Goal: Task Accomplishment & Management: Manage account settings

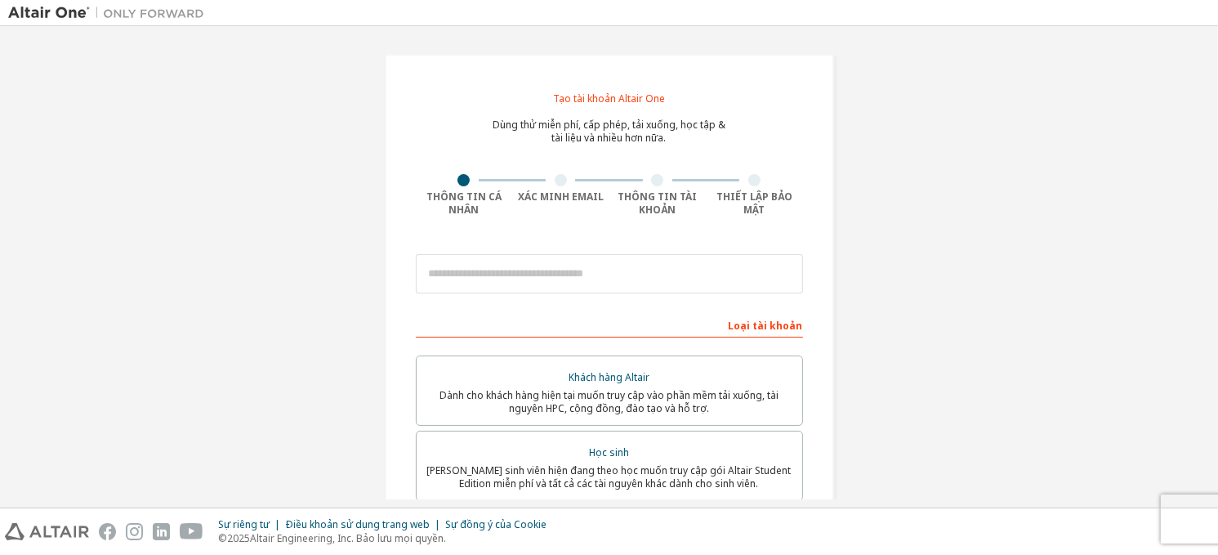
click at [1108, 239] on div "Tạo tài khoản Altair One Dùng thử miễn phí, cấp phép, tải xuống, học tập & tài …" at bounding box center [609, 475] width 1202 height 882
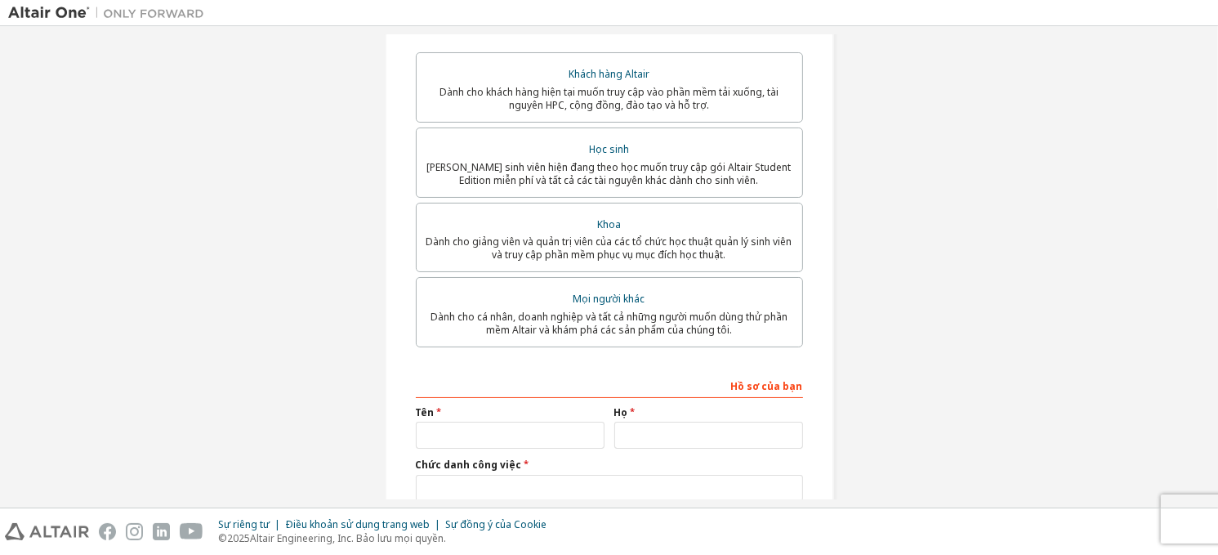
scroll to position [419, 0]
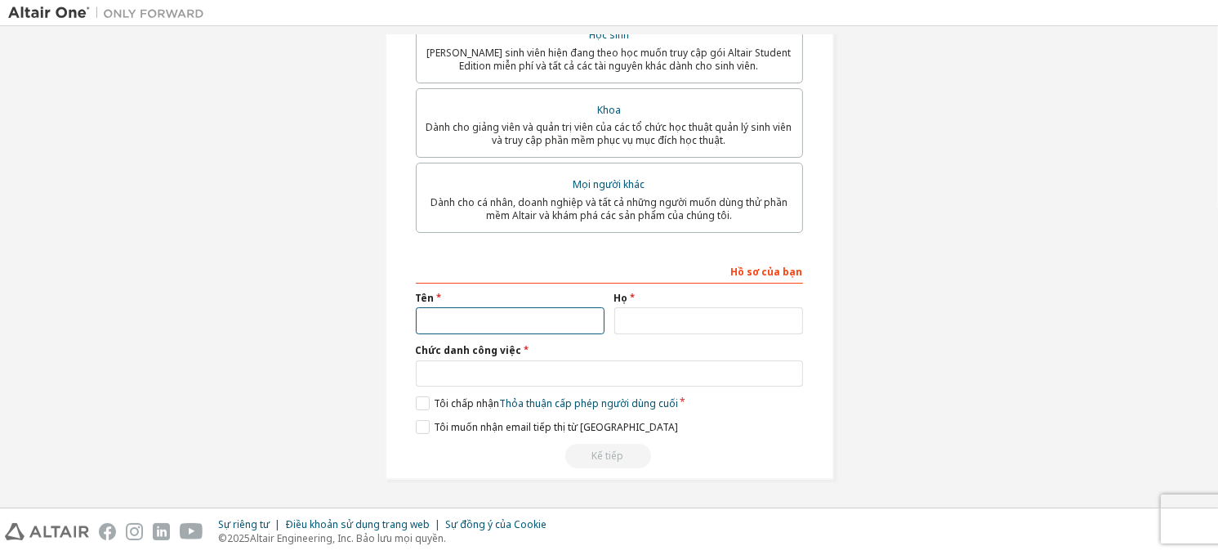
click at [490, 314] on input "text" at bounding box center [510, 320] width 189 height 27
click at [473, 318] on input "text" at bounding box center [510, 320] width 189 height 27
type input "*"
type input "****"
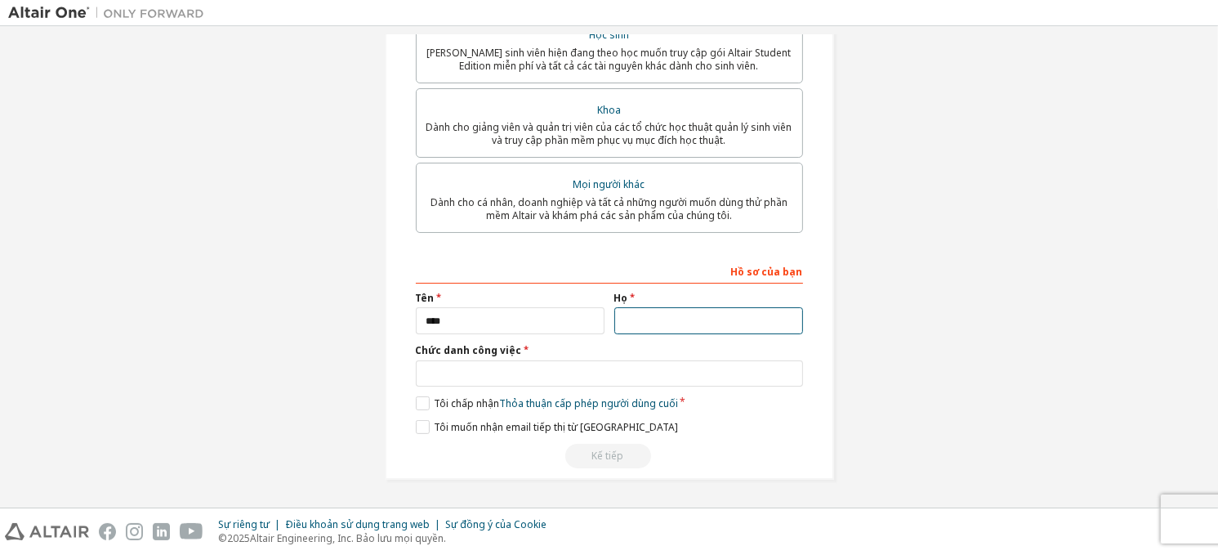
click at [661, 324] on input "text" at bounding box center [708, 320] width 189 height 27
type input "******"
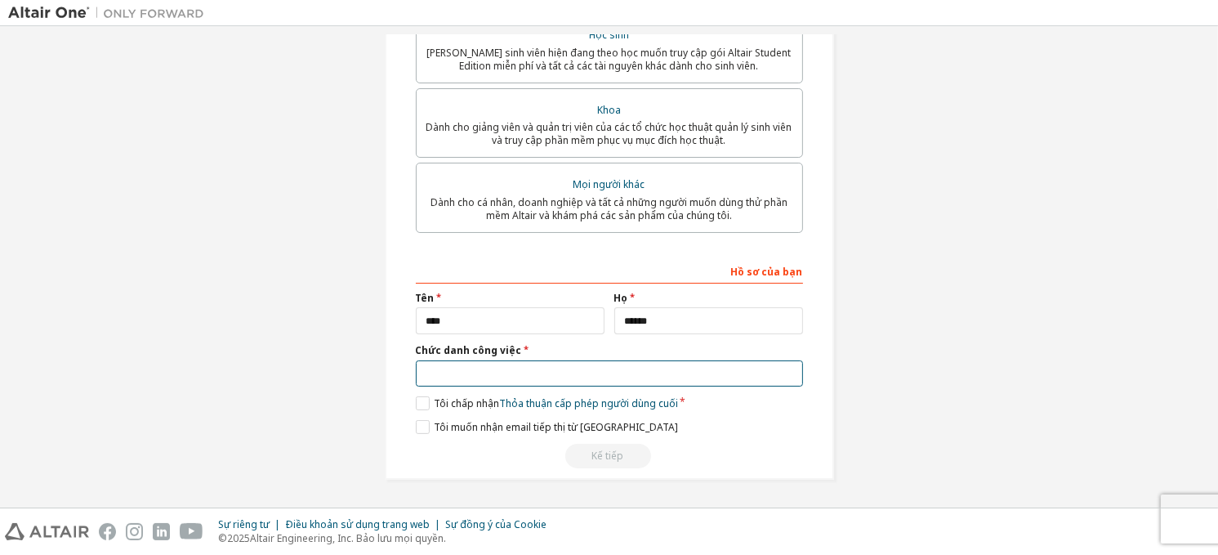
click at [600, 368] on input "text" at bounding box center [609, 373] width 387 height 27
click at [435, 373] on input "********" at bounding box center [609, 373] width 387 height 27
type input "*******"
click at [417, 401] on label "Tôi chấp nhận Thỏa thuận cấp phép người dùng cuối" at bounding box center [547, 403] width 262 height 14
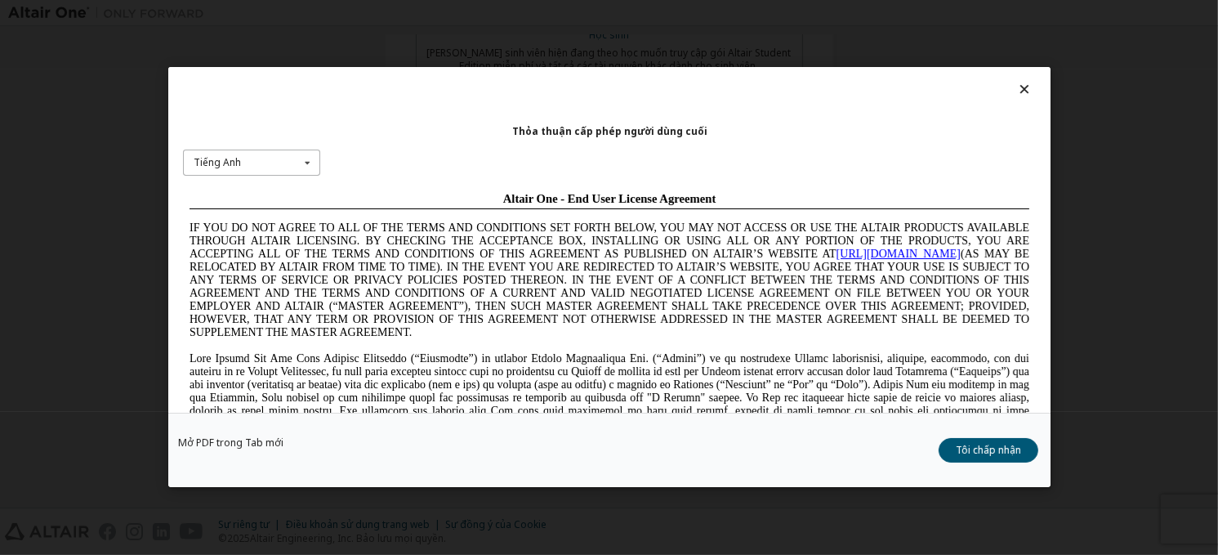
scroll to position [0, 0]
click at [276, 163] on div "Tiếng Anh Tiếng Anh Trung Quốc Tiếng Pháp tiếng Đức Nhật Bản Hàn Quốc Bồ Đào Nha" at bounding box center [251, 163] width 137 height 27
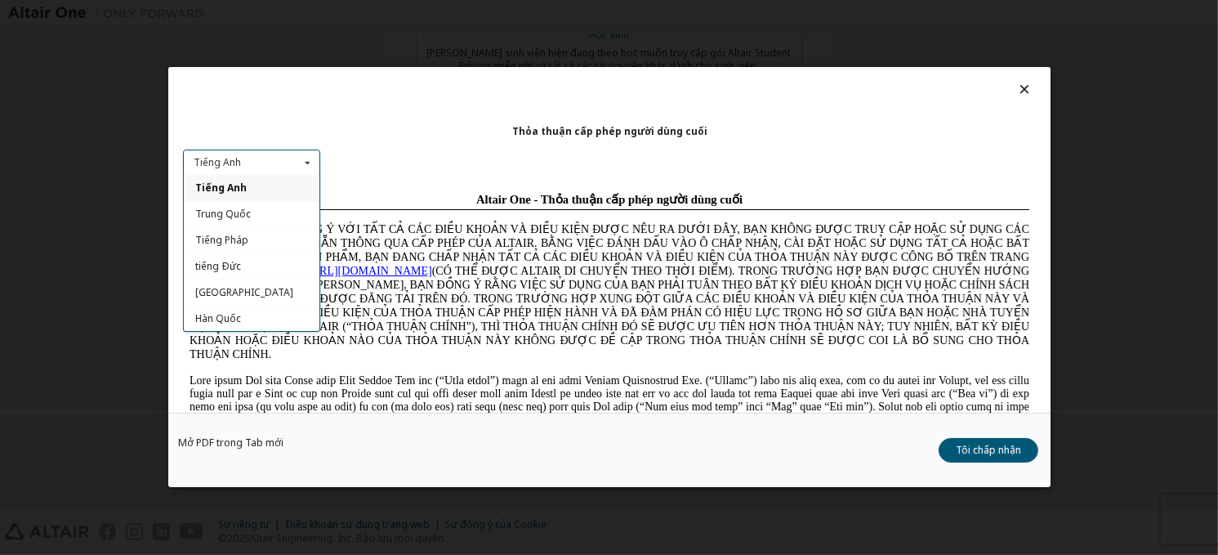
scroll to position [25, 0]
drag, startPoint x: 312, startPoint y: 297, endPoint x: 149, endPoint y: 194, distance: 193.1
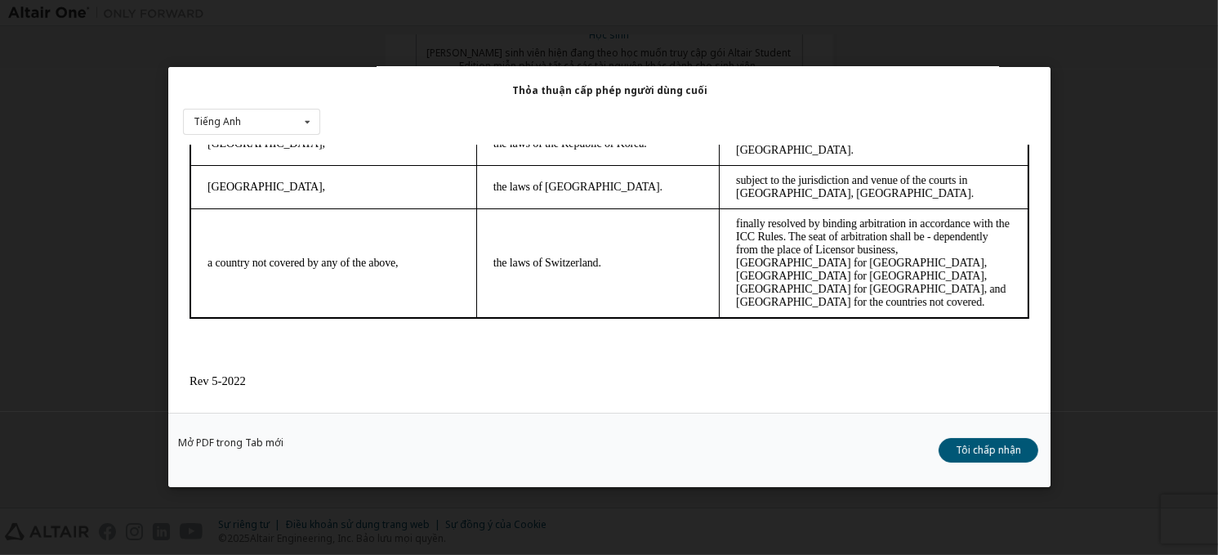
scroll to position [5131, 0]
drag, startPoint x: 723, startPoint y: 249, endPoint x: 818, endPoint y: 588, distance: 352.0
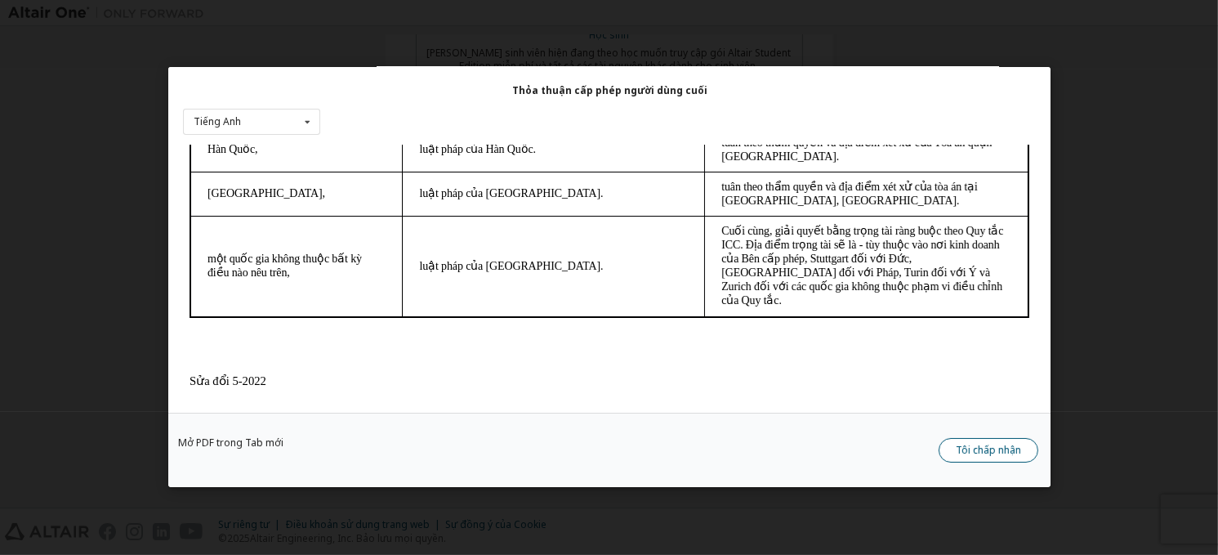
click at [1007, 460] on button "Tôi chấp nhận" at bounding box center [989, 451] width 100 height 25
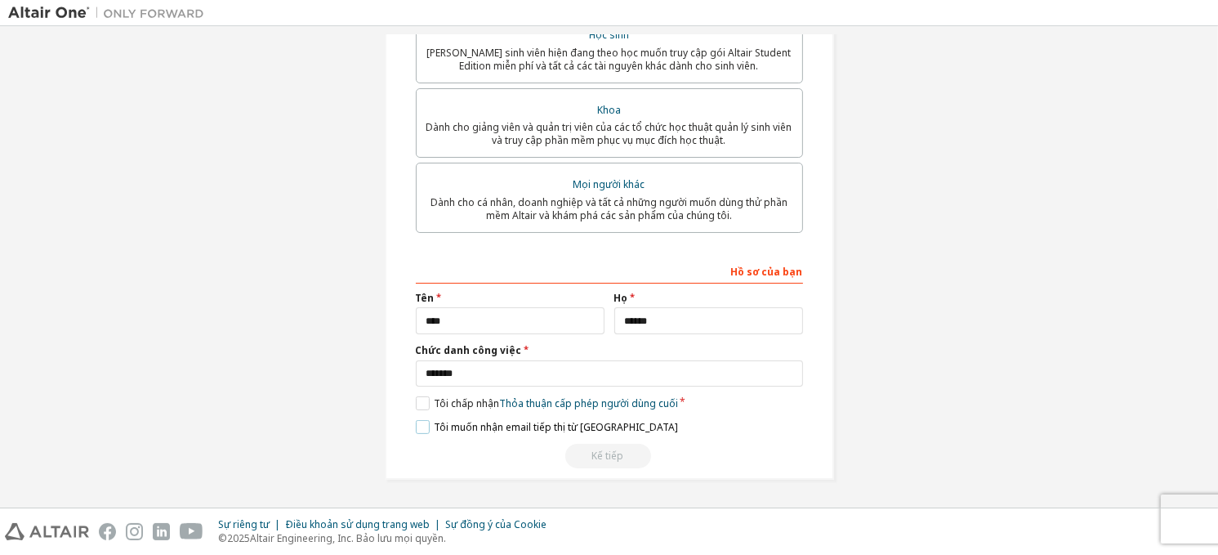
click at [416, 424] on label "Tôi [PERSON_NAME] email [PERSON_NAME] từ [GEOGRAPHIC_DATA]" at bounding box center [547, 427] width 262 height 14
click at [422, 429] on label "Tôi [PERSON_NAME] email [PERSON_NAME] từ [GEOGRAPHIC_DATA]" at bounding box center [547, 427] width 262 height 14
click at [598, 460] on div "Kế tiếp" at bounding box center [609, 456] width 387 height 25
click at [418, 429] on label "Tôi [PERSON_NAME] email [PERSON_NAME] từ [GEOGRAPHIC_DATA]" at bounding box center [547, 427] width 262 height 14
click at [417, 428] on label "Tôi [PERSON_NAME] email [PERSON_NAME] từ [GEOGRAPHIC_DATA]" at bounding box center [547, 427] width 262 height 14
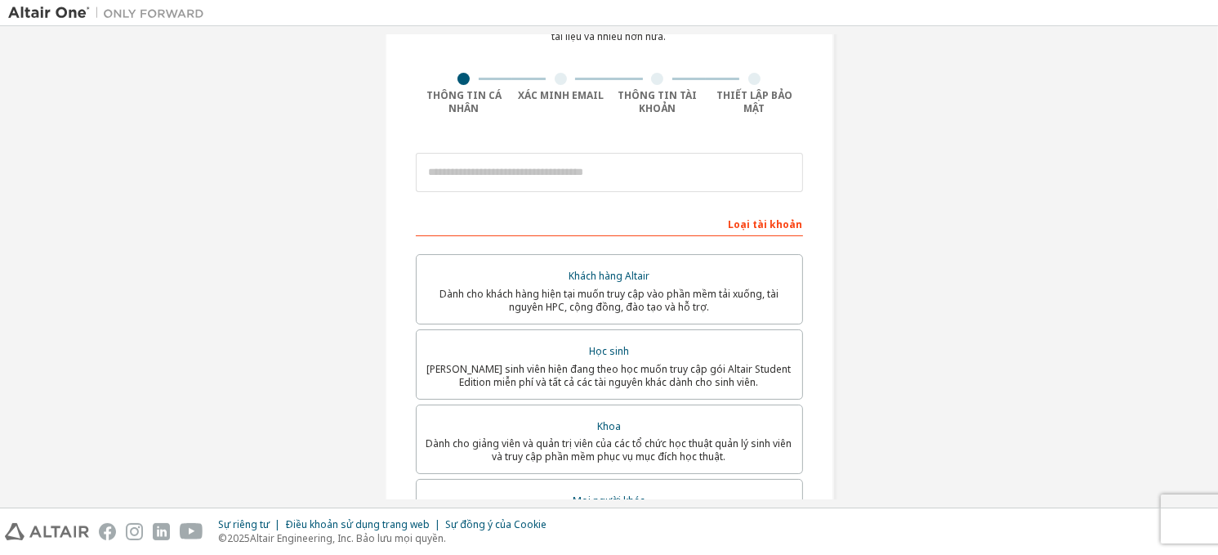
scroll to position [0, 0]
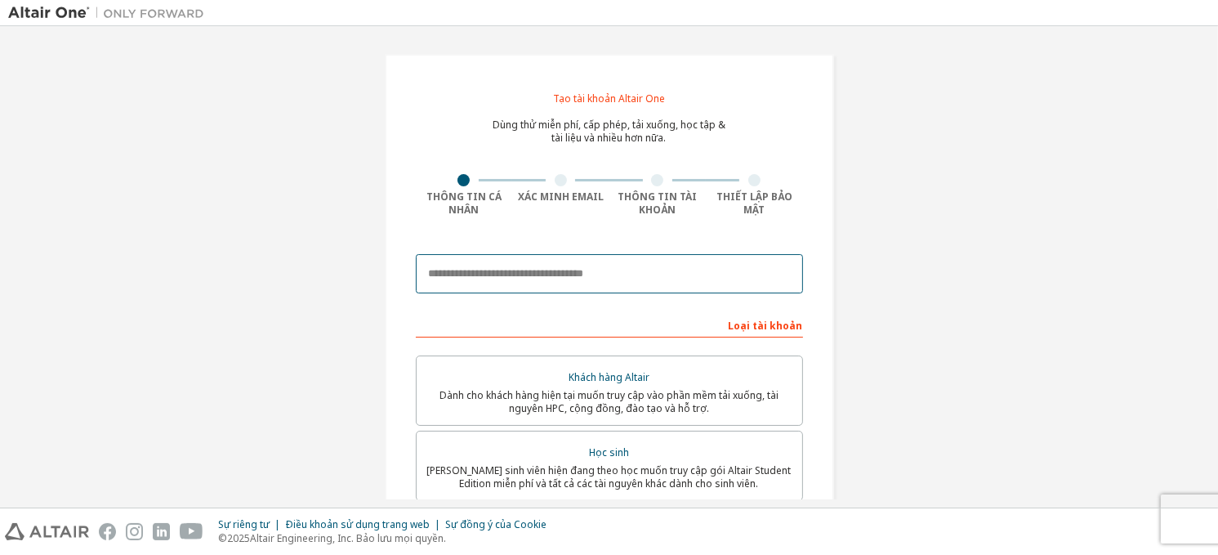
click at [555, 275] on input "email" at bounding box center [609, 273] width 387 height 39
click at [576, 270] on input "email" at bounding box center [609, 273] width 387 height 39
type input "*"
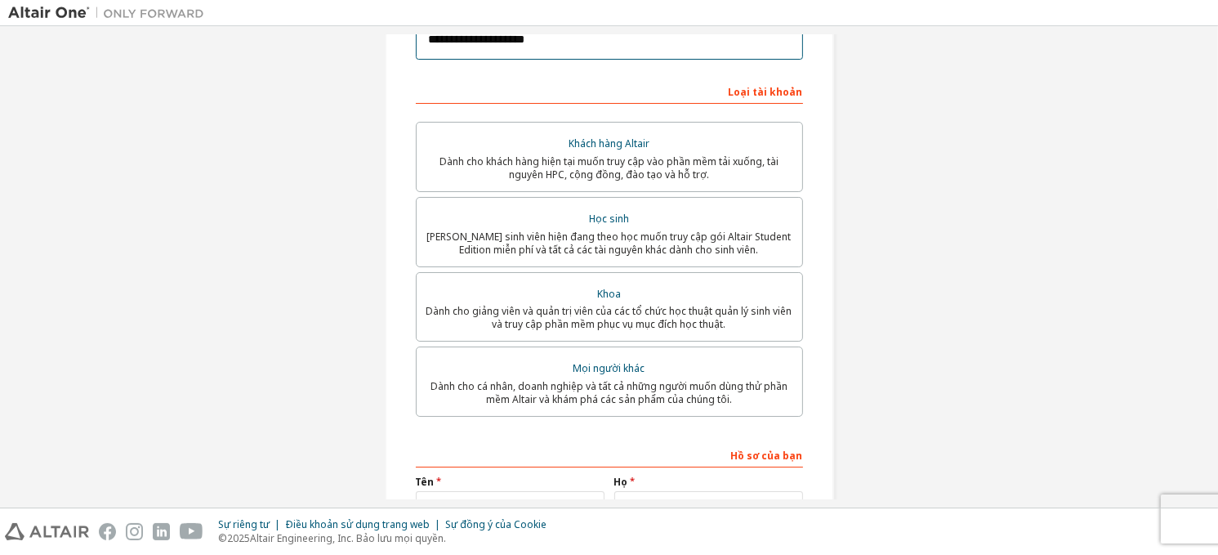
scroll to position [232, 0]
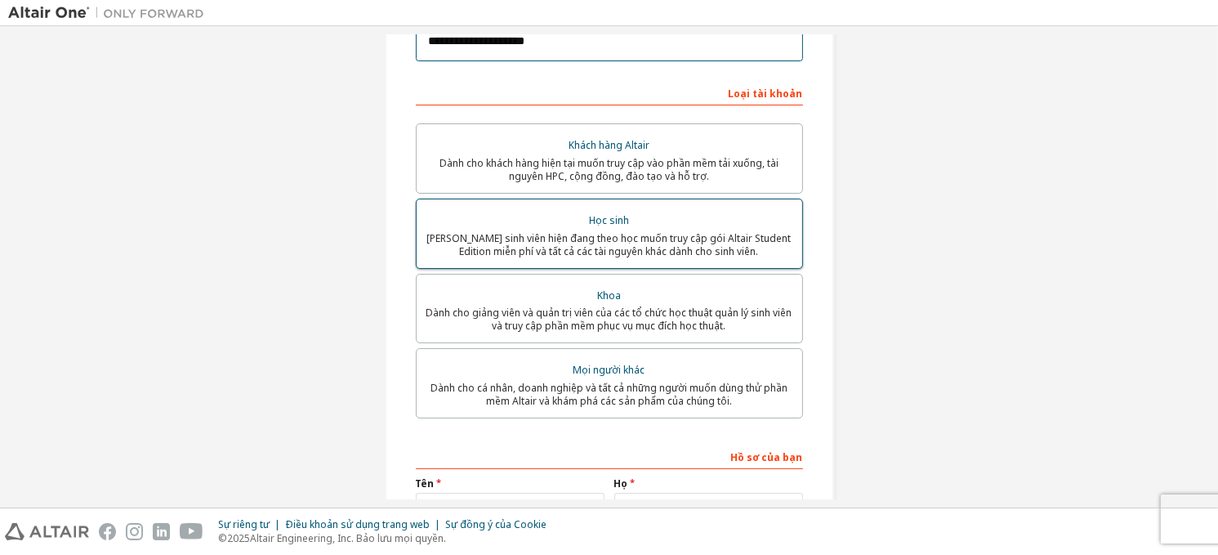
type input "**********"
click at [601, 231] on div "Học sinh" at bounding box center [609, 222] width 366 height 23
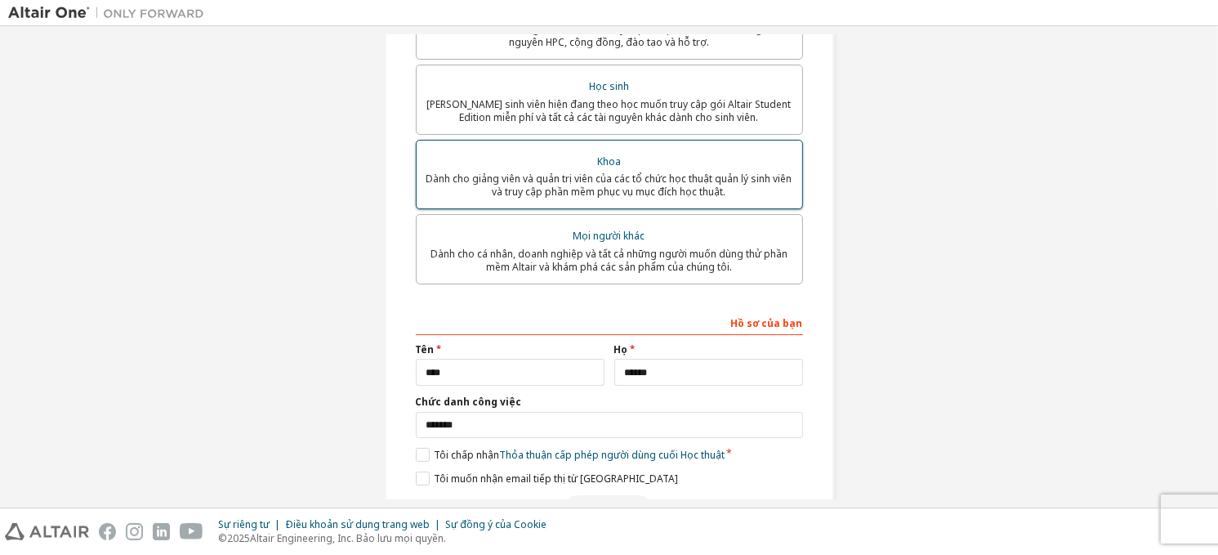
scroll to position [419, 0]
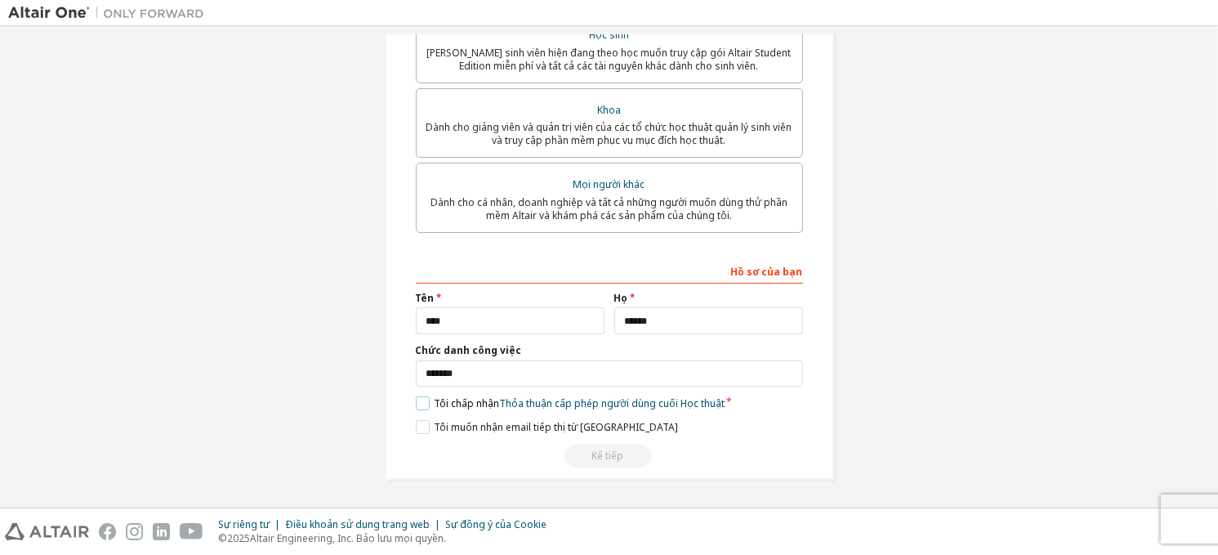
click at [418, 405] on label "Tôi chấp nhận Thỏa thuận cấp phép người dùng cuối Học thuật" at bounding box center [570, 403] width 309 height 14
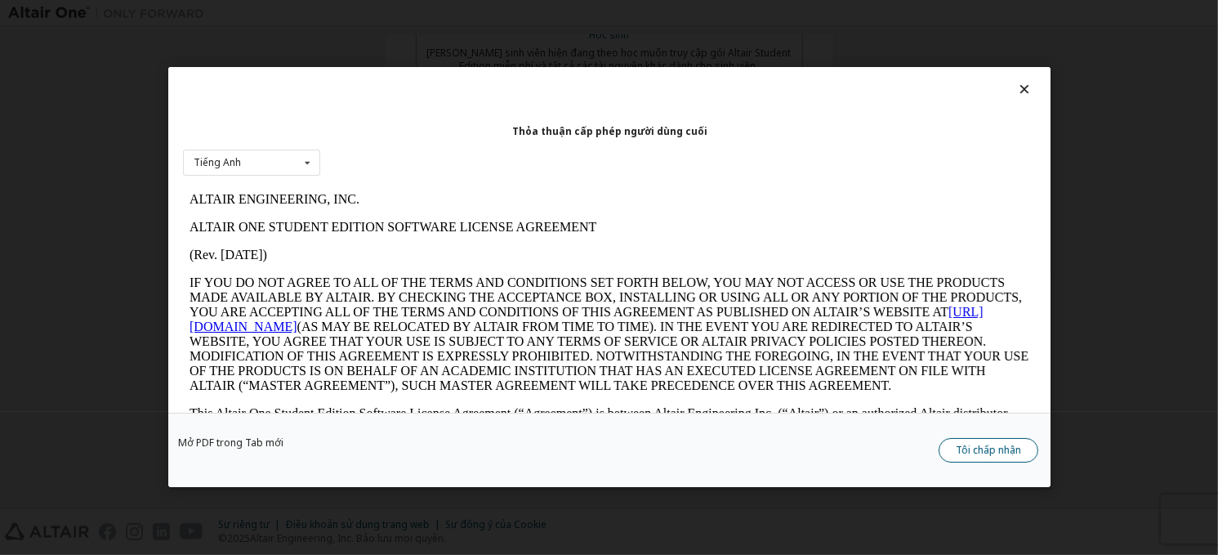
scroll to position [0, 0]
click at [975, 454] on font "Tôi chấp nhận" at bounding box center [988, 451] width 65 height 14
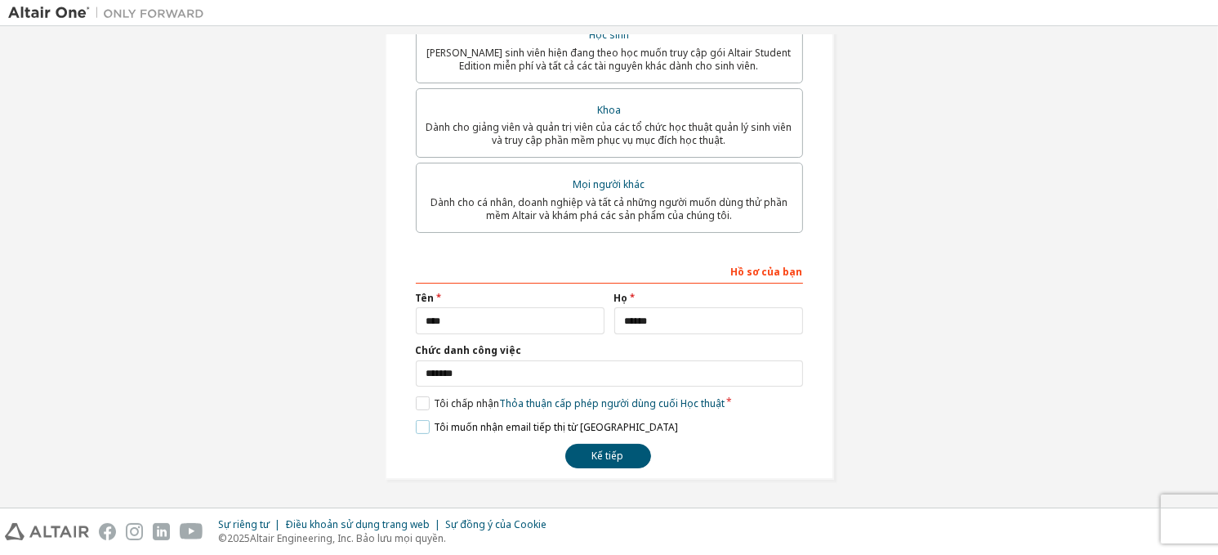
click at [424, 426] on label "Tôi [PERSON_NAME] email [PERSON_NAME] từ [GEOGRAPHIC_DATA]" at bounding box center [547, 427] width 262 height 14
click at [421, 429] on label "Tôi [PERSON_NAME] email [PERSON_NAME] từ [GEOGRAPHIC_DATA]" at bounding box center [547, 427] width 262 height 14
click at [592, 453] on font "Kế tiếp" at bounding box center [608, 456] width 32 height 14
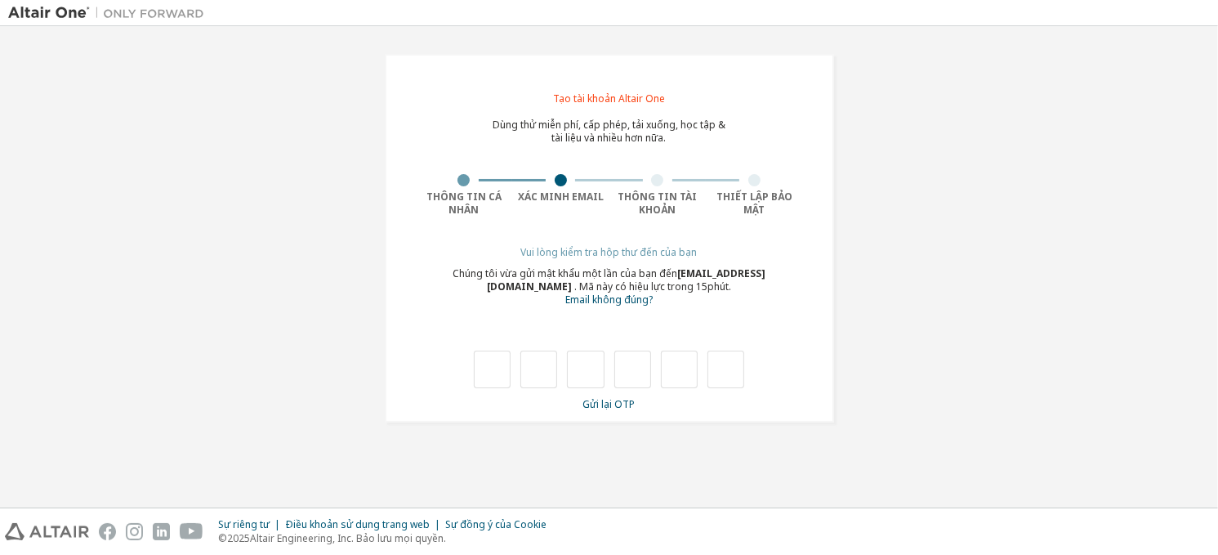
type input "*"
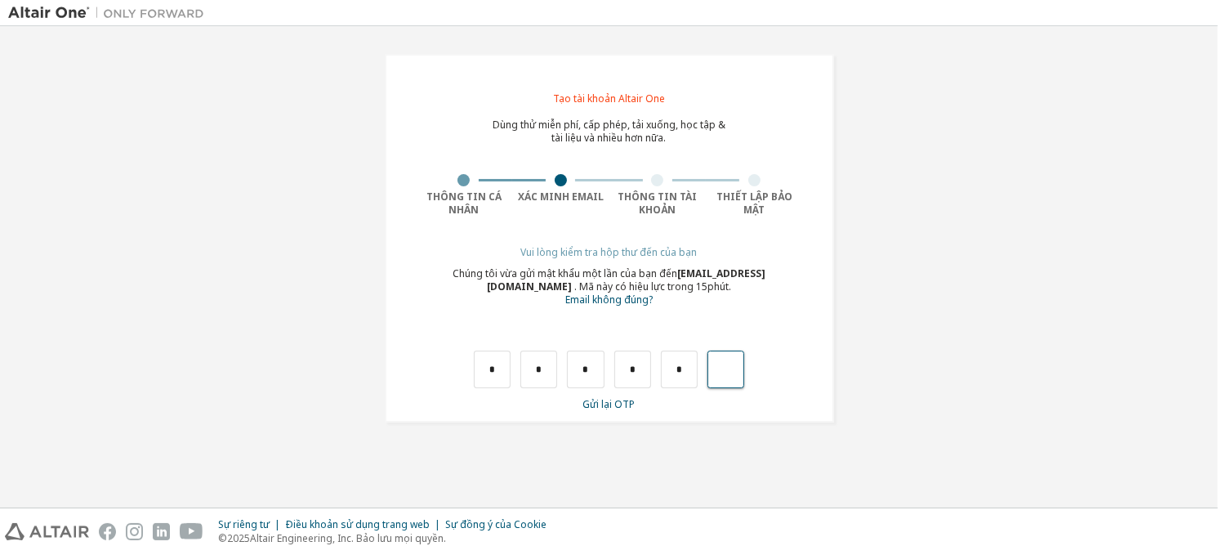
type input "*"
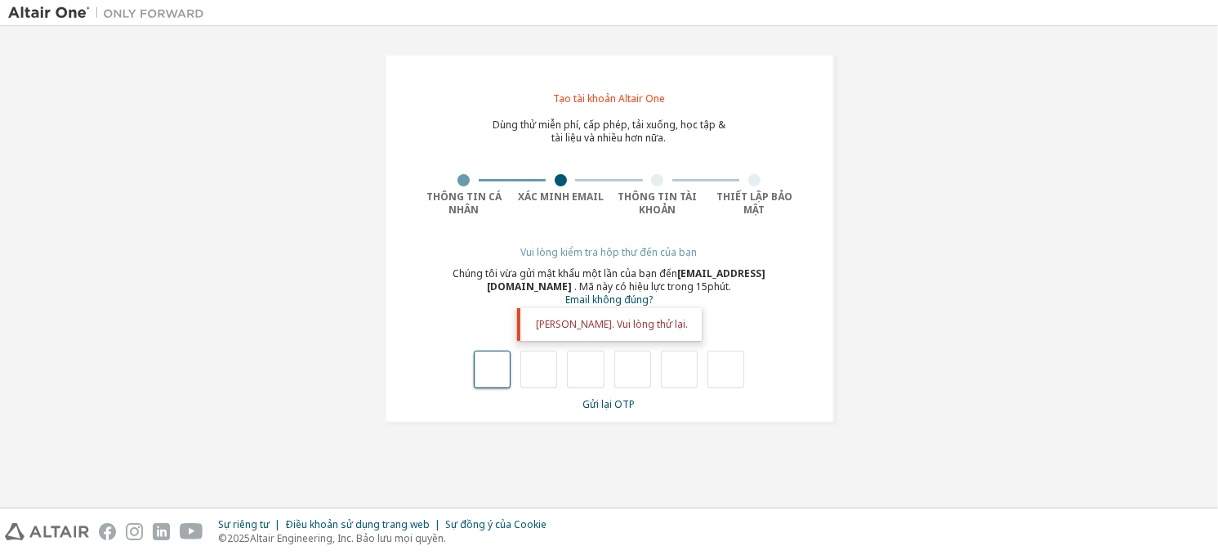
click at [491, 365] on input "text" at bounding box center [492, 369] width 37 height 38
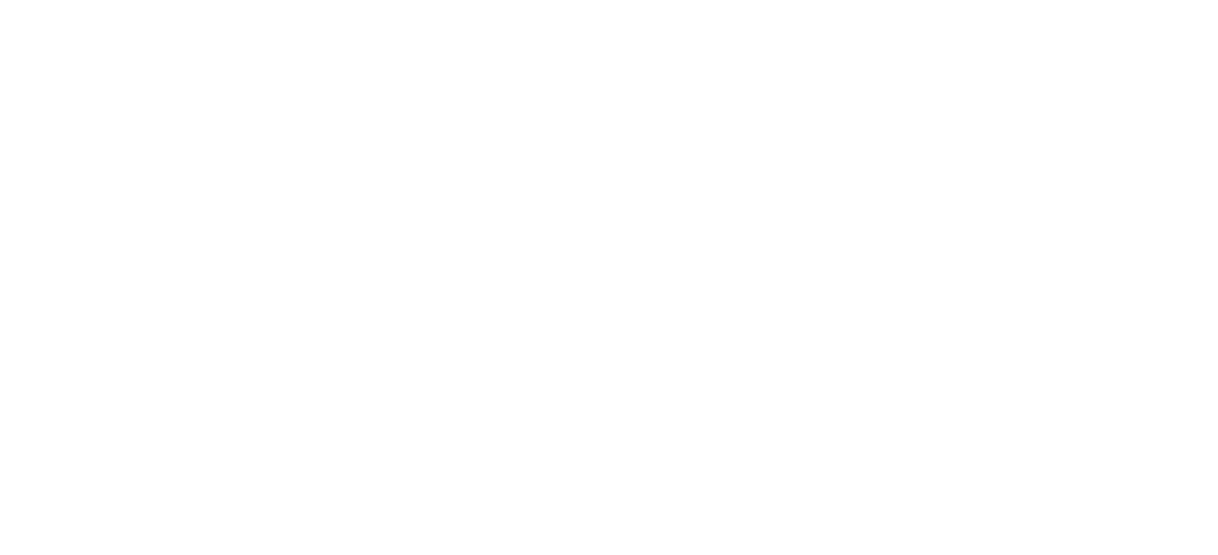
click at [587, 192] on div at bounding box center [609, 277] width 1218 height 555
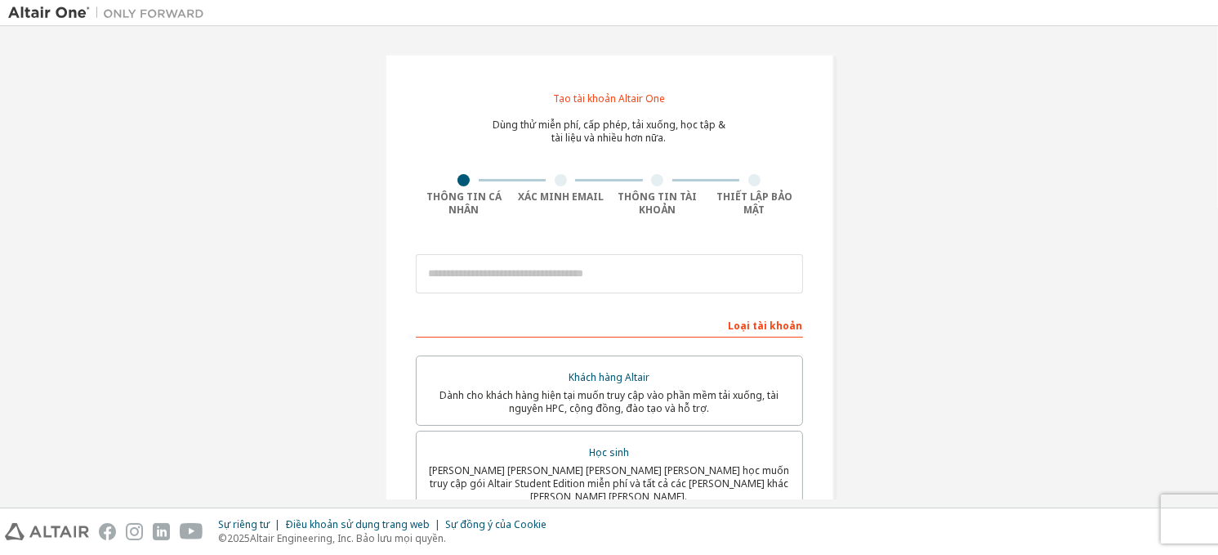
scroll to position [26, 0]
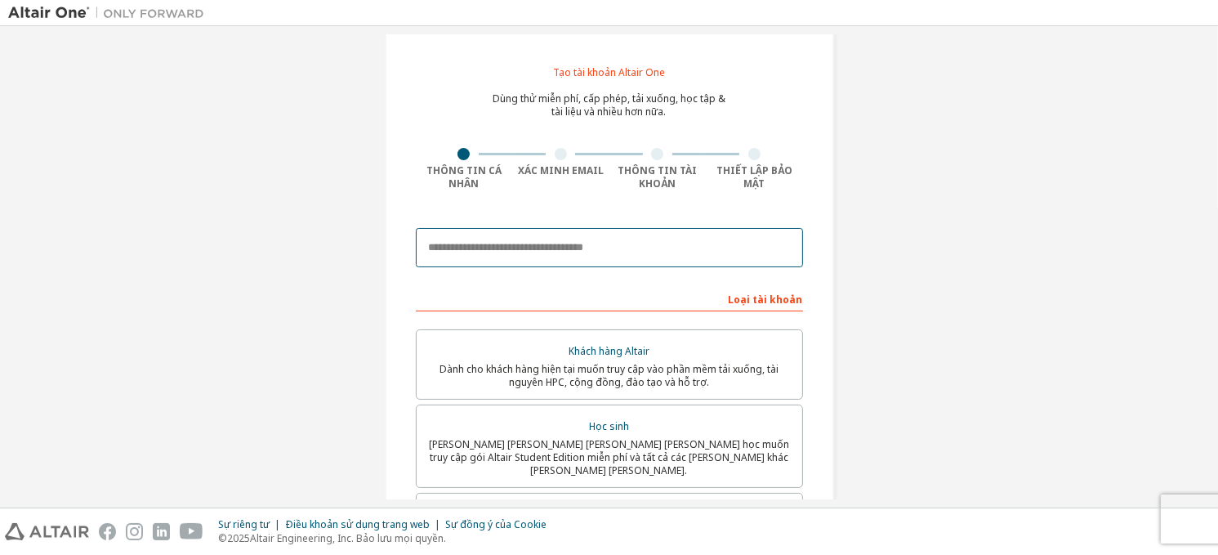
click at [583, 239] on input "email" at bounding box center [609, 247] width 387 height 39
type input "**********"
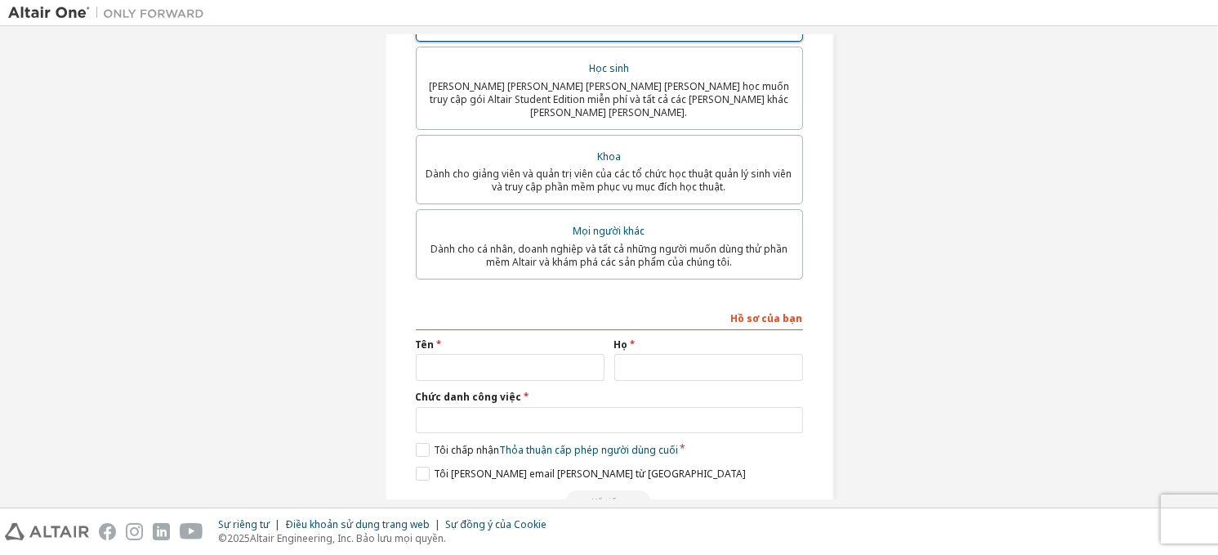
scroll to position [402, 0]
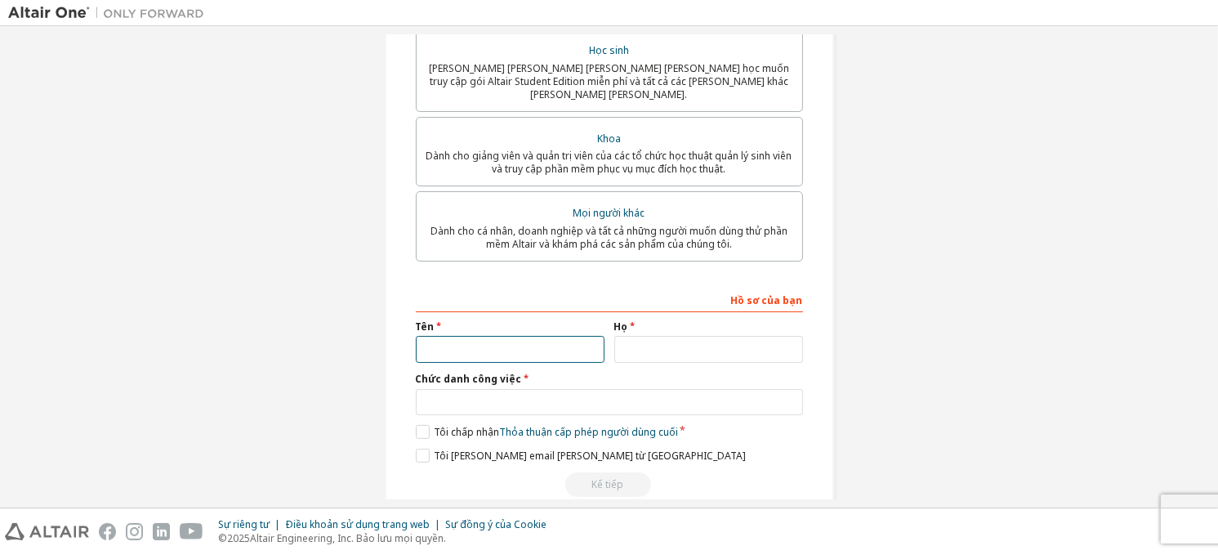
click at [552, 336] on input "text" at bounding box center [510, 349] width 189 height 27
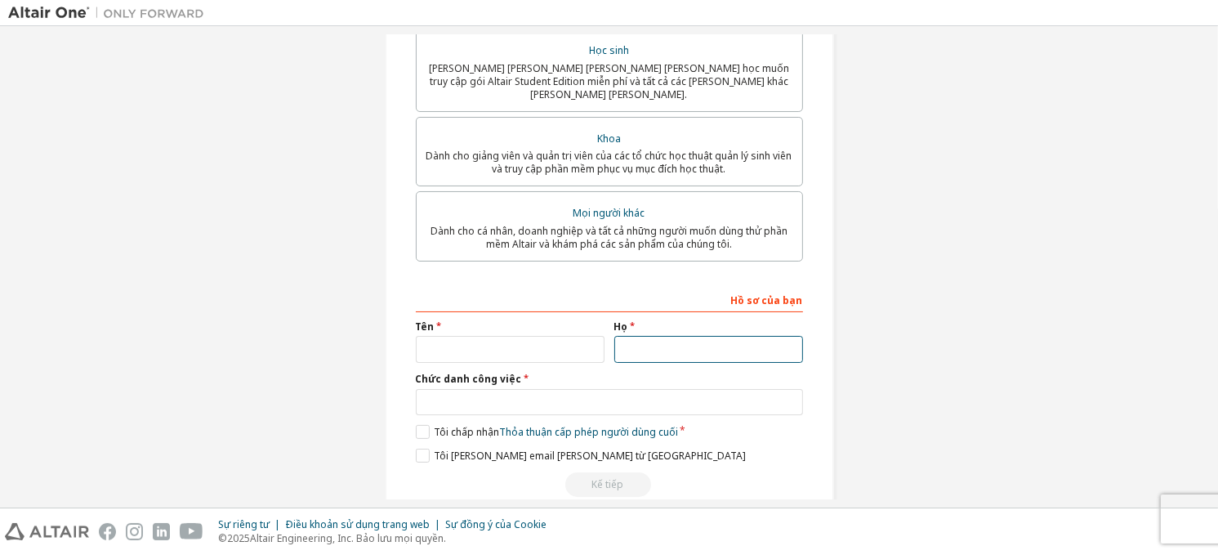
click at [640, 342] on input "text" at bounding box center [708, 349] width 189 height 27
click at [657, 343] on input "text" at bounding box center [708, 349] width 189 height 27
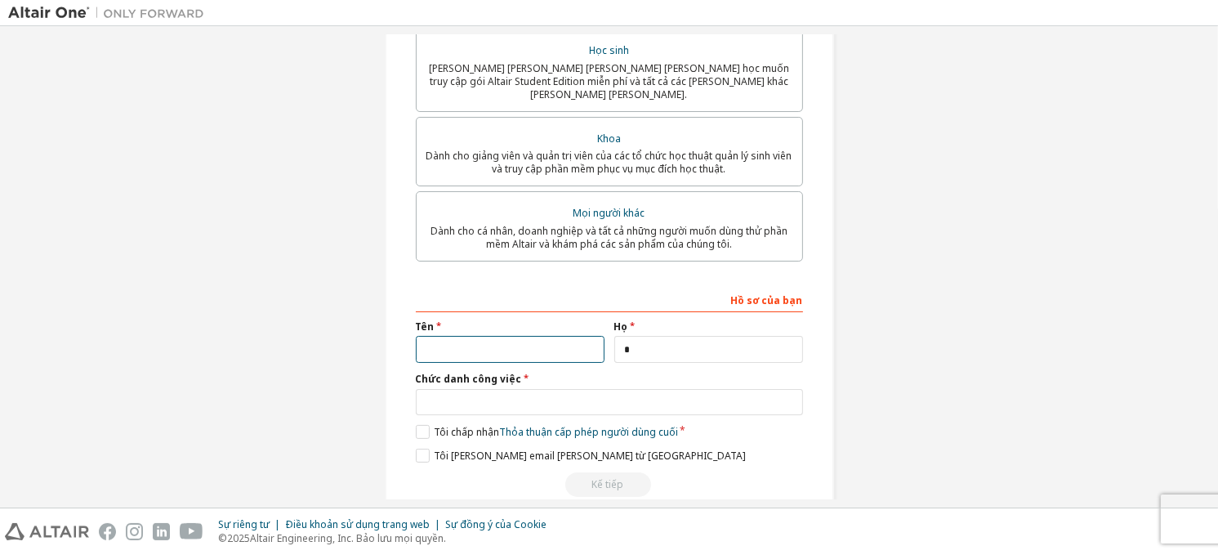
click at [535, 339] on input "text" at bounding box center [510, 349] width 189 height 27
type input "****"
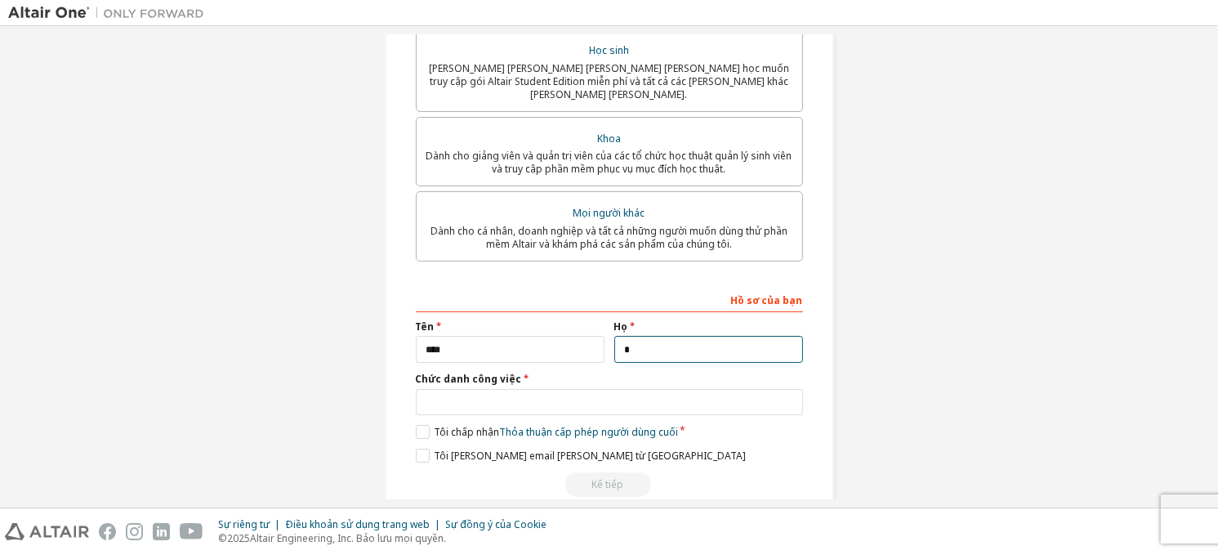
click at [638, 336] on input "text" at bounding box center [708, 349] width 189 height 27
type input "******"
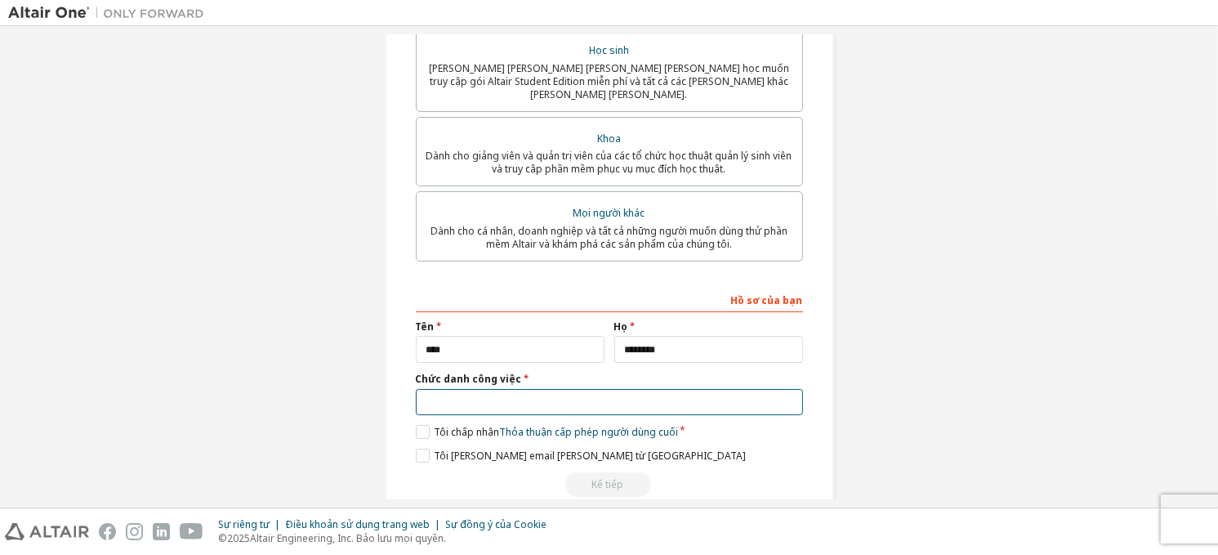
click at [598, 389] on input "text" at bounding box center [609, 402] width 387 height 27
type input "*******"
click at [421, 425] on label "Tôi chấp nhận Thỏa thuận cấp phép người dùng cuối" at bounding box center [547, 432] width 262 height 14
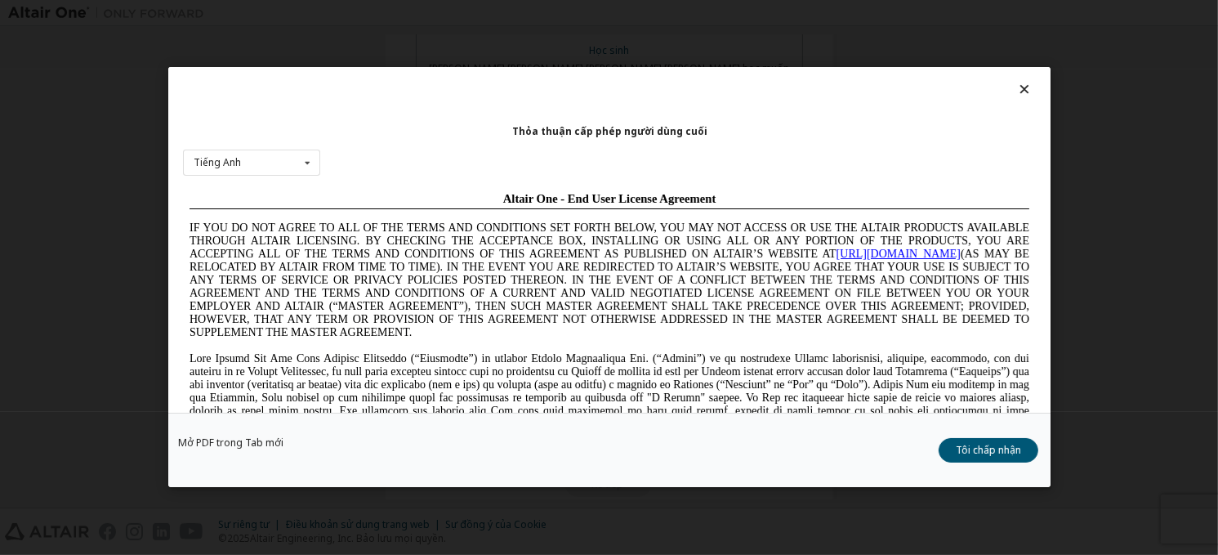
scroll to position [0, 0]
click at [993, 446] on font "Tôi chấp nhận" at bounding box center [988, 451] width 65 height 14
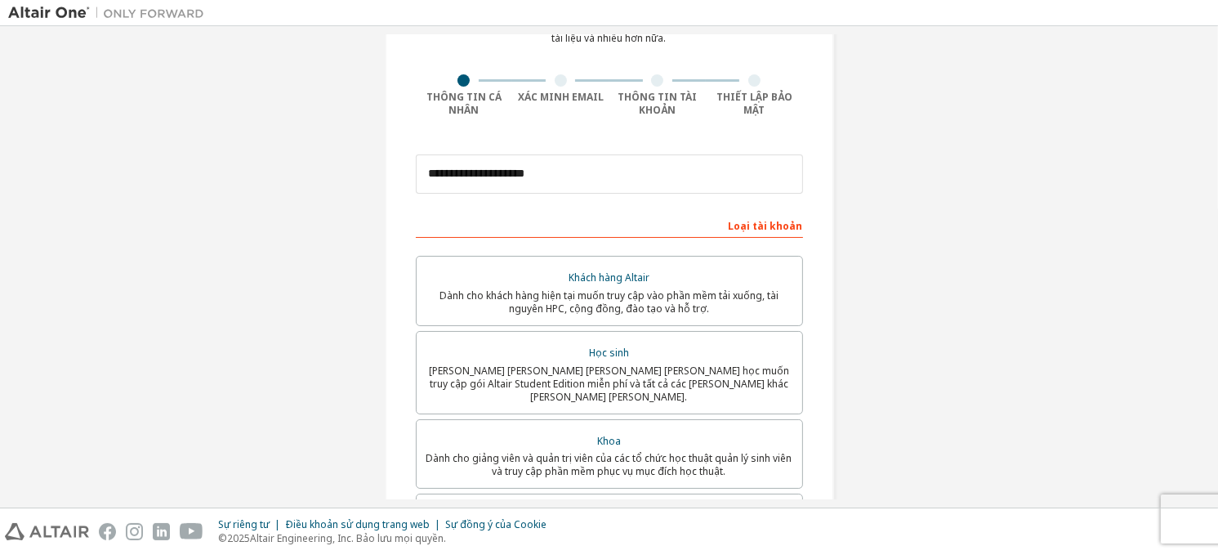
scroll to position [98, 0]
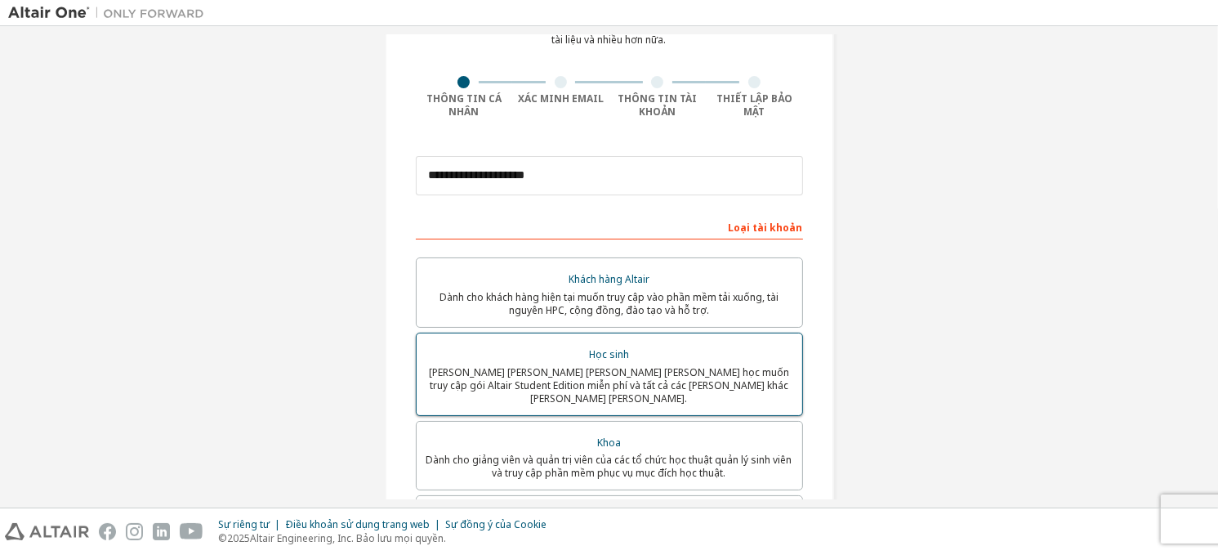
click at [745, 353] on div "Học sinh" at bounding box center [609, 354] width 366 height 23
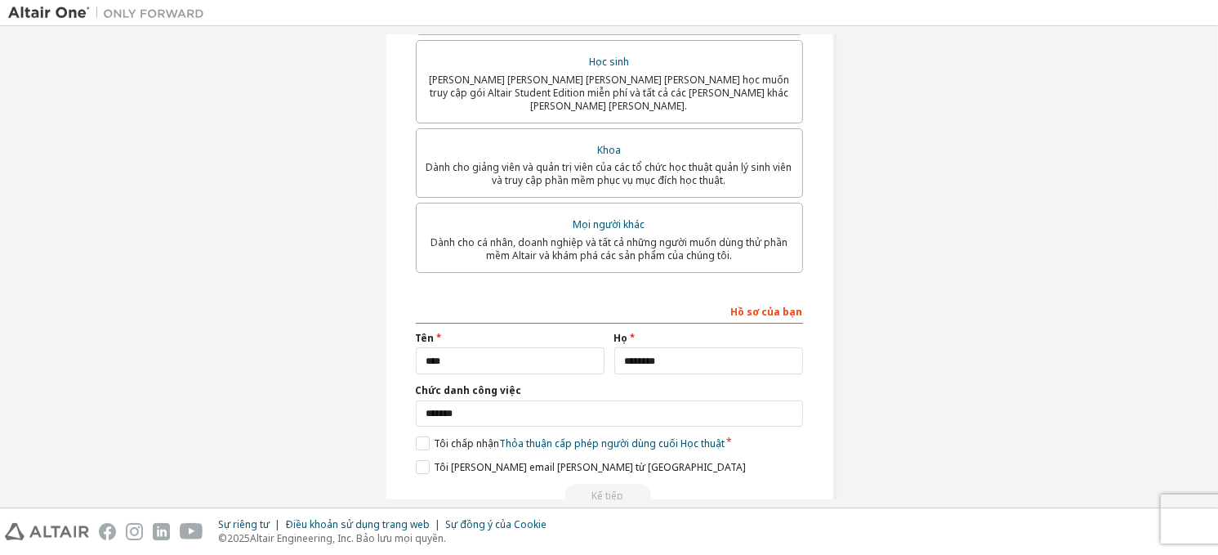
scroll to position [391, 0]
click at [428, 435] on label "Tôi chấp nhận Thỏa thuận cấp phép người dùng cuối Học thuật" at bounding box center [570, 442] width 309 height 14
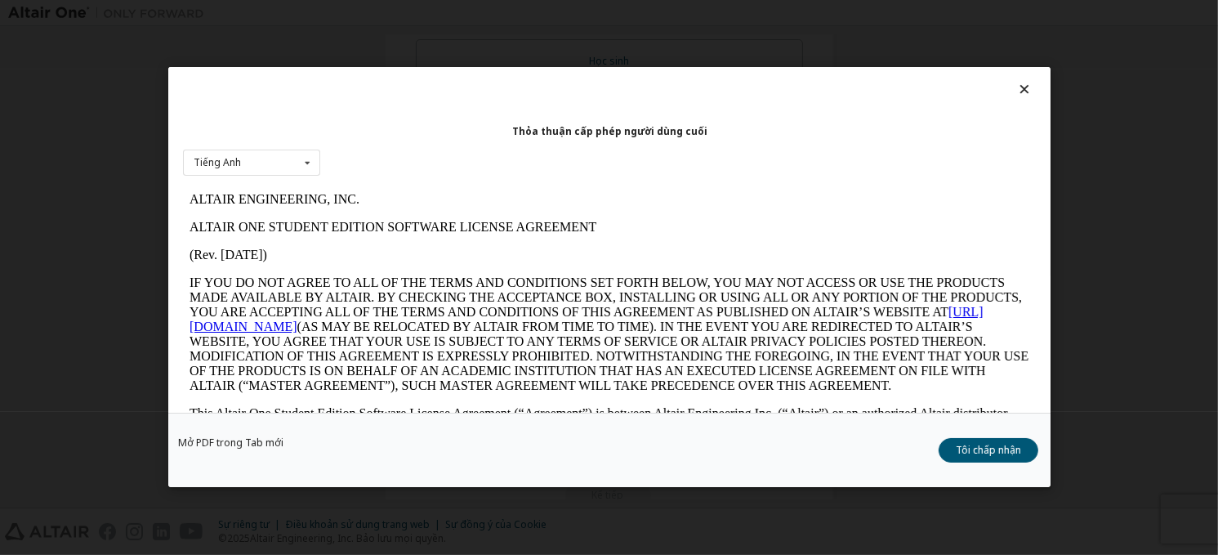
scroll to position [0, 0]
click at [972, 453] on font "Tôi chấp nhận" at bounding box center [988, 451] width 65 height 14
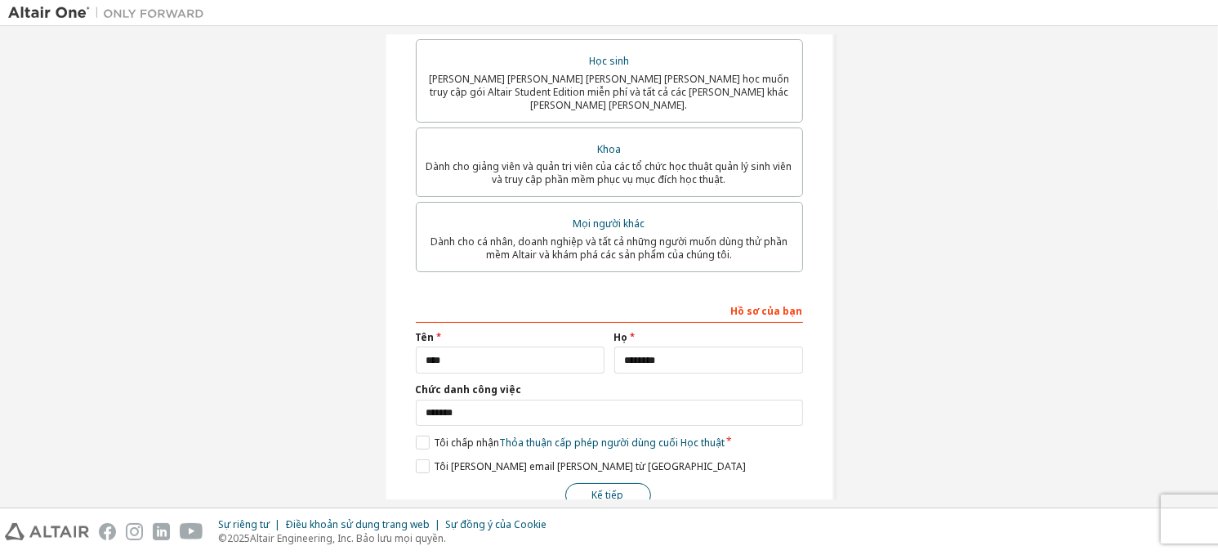
click at [637, 483] on button "Kế tiếp" at bounding box center [608, 495] width 86 height 25
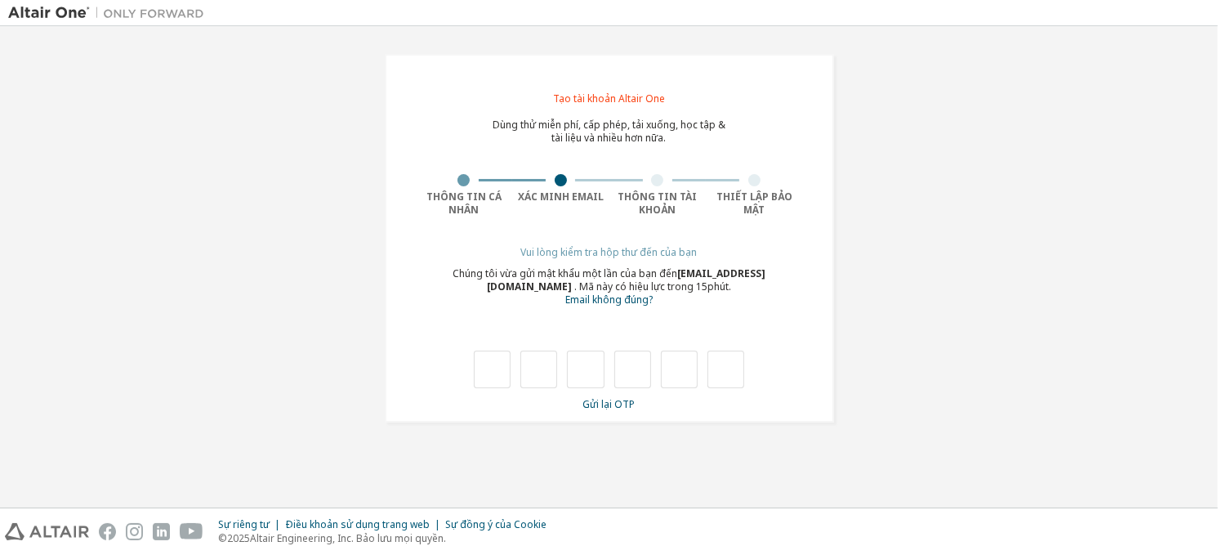
type input "*"
click at [540, 366] on input "*" at bounding box center [538, 369] width 37 height 38
type input "*"
click at [540, 366] on input "*" at bounding box center [538, 369] width 37 height 38
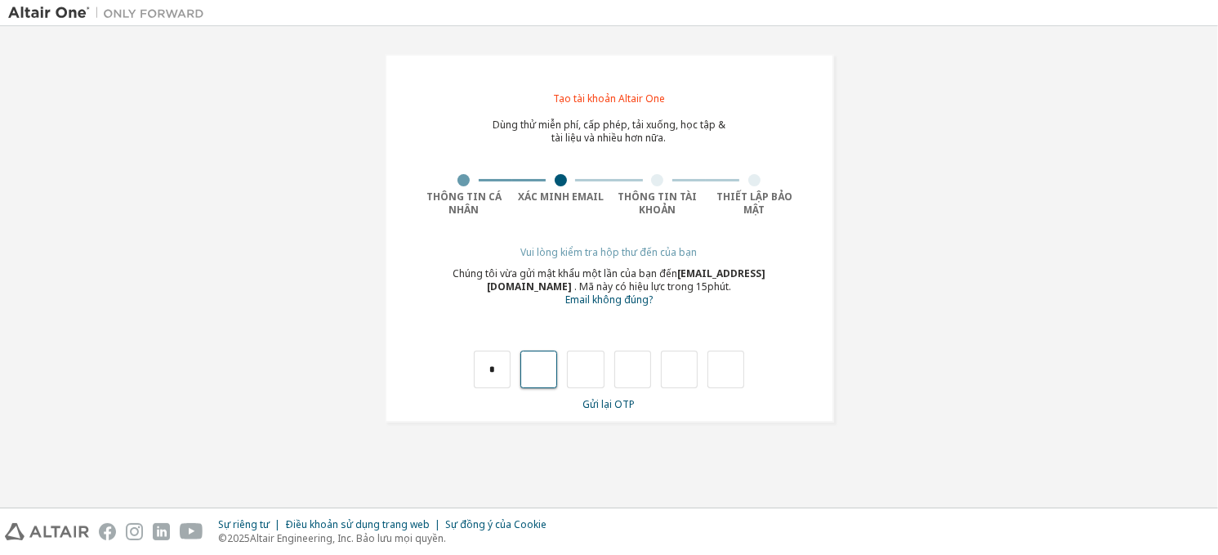
type input "*"
click at [545, 369] on input "*" at bounding box center [538, 369] width 37 height 38
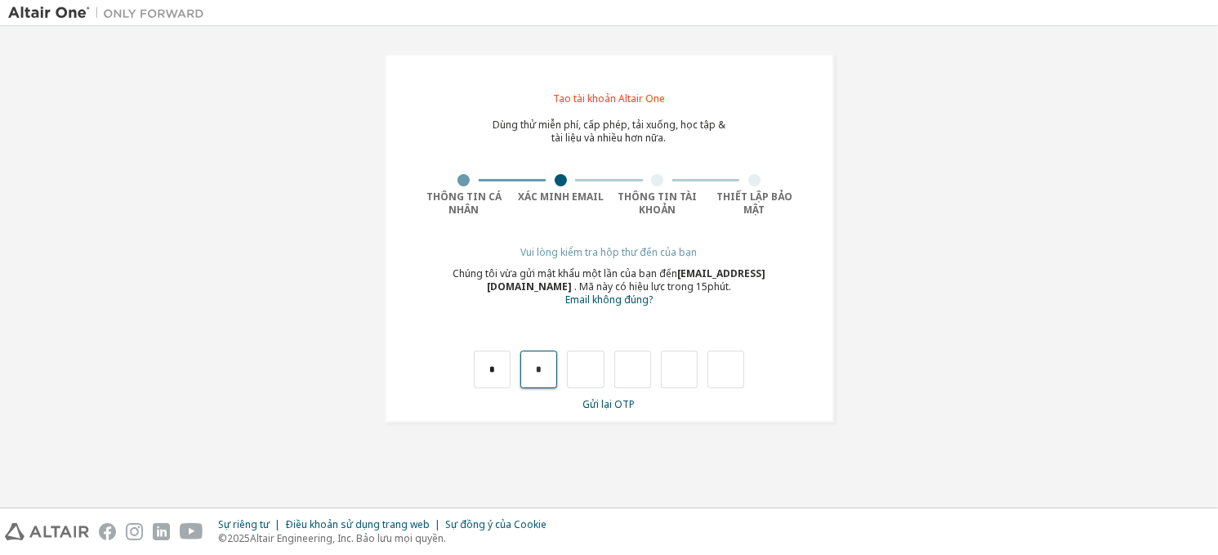
click at [545, 369] on input "*" at bounding box center [538, 369] width 37 height 38
type input "*"
click at [582, 368] on input "*" at bounding box center [585, 369] width 37 height 38
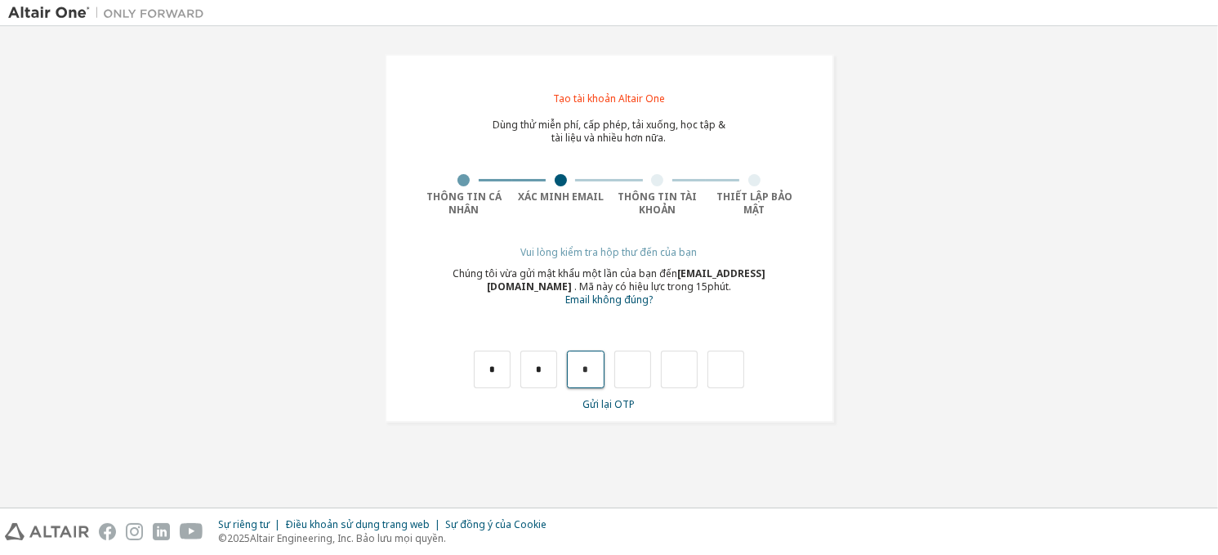
type input "*"
click at [634, 368] on input "*" at bounding box center [632, 369] width 37 height 38
click at [719, 369] on input "text" at bounding box center [725, 369] width 37 height 38
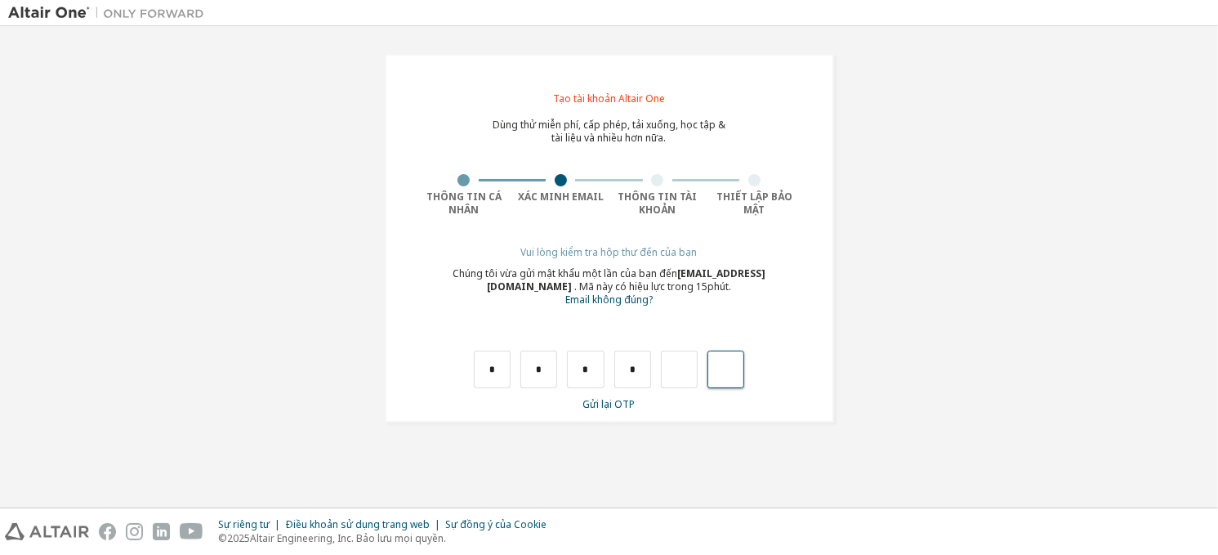
click at [719, 369] on input "text" at bounding box center [725, 369] width 37 height 38
type input "*"
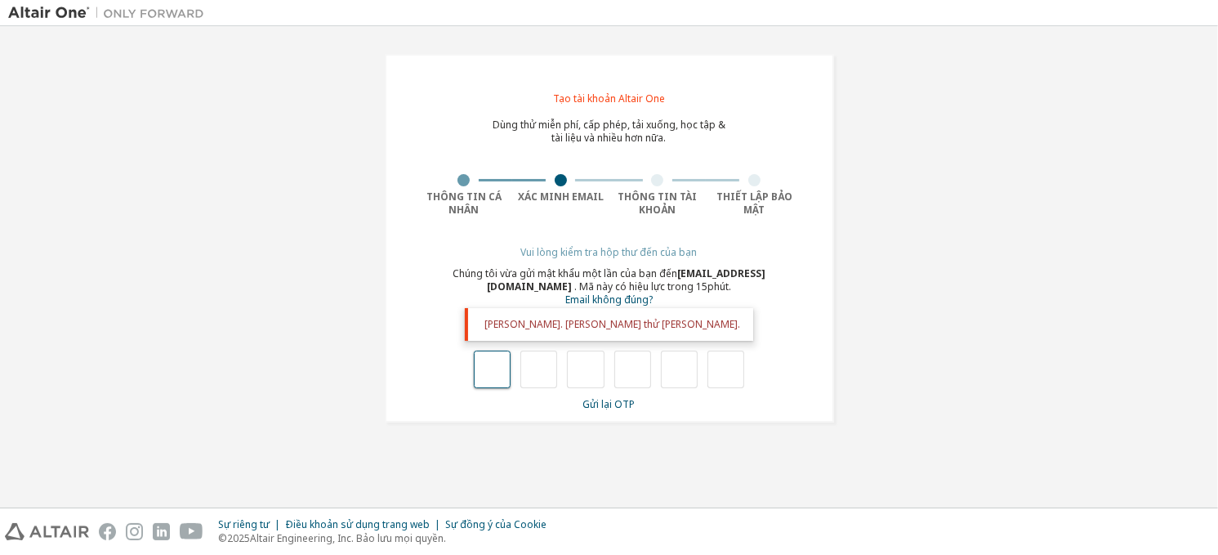
click at [504, 365] on input "text" at bounding box center [492, 369] width 37 height 38
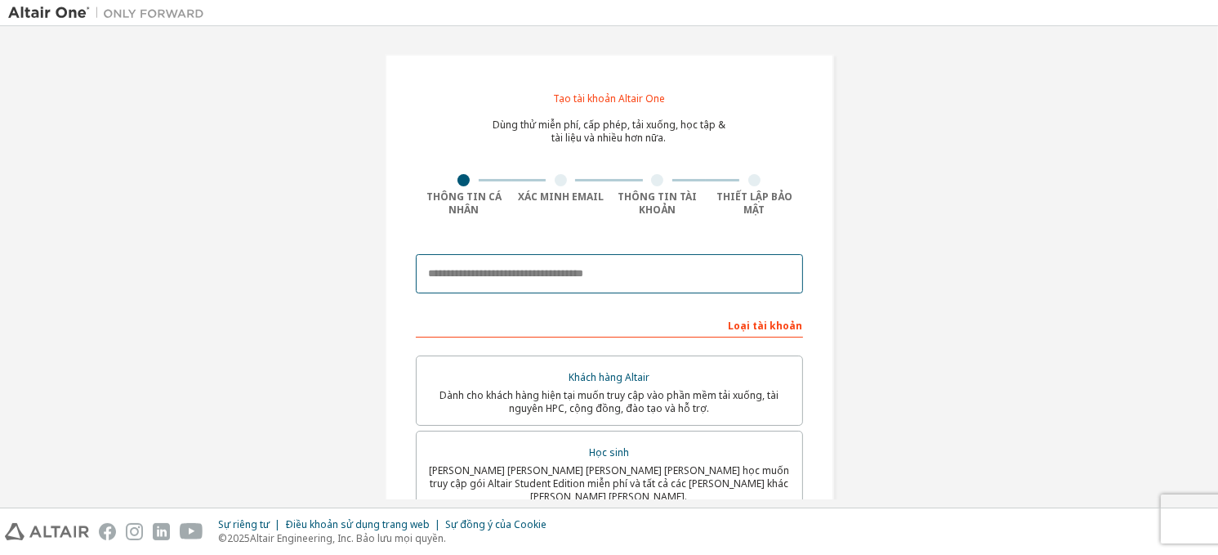
click at [578, 282] on input "email" at bounding box center [609, 273] width 387 height 39
type input "**********"
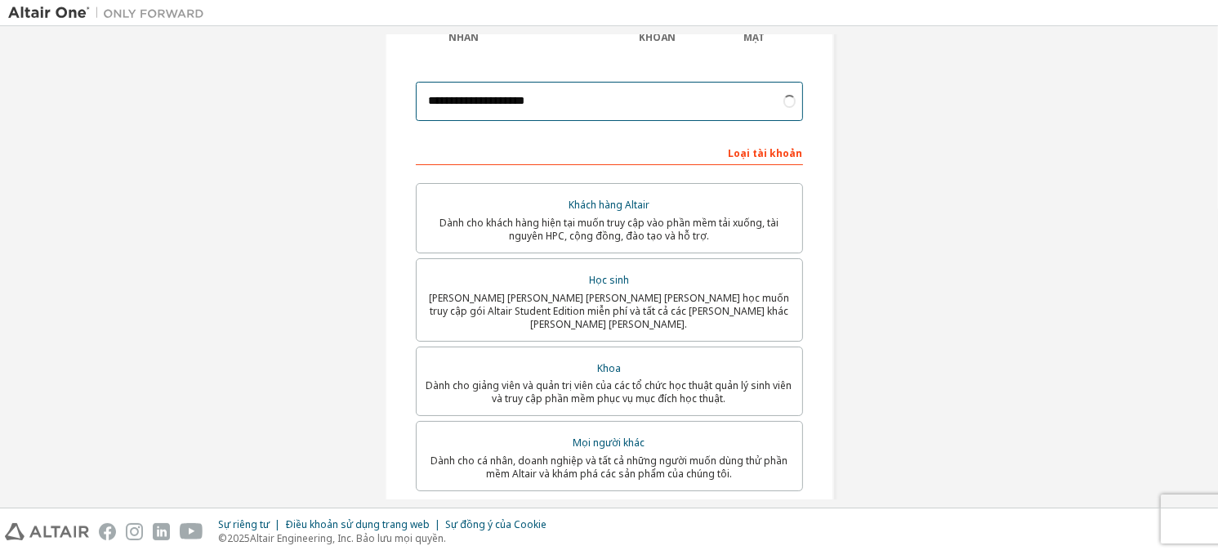
scroll to position [176, 0]
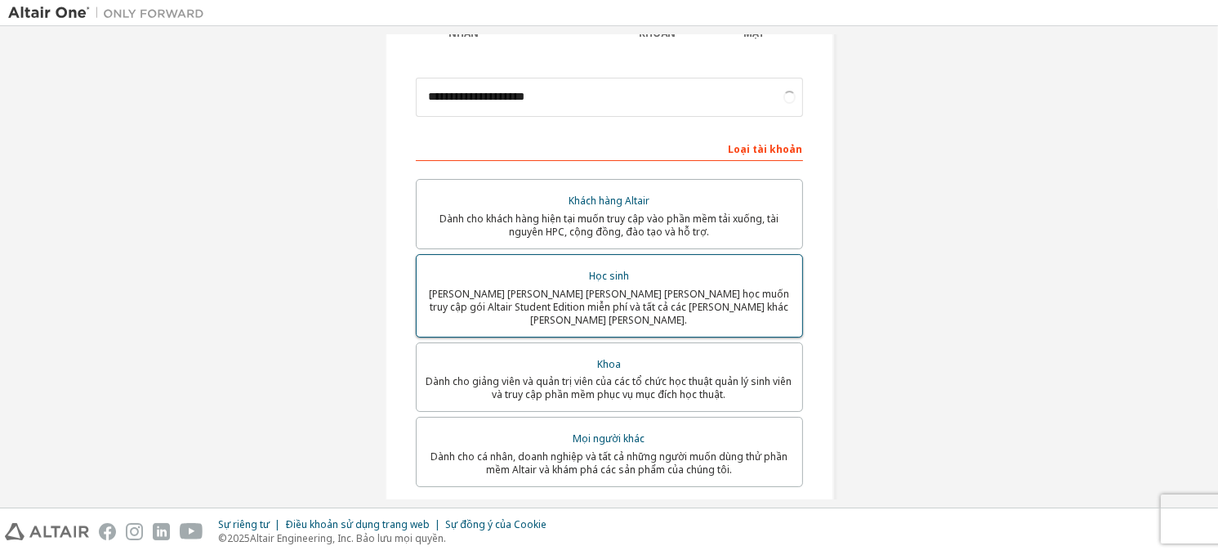
click at [578, 306] on font "[PERSON_NAME] [PERSON_NAME] [PERSON_NAME] [PERSON_NAME] học muốn truy cập gói A…" at bounding box center [609, 307] width 360 height 40
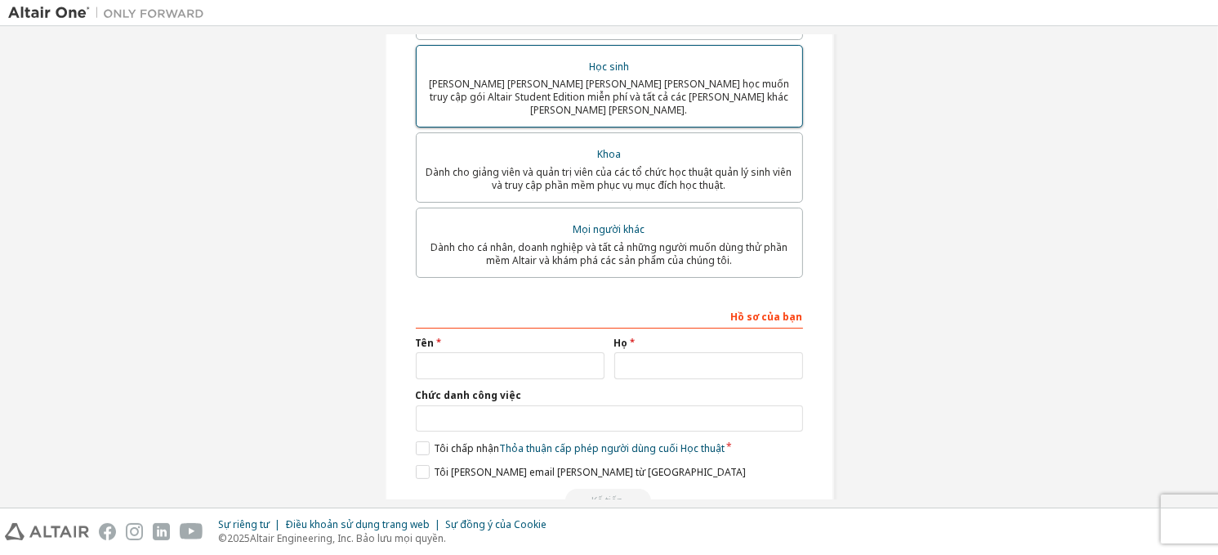
scroll to position [467, 0]
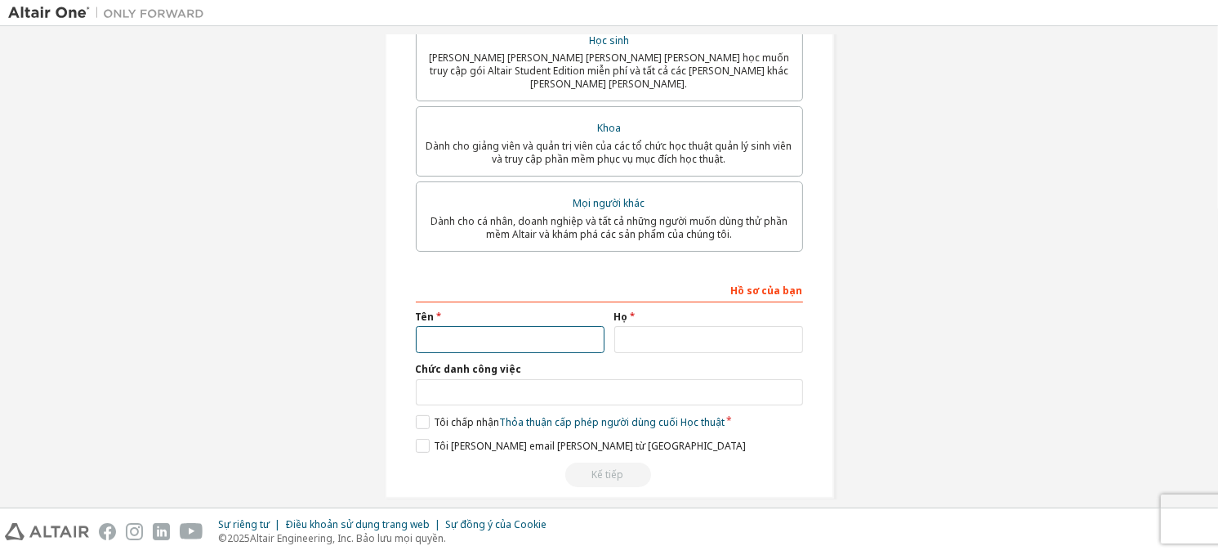
click at [562, 330] on input "text" at bounding box center [510, 339] width 189 height 27
type input "****"
click at [628, 328] on input "text" at bounding box center [708, 341] width 189 height 27
drag, startPoint x: 628, startPoint y: 322, endPoint x: 716, endPoint y: 372, distance: 101.3
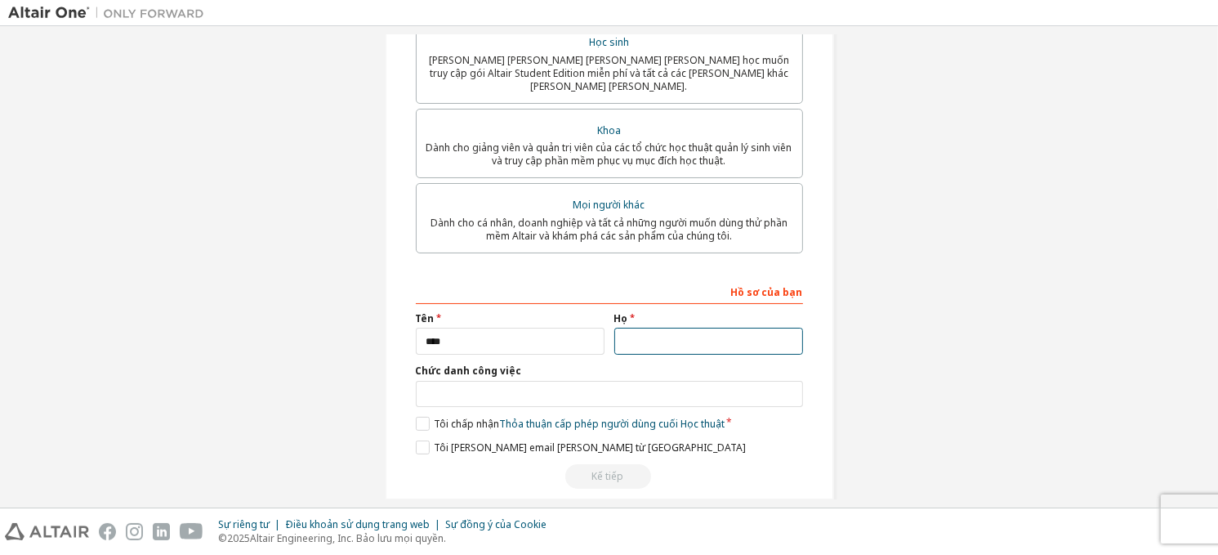
click at [716, 372] on div "Hồ sơ của bạn Tên **** Họ Chức danh công việc Vui lòng cung cấp Tiểu bang/Tỉnh …" at bounding box center [609, 384] width 387 height 212
type input "******"
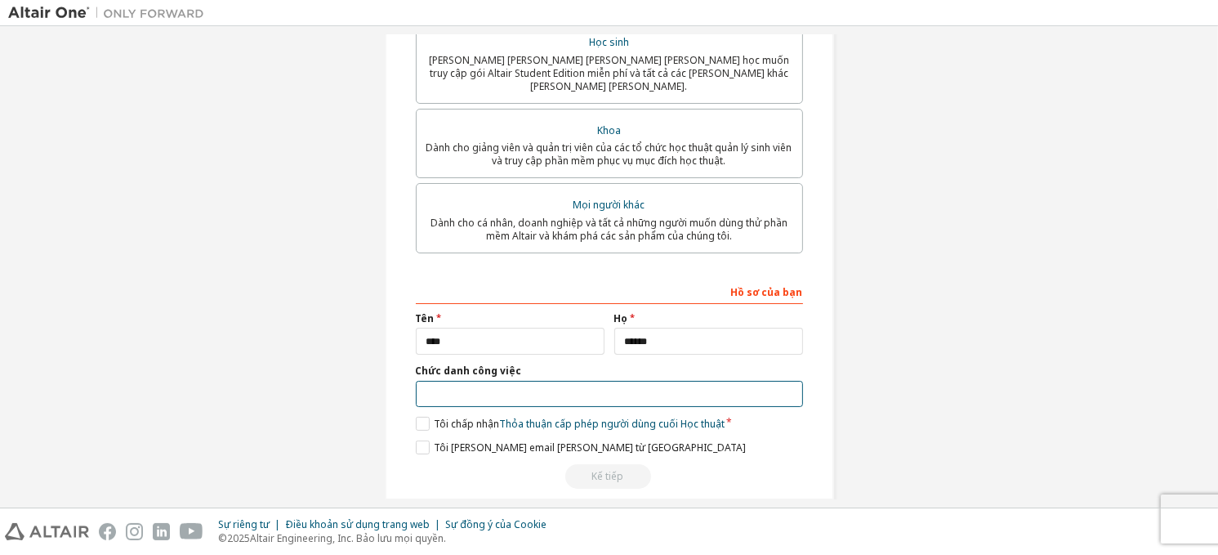
click at [670, 386] on input "text" at bounding box center [609, 394] width 387 height 27
type input "*******"
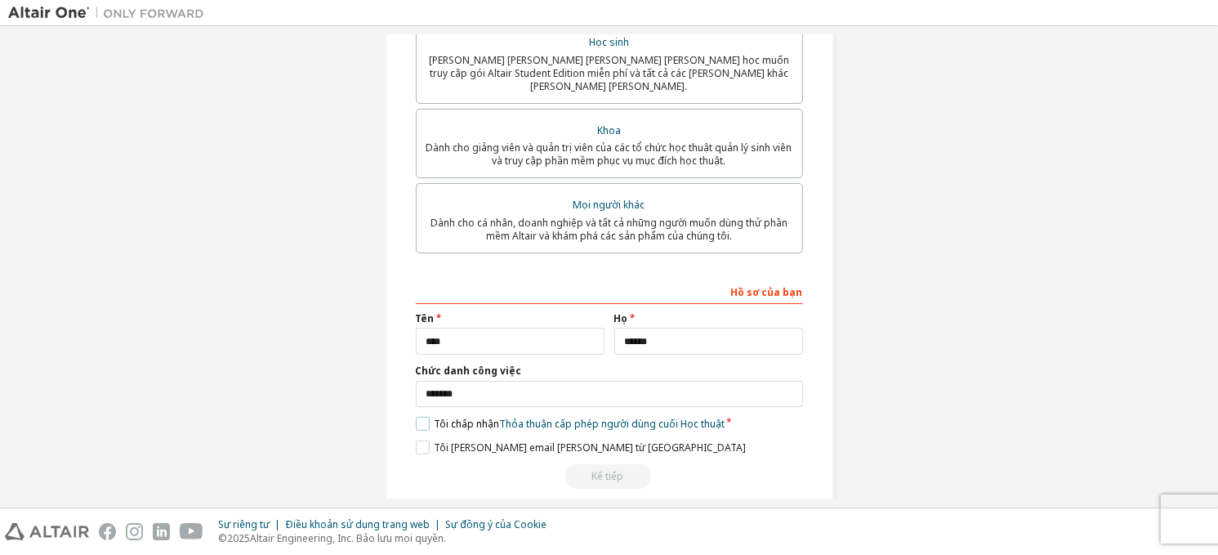
click at [428, 417] on label "Tôi chấp nhận Thỏa thuận cấp phép người dùng cuối Học thuật" at bounding box center [570, 424] width 309 height 14
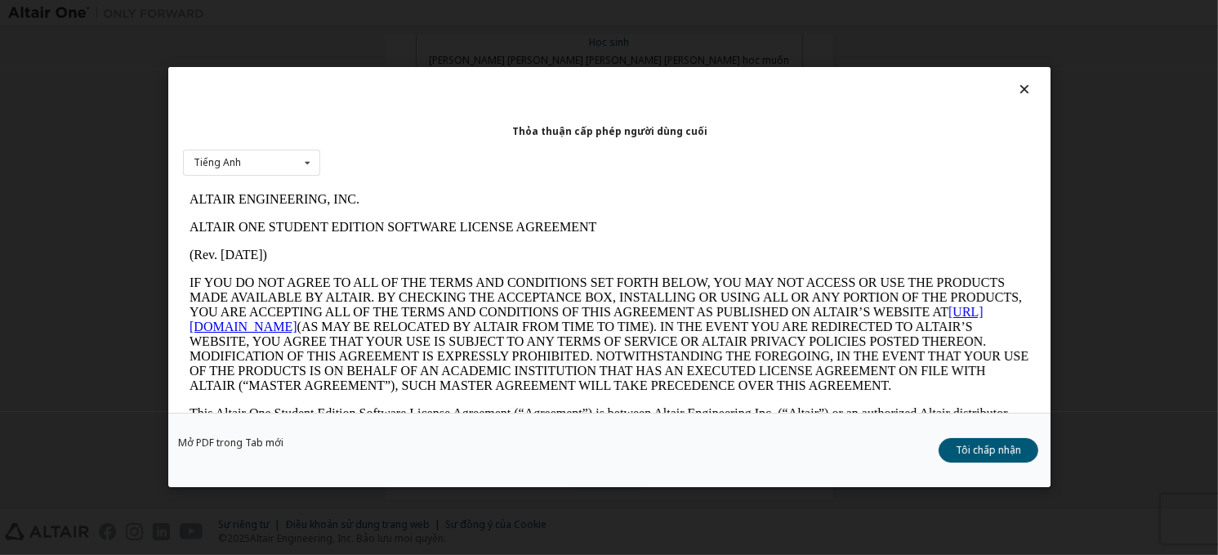
scroll to position [0, 0]
click at [975, 448] on font "Tôi chấp nhận" at bounding box center [988, 451] width 65 height 14
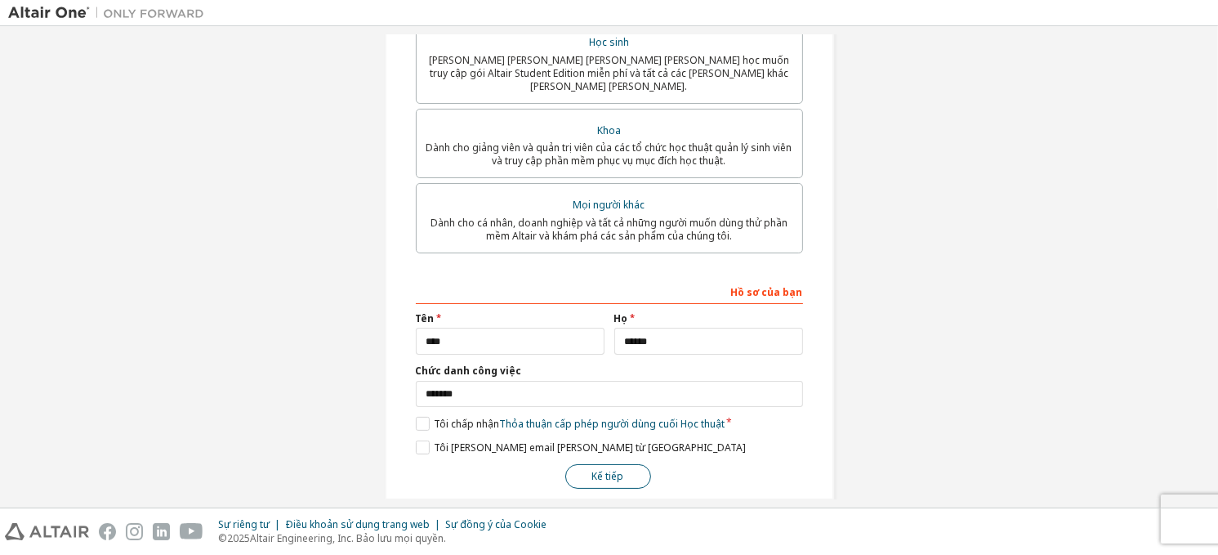
click at [622, 464] on button "Kế tiếp" at bounding box center [608, 476] width 86 height 25
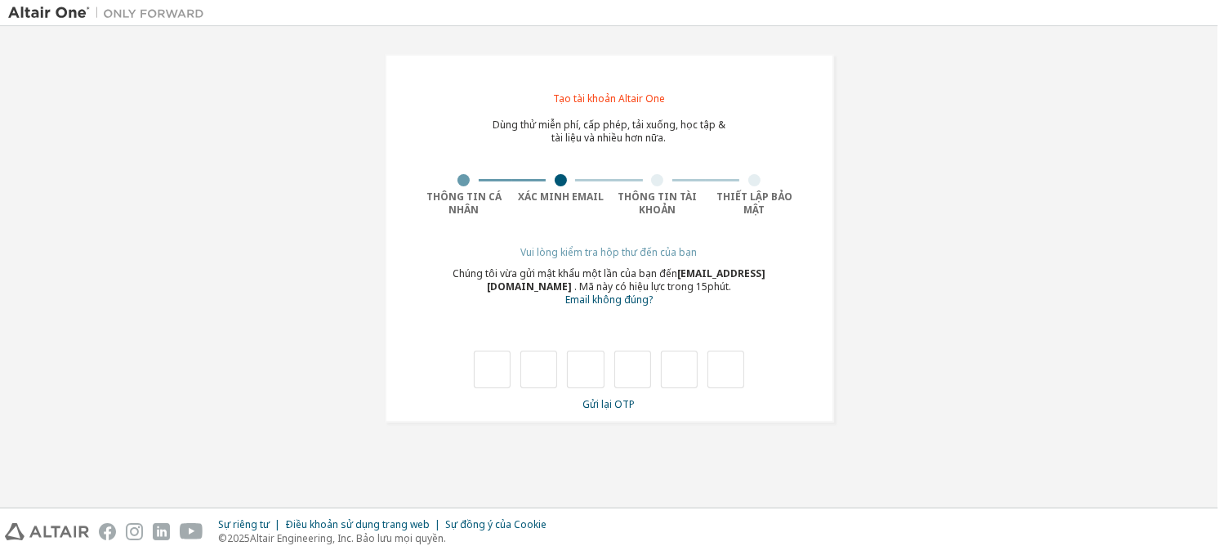
click at [904, 438] on div "**********" at bounding box center [609, 238] width 1202 height 408
click at [509, 366] on input "text" at bounding box center [492, 369] width 37 height 38
type input "*"
click at [542, 359] on input "*" at bounding box center [538, 369] width 37 height 38
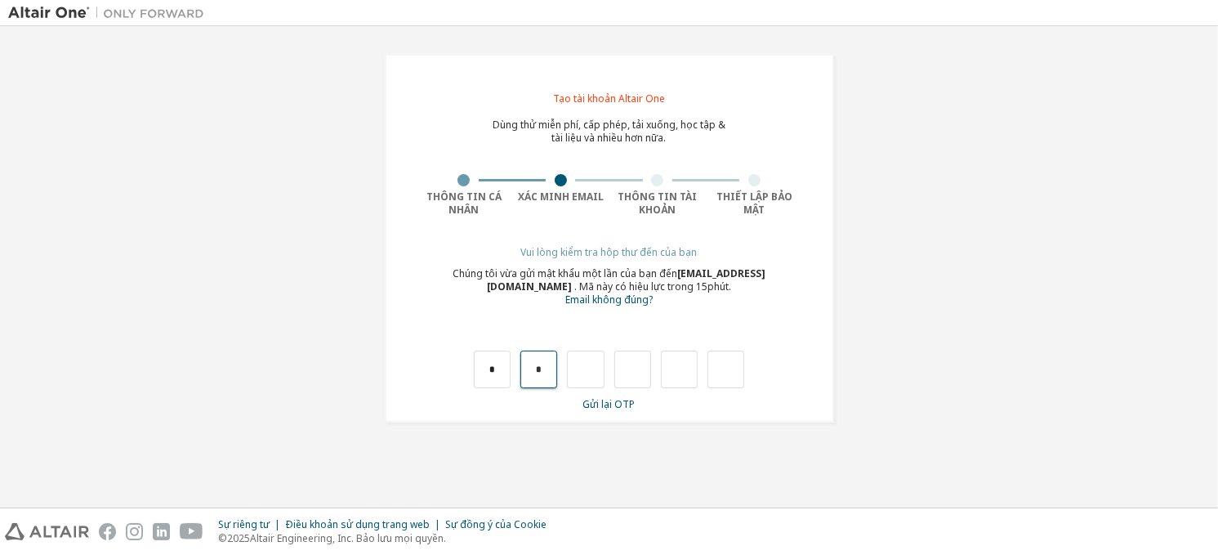
click at [542, 359] on input "*" at bounding box center [538, 369] width 37 height 38
type input "*"
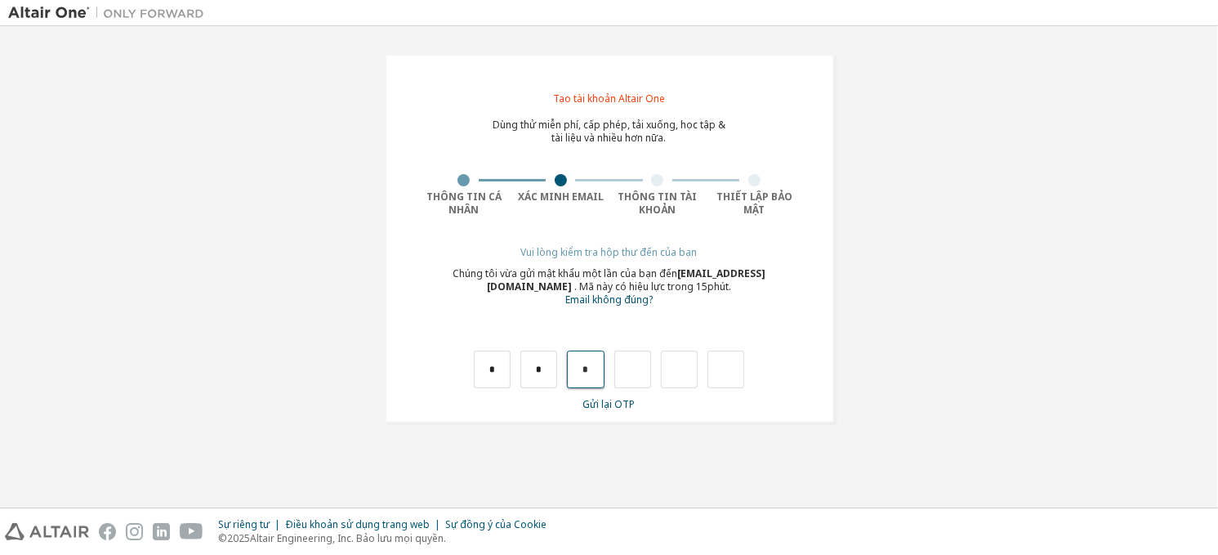
click at [586, 372] on input "*" at bounding box center [585, 369] width 37 height 38
type input "*"
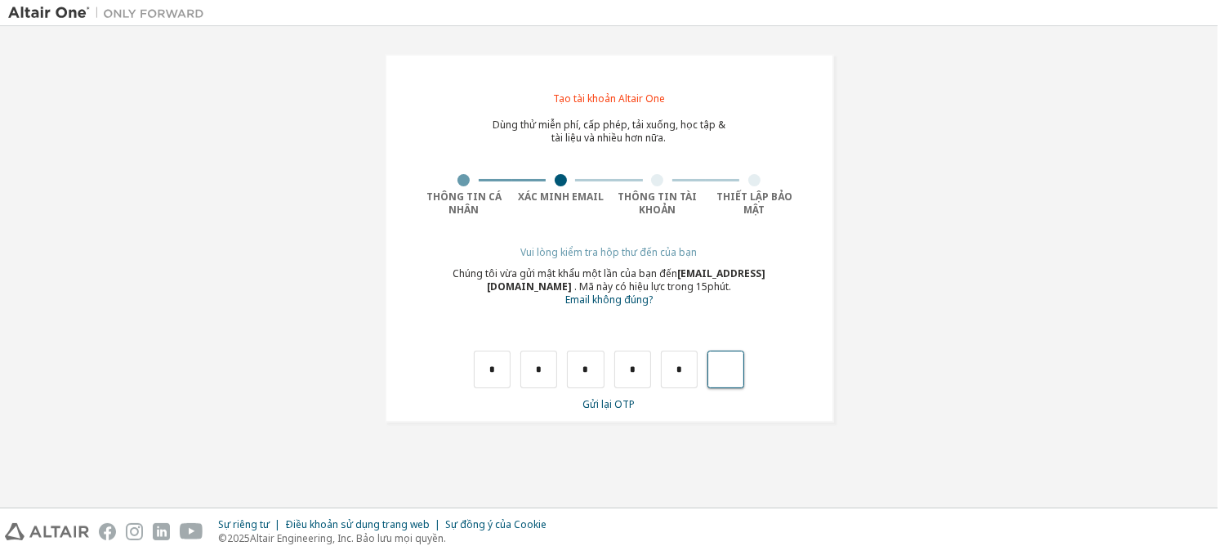
type input "*"
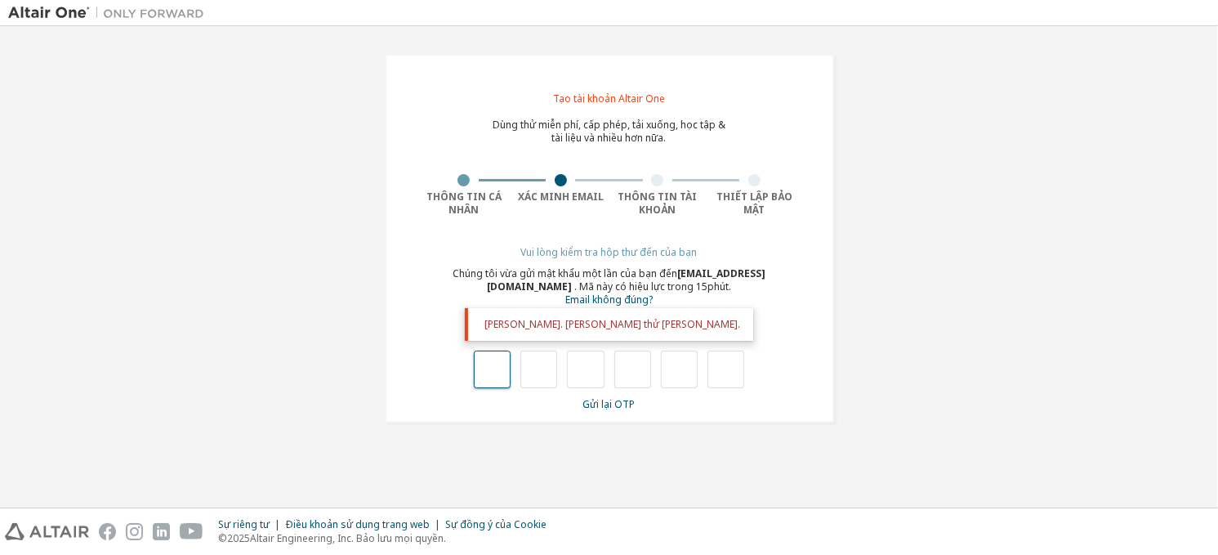
click at [500, 355] on input "text" at bounding box center [492, 369] width 37 height 38
click at [708, 371] on input "text" at bounding box center [725, 369] width 37 height 38
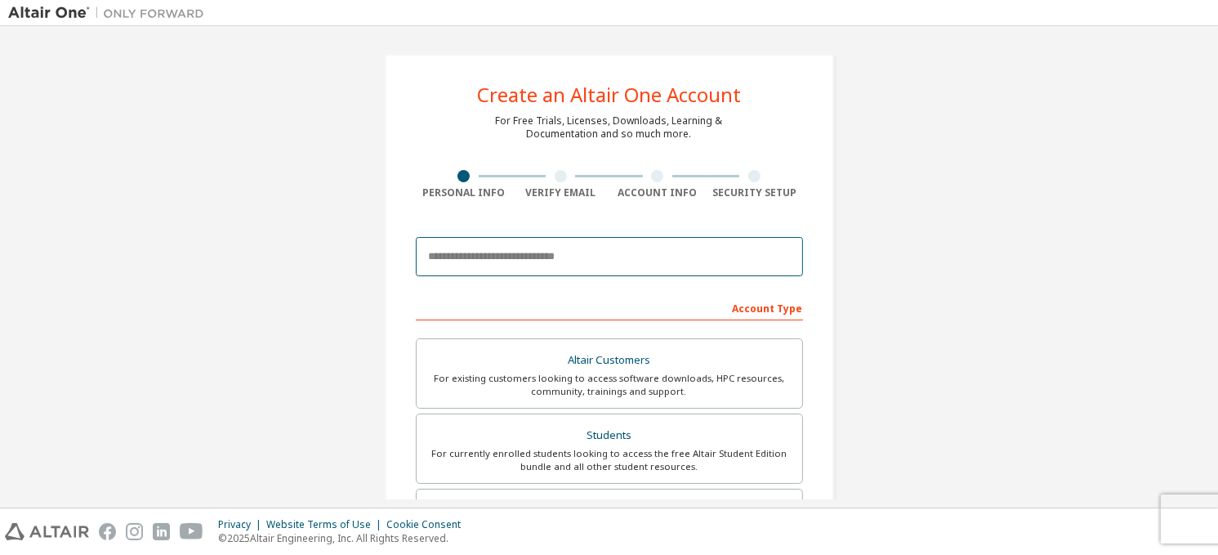
click at [482, 266] on input "email" at bounding box center [609, 256] width 387 height 39
type input "**********"
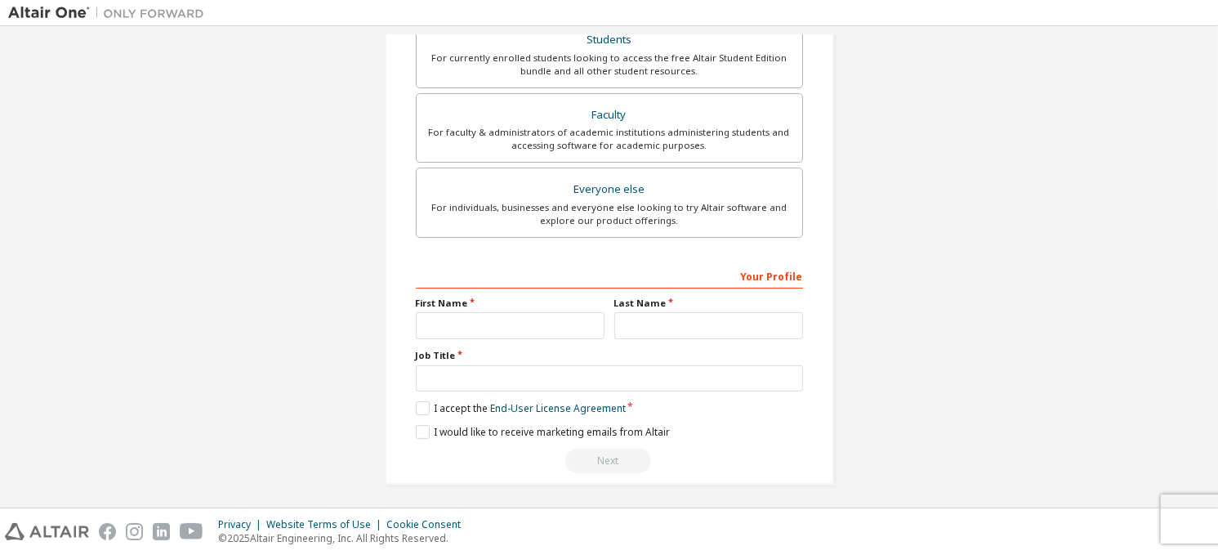
scroll to position [395, 0]
click at [533, 328] on input "text" at bounding box center [510, 325] width 189 height 27
type input "****"
click at [634, 332] on input "text" at bounding box center [708, 325] width 189 height 27
type input "******"
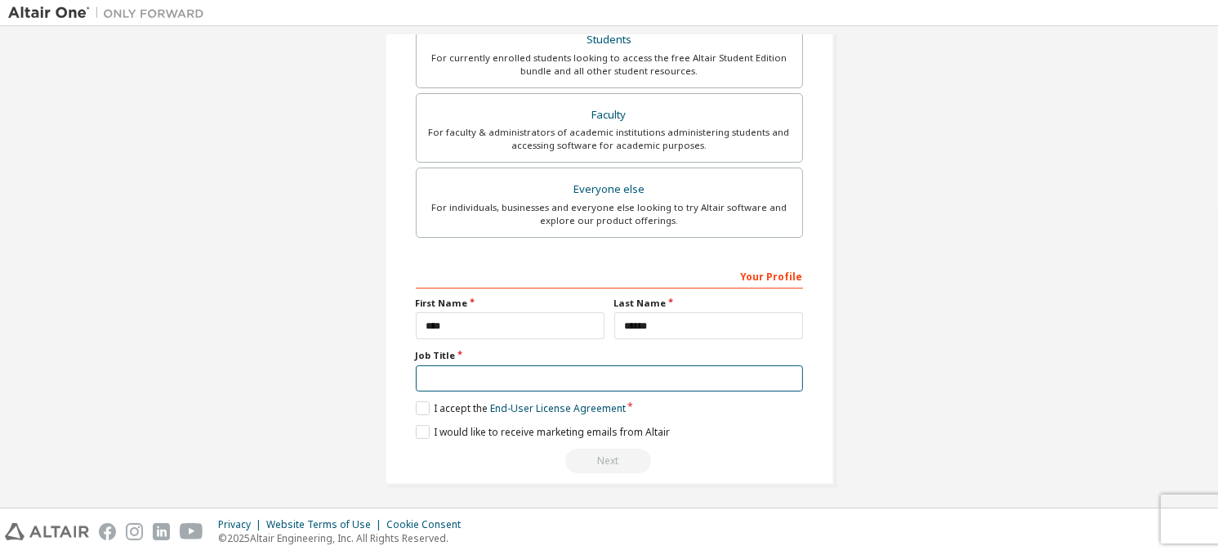
click at [725, 367] on input "text" at bounding box center [609, 378] width 387 height 27
type input "*******"
click at [421, 408] on label "I accept the End-User License Agreement" at bounding box center [521, 408] width 210 height 14
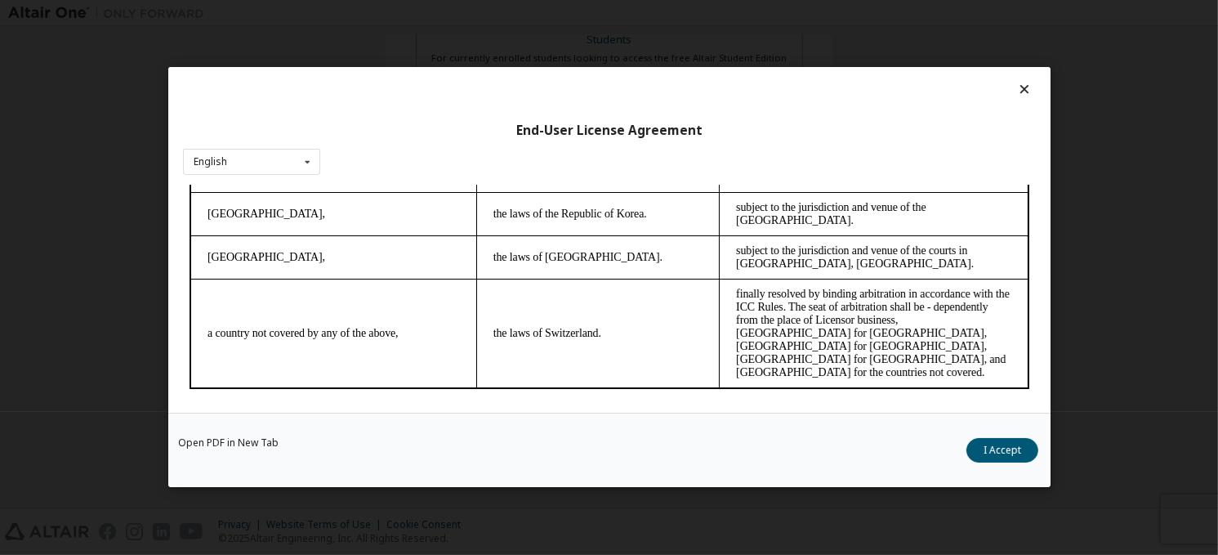
scroll to position [40, 0]
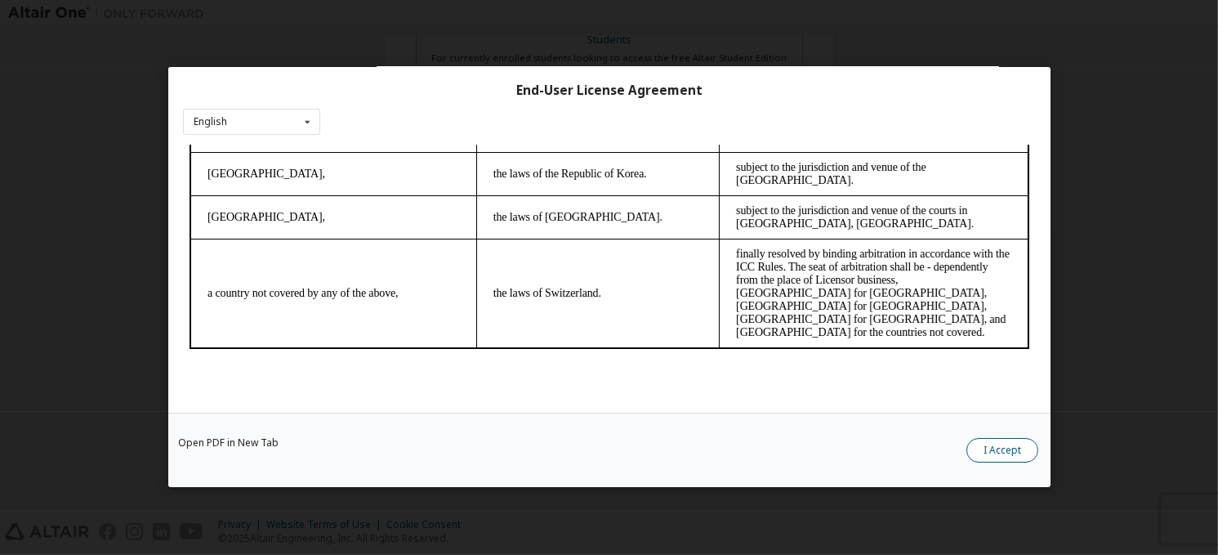
click at [1008, 440] on button "I Accept" at bounding box center [1002, 451] width 72 height 25
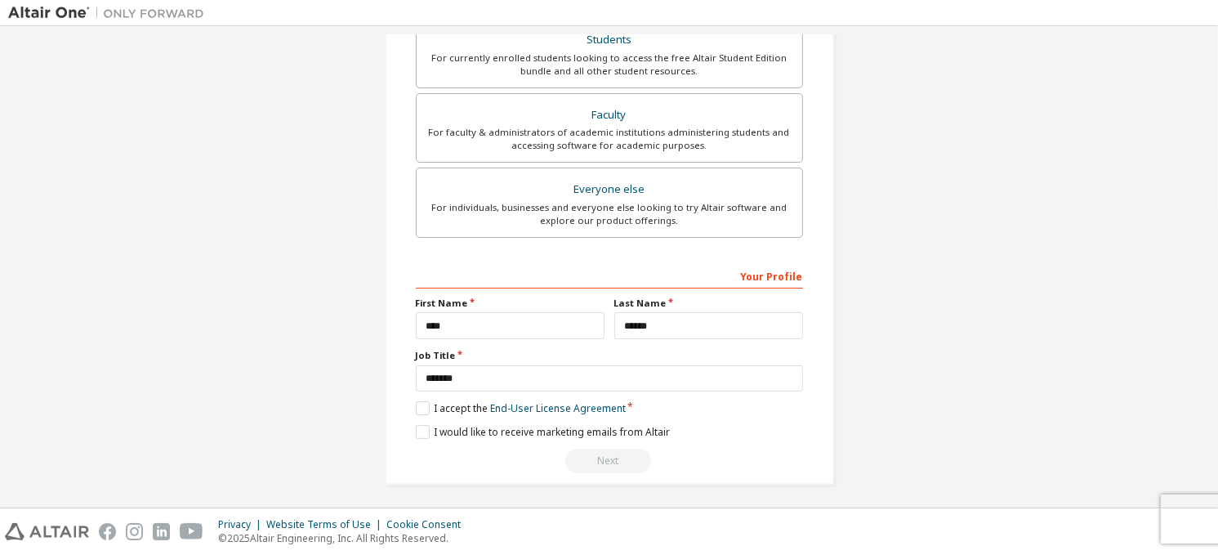
scroll to position [273, 0]
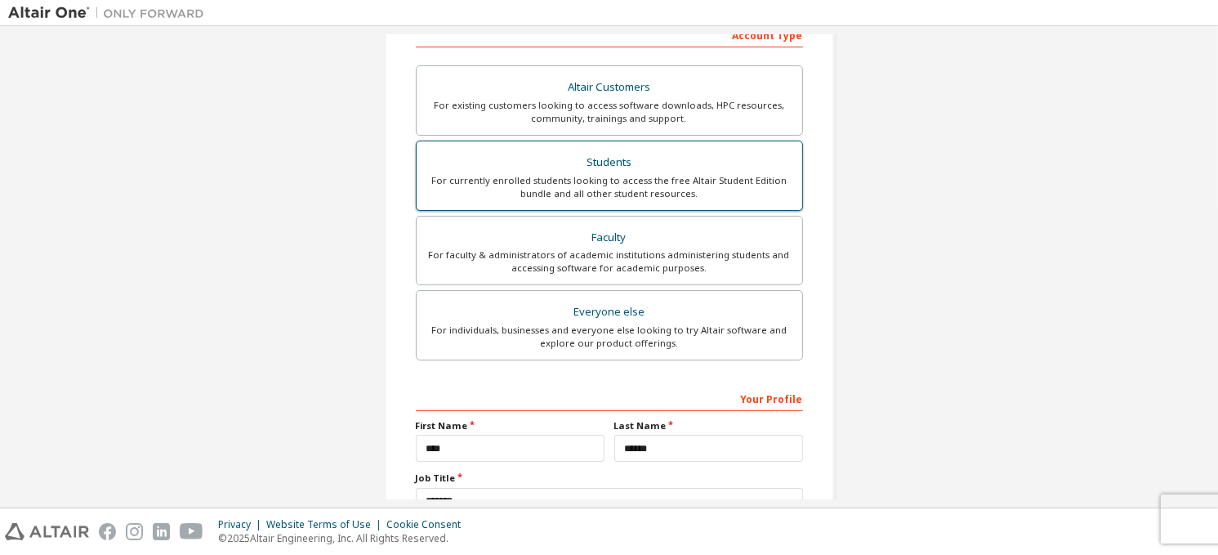
click at [632, 176] on div "For currently enrolled students looking to access the free Altair Student Editi…" at bounding box center [609, 187] width 366 height 26
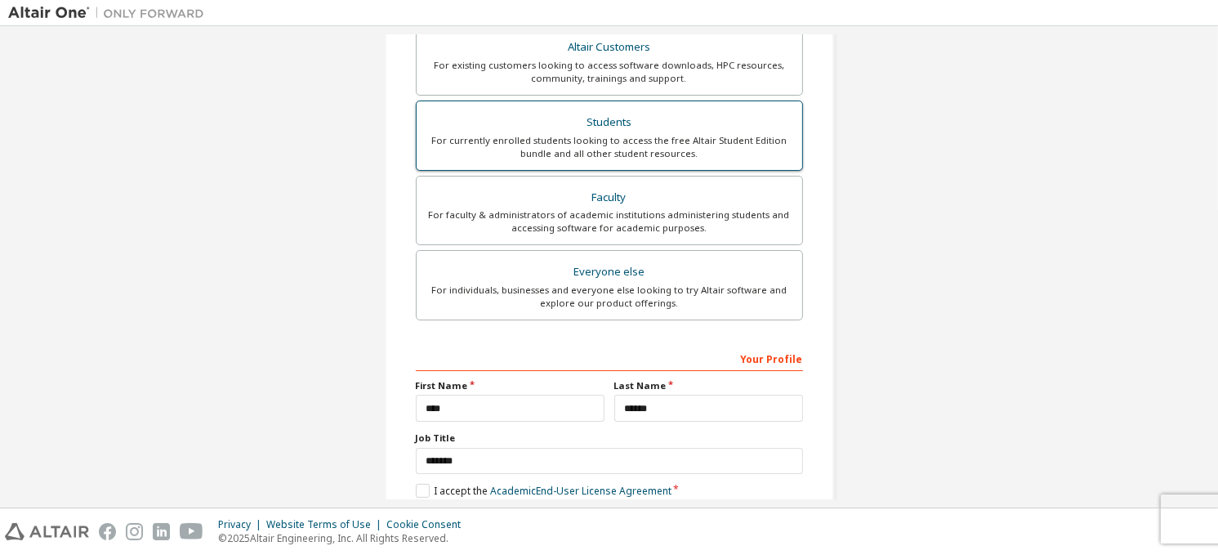
scroll to position [396, 0]
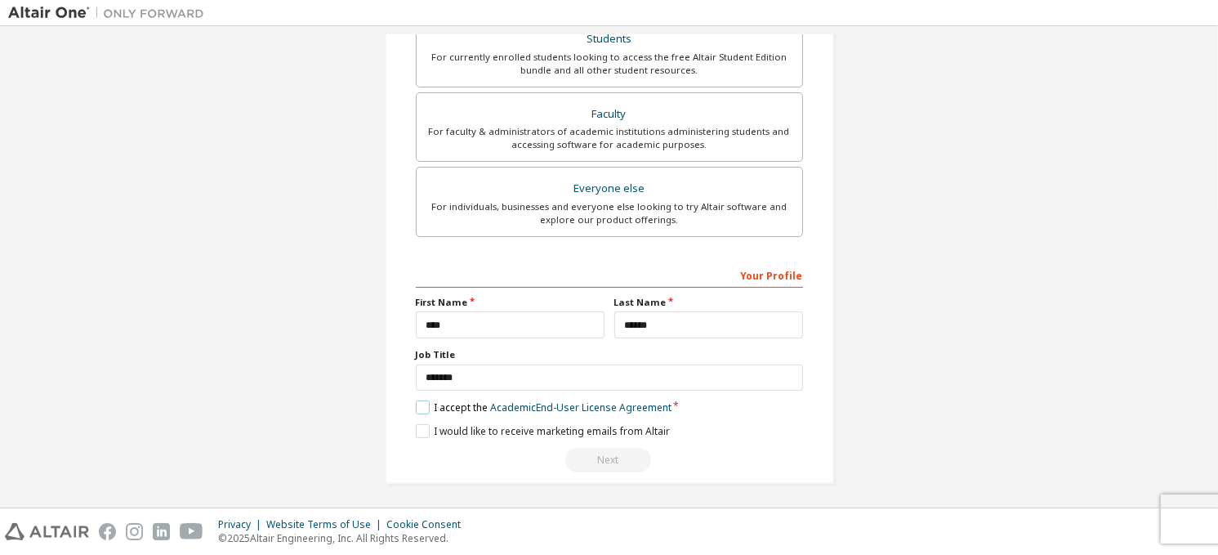
click at [425, 408] on label "I accept the Academic End-User License Agreement" at bounding box center [544, 407] width 256 height 14
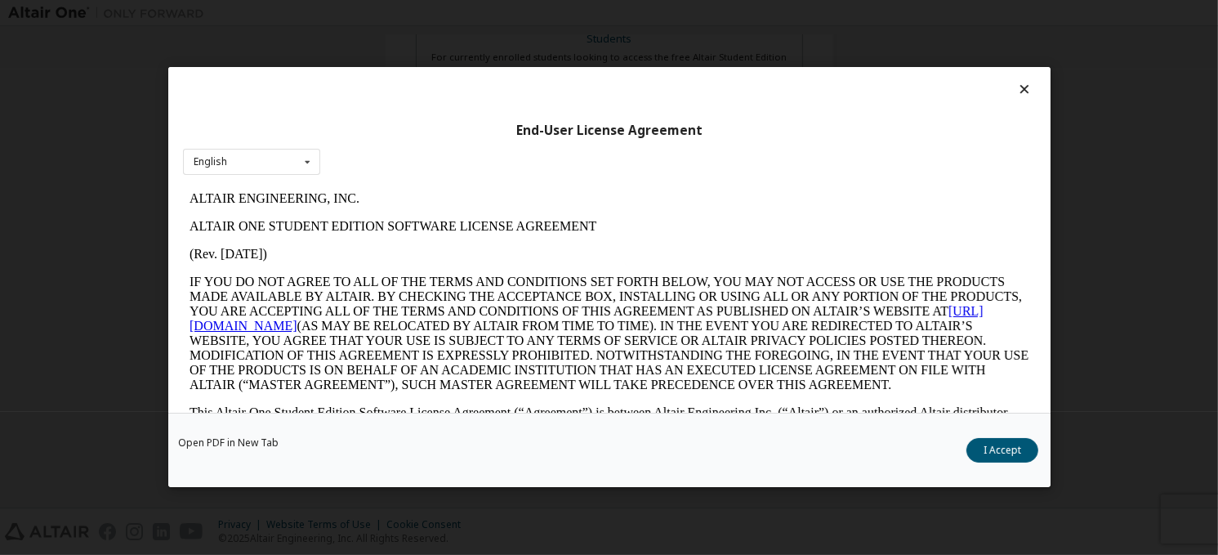
scroll to position [0, 0]
drag, startPoint x: 1172, startPoint y: 654, endPoint x: 917, endPoint y: 324, distance: 417.0
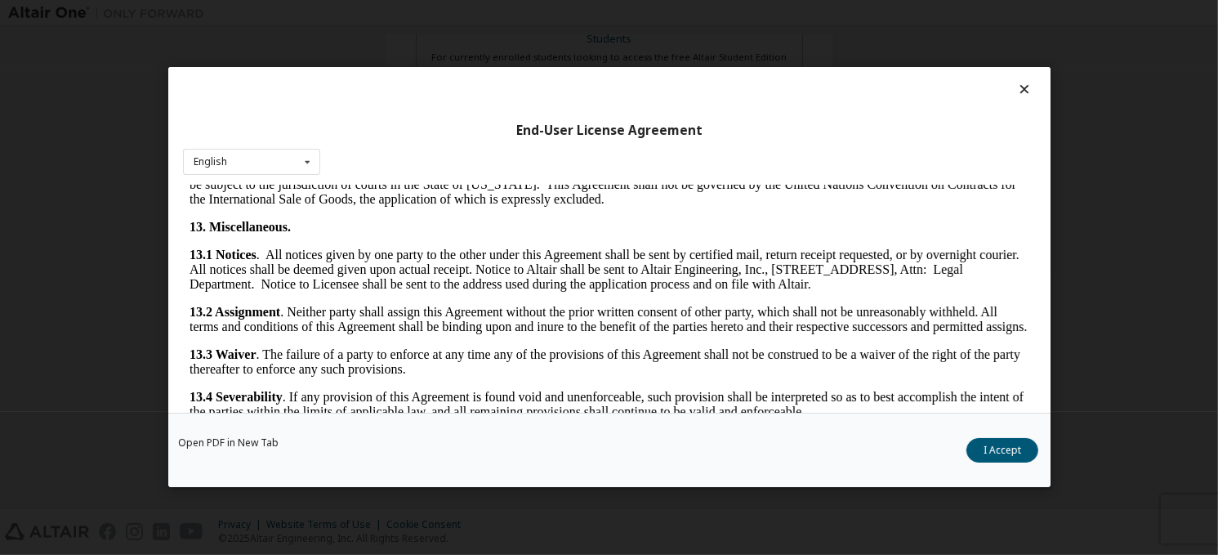
scroll to position [2748, 0]
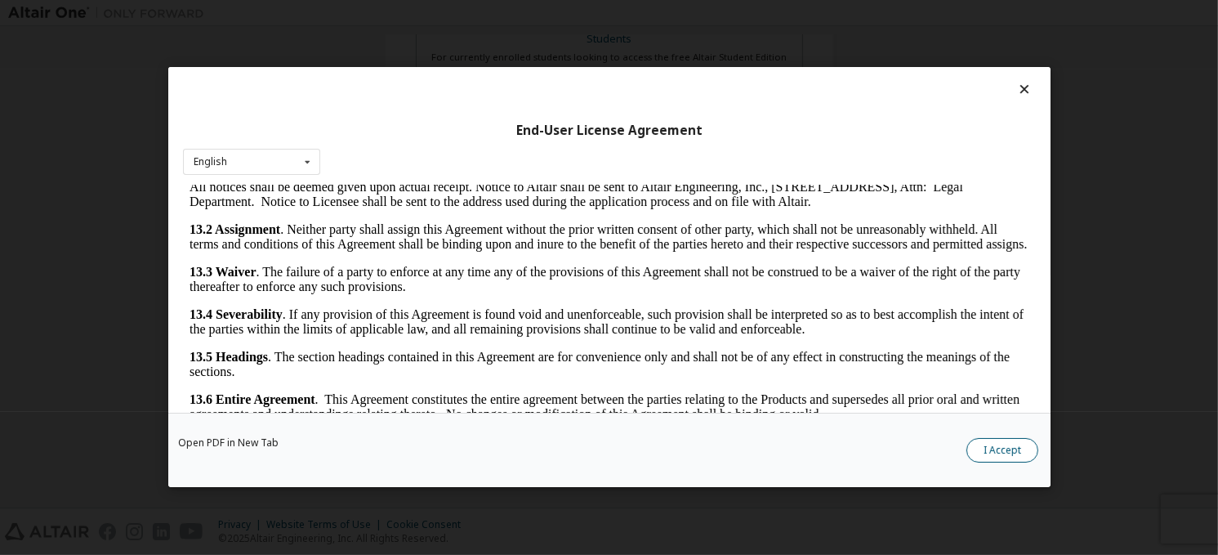
click at [1003, 440] on button "I Accept" at bounding box center [1002, 451] width 72 height 25
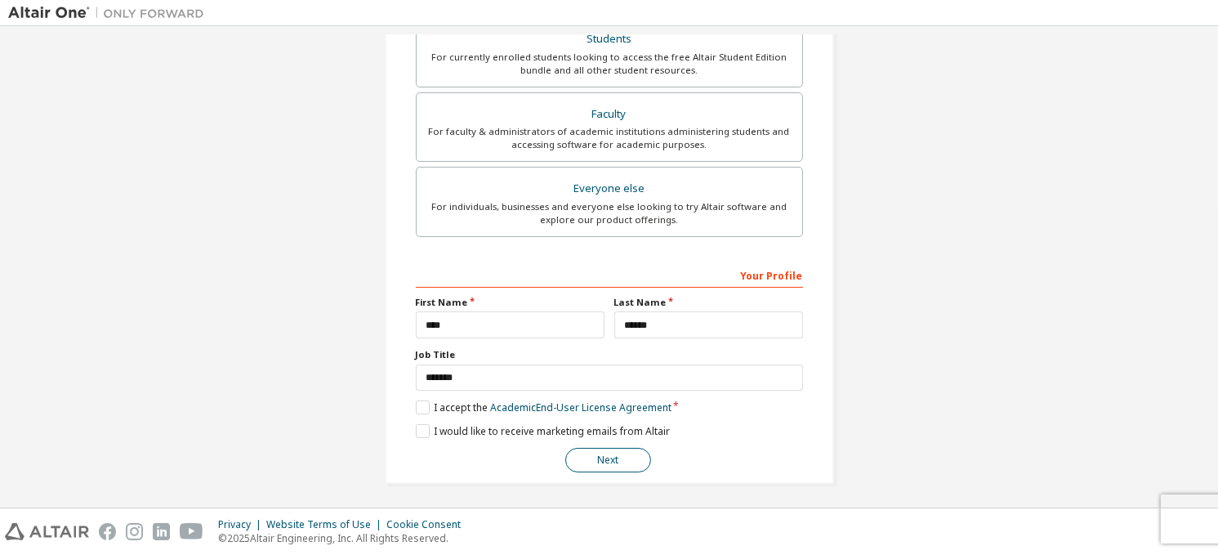
drag, startPoint x: 605, startPoint y: 443, endPoint x: 608, endPoint y: 453, distance: 11.1
click at [608, 453] on div "**********" at bounding box center [609, 367] width 387 height 212
click at [608, 453] on button "Next" at bounding box center [608, 460] width 86 height 25
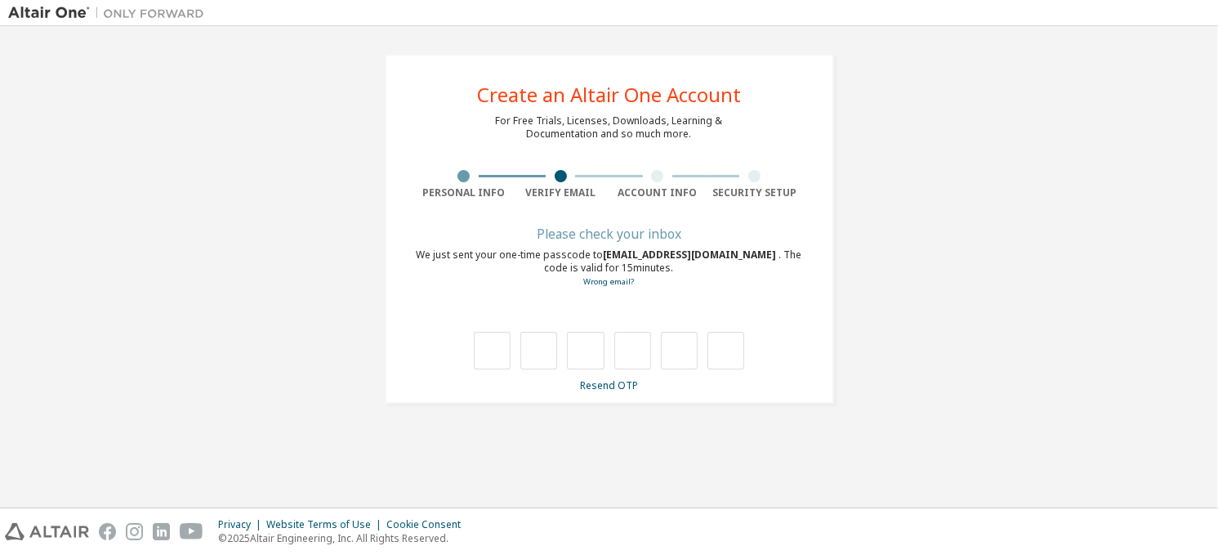
scroll to position [0, 0]
type input "*"
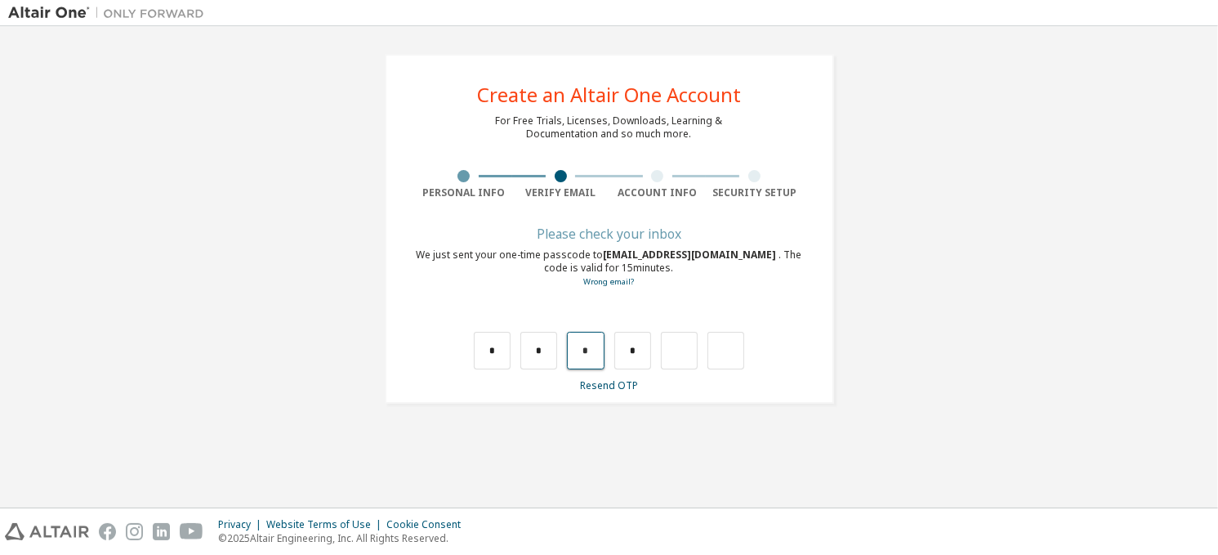
click at [583, 338] on input "*" at bounding box center [585, 351] width 37 height 38
type input "*"
click at [634, 364] on input "text" at bounding box center [632, 351] width 37 height 38
type input "*"
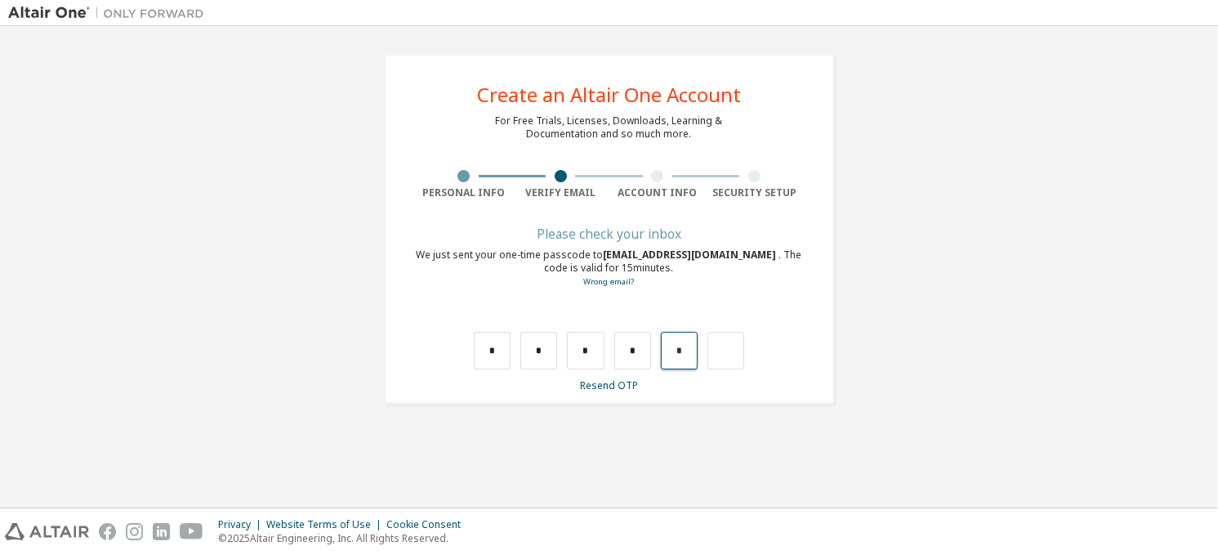
click at [682, 353] on input "*" at bounding box center [679, 351] width 37 height 38
type input "*"
click at [502, 343] on input "text" at bounding box center [492, 351] width 37 height 38
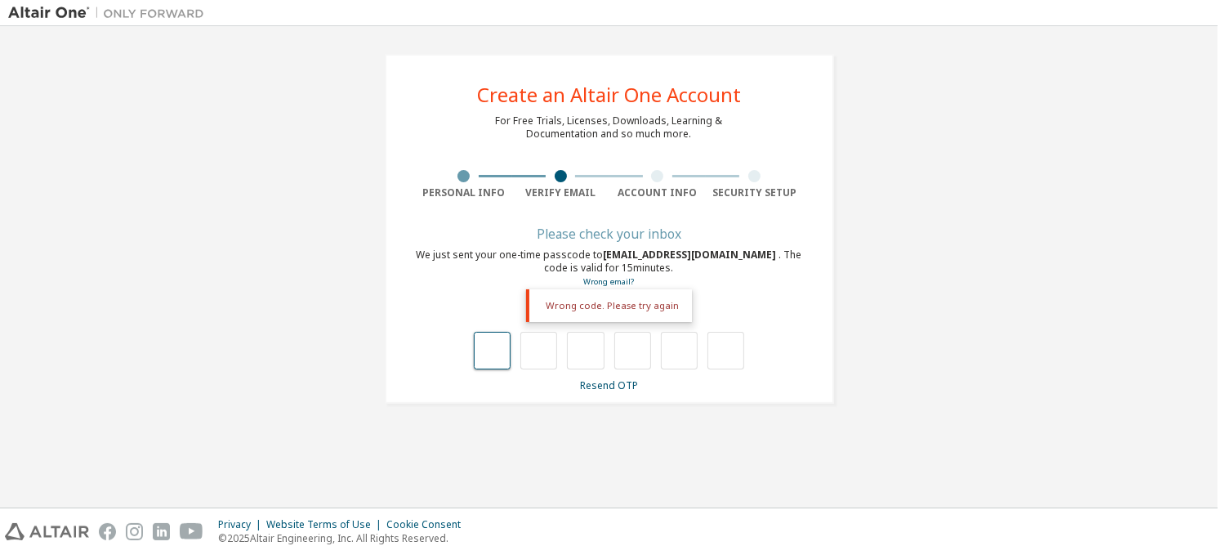
click at [502, 343] on input "text" at bounding box center [492, 351] width 37 height 38
type input "*"
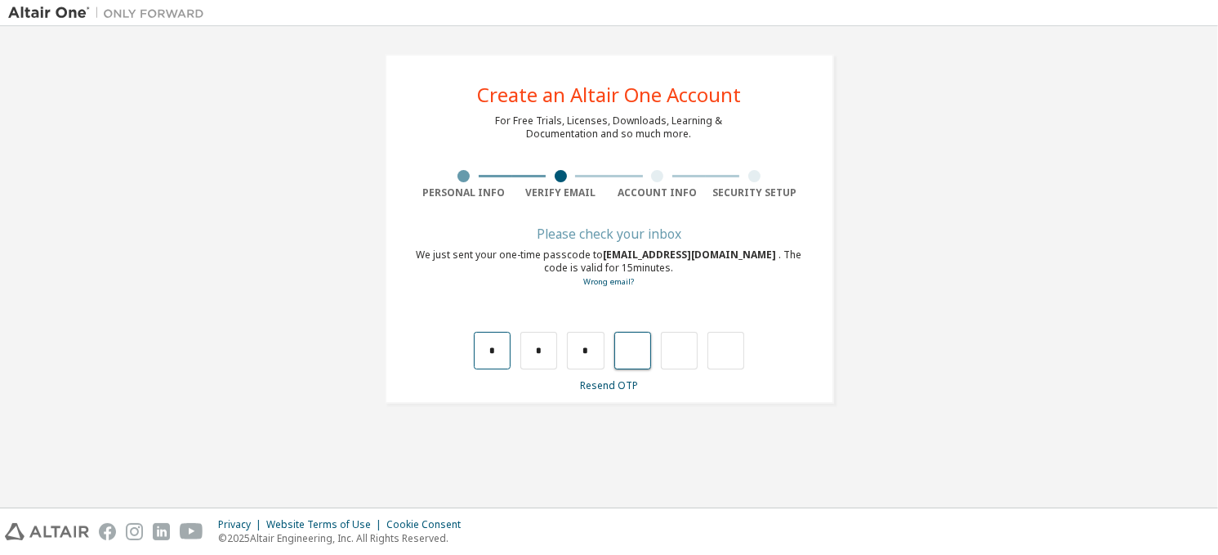
type input "*"
click at [582, 359] on input "*" at bounding box center [585, 351] width 37 height 38
type input "*"
click at [623, 355] on input "text" at bounding box center [632, 351] width 37 height 38
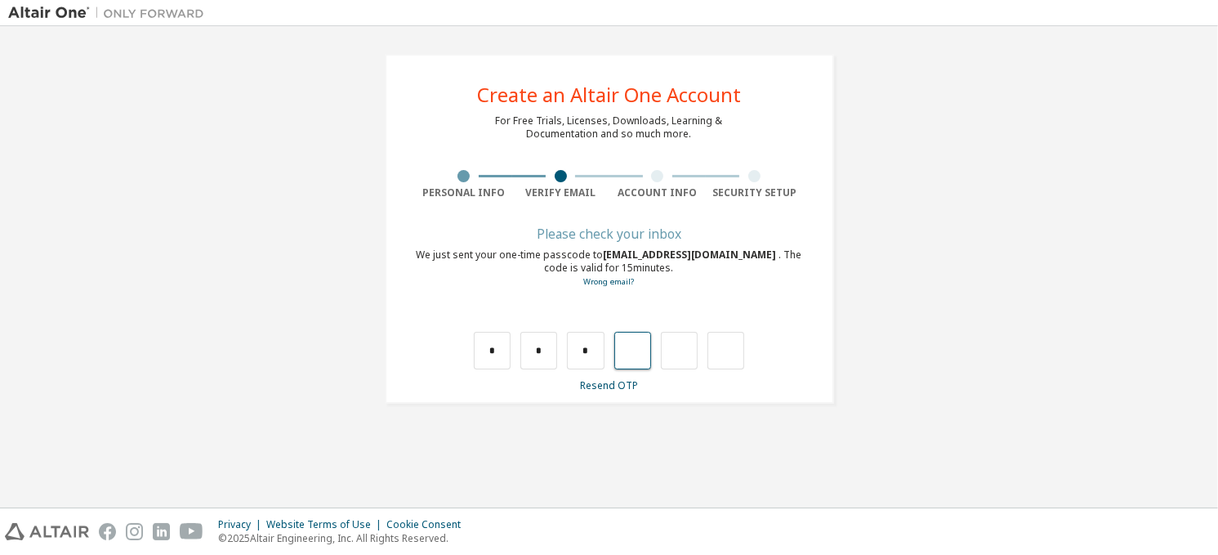
type input "*"
click at [631, 350] on input "*" at bounding box center [632, 351] width 37 height 38
click at [675, 358] on input "*" at bounding box center [679, 351] width 37 height 38
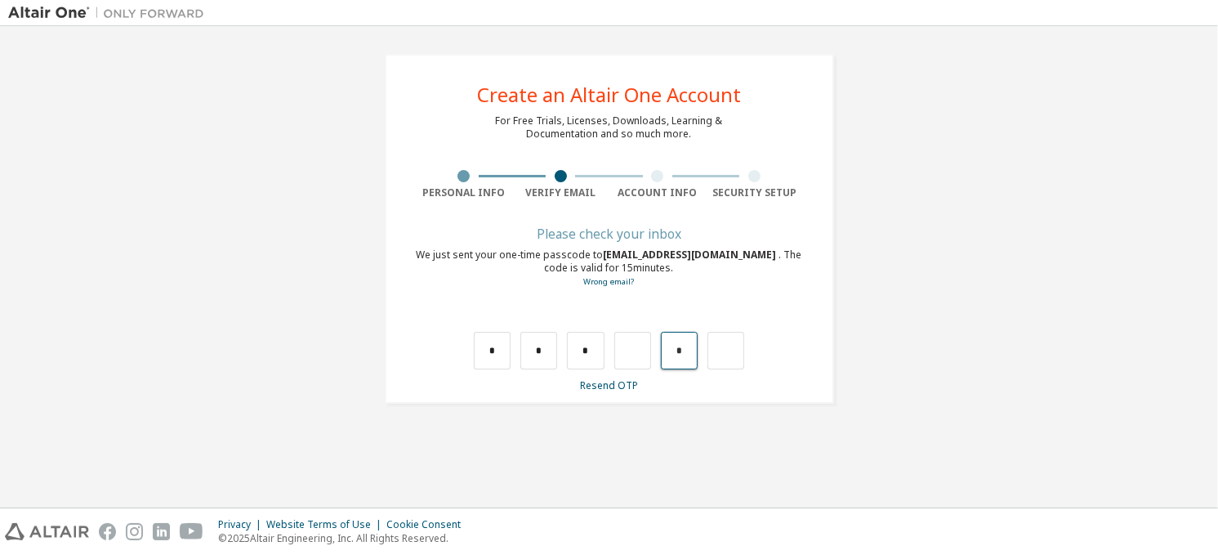
click at [675, 358] on input "*" at bounding box center [679, 351] width 37 height 38
click at [634, 342] on input "text" at bounding box center [632, 351] width 37 height 38
type input "*"
click at [680, 355] on input "*" at bounding box center [679, 351] width 37 height 38
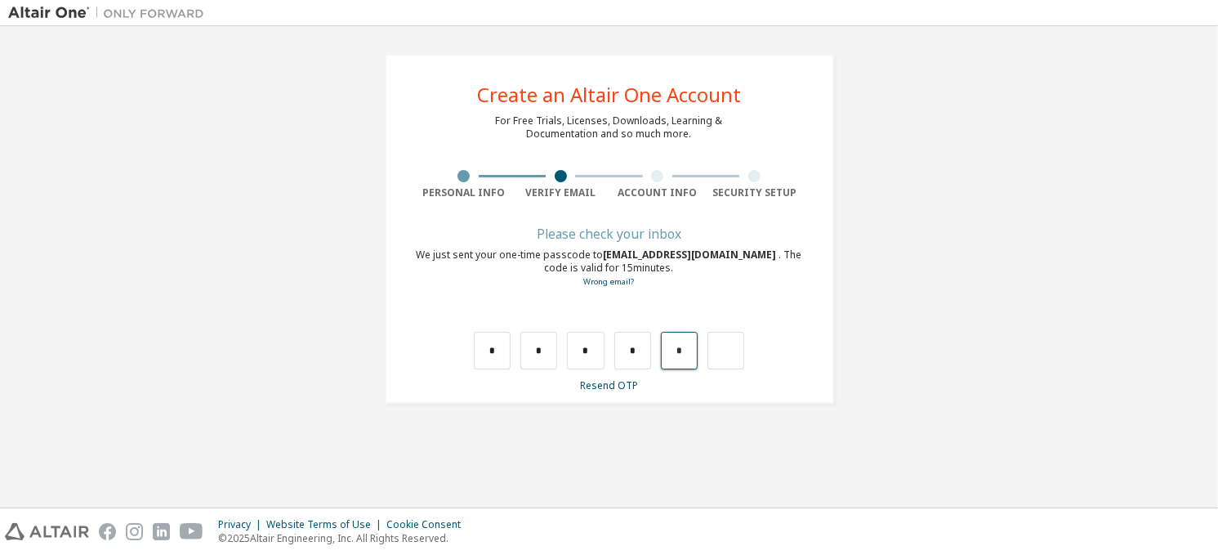
click at [680, 355] on input "*" at bounding box center [679, 351] width 37 height 38
type input "*"
click at [502, 340] on input "text" at bounding box center [492, 351] width 37 height 38
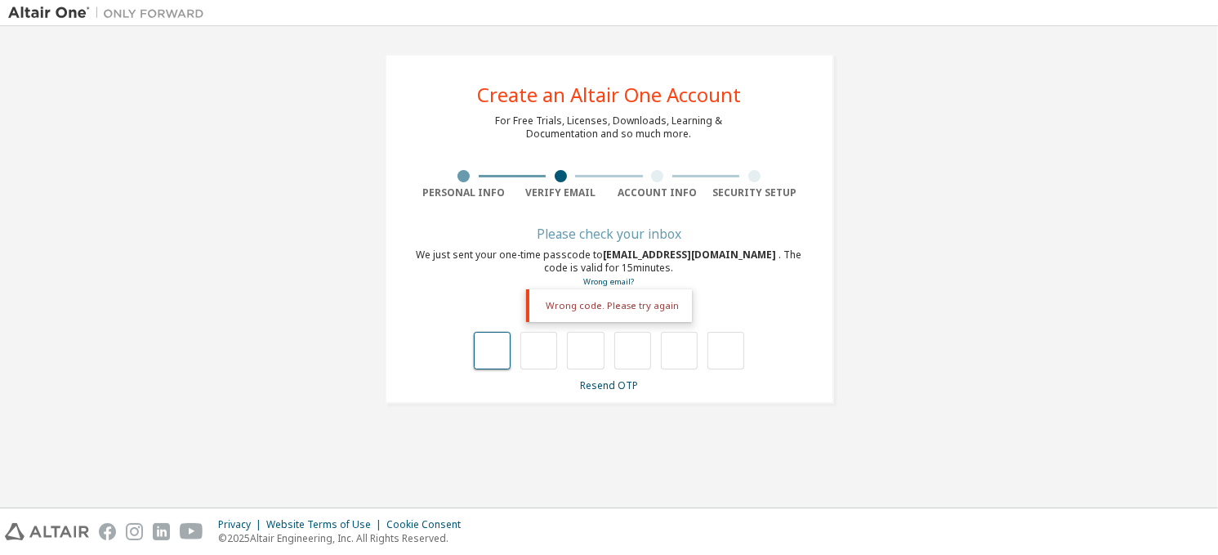
type input "*"
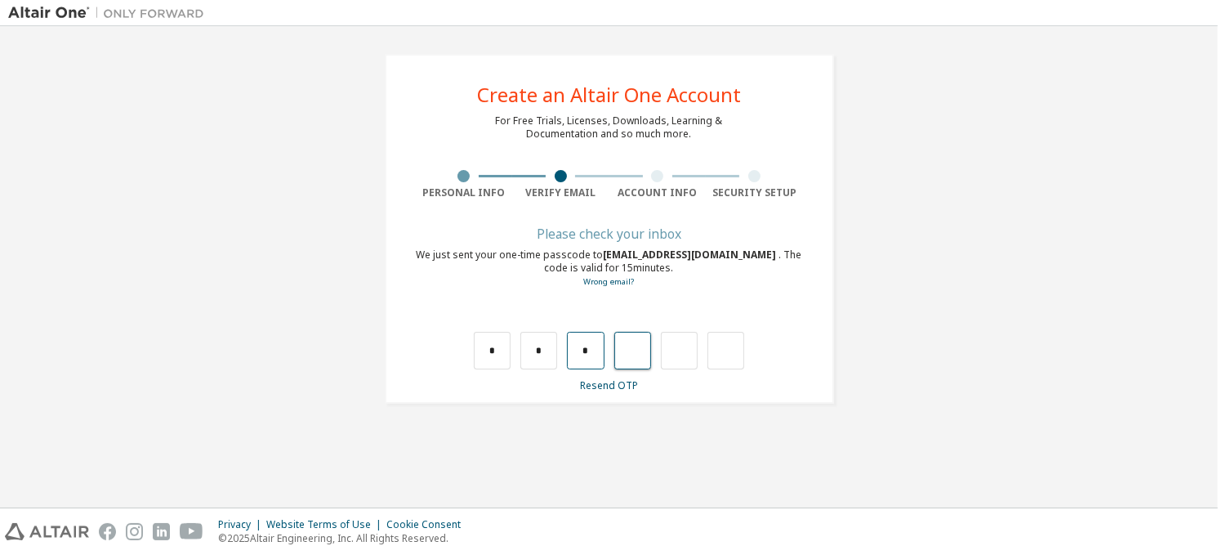
type input "*"
click at [578, 351] on input "*" at bounding box center [585, 351] width 37 height 38
click at [584, 350] on input "*" at bounding box center [585, 351] width 37 height 38
type input "*"
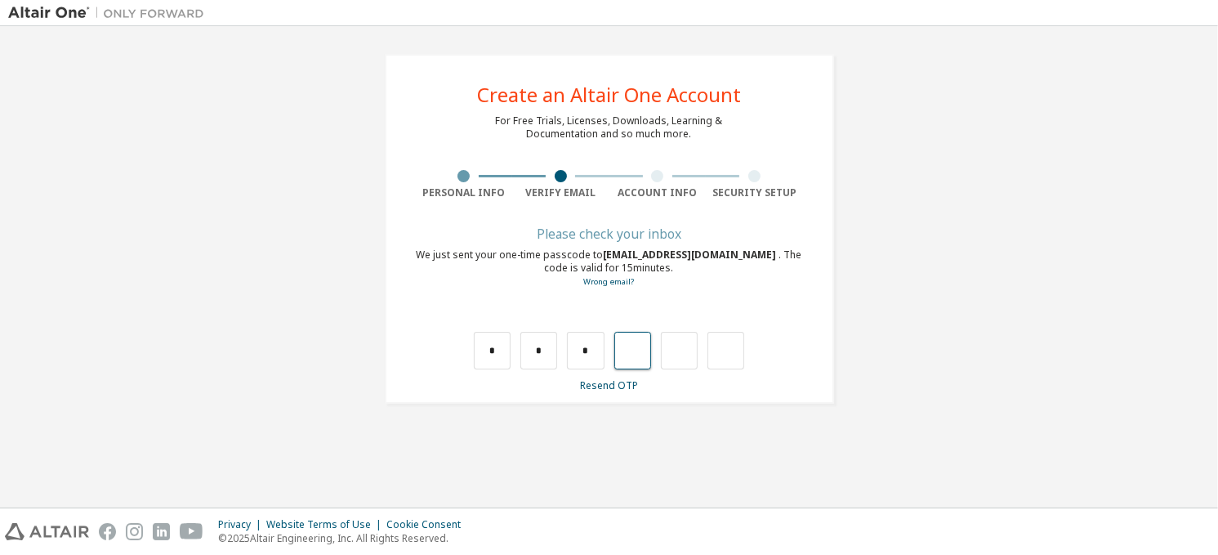
click at [623, 351] on input "text" at bounding box center [632, 351] width 37 height 38
type input "*"
click at [678, 351] on input "*" at bounding box center [679, 351] width 37 height 38
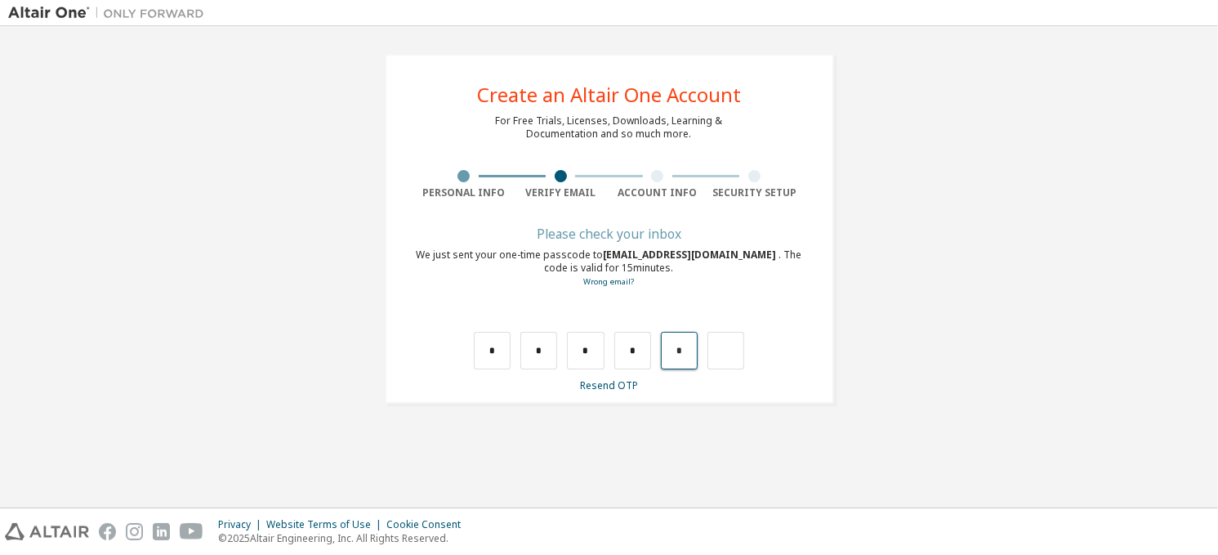
type input "*"
click at [618, 388] on link "Resend OTP" at bounding box center [609, 385] width 58 height 14
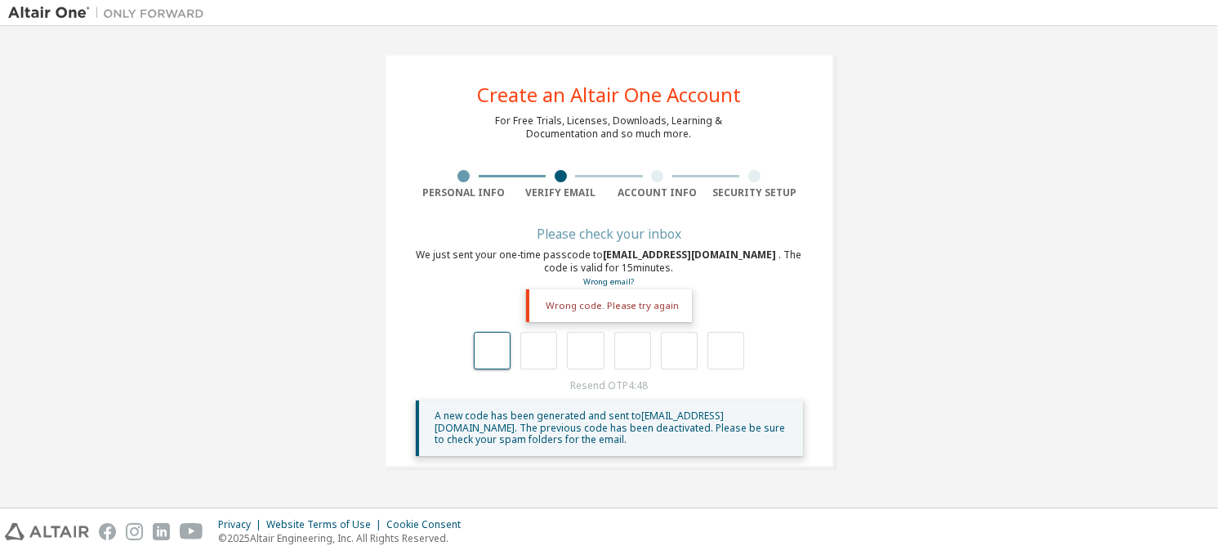
click at [487, 344] on input "text" at bounding box center [492, 351] width 37 height 38
type input "*"
click at [540, 341] on input "*" at bounding box center [538, 351] width 37 height 38
type input "*"
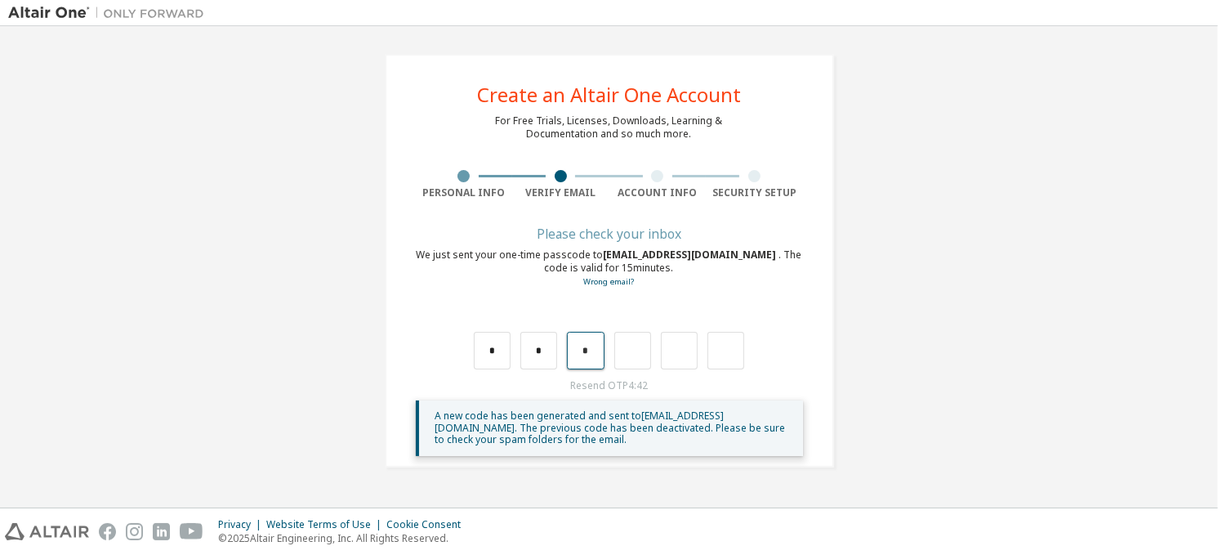
click at [579, 359] on input "*" at bounding box center [585, 351] width 37 height 38
type input "*"
click at [633, 350] on input "*" at bounding box center [632, 351] width 37 height 38
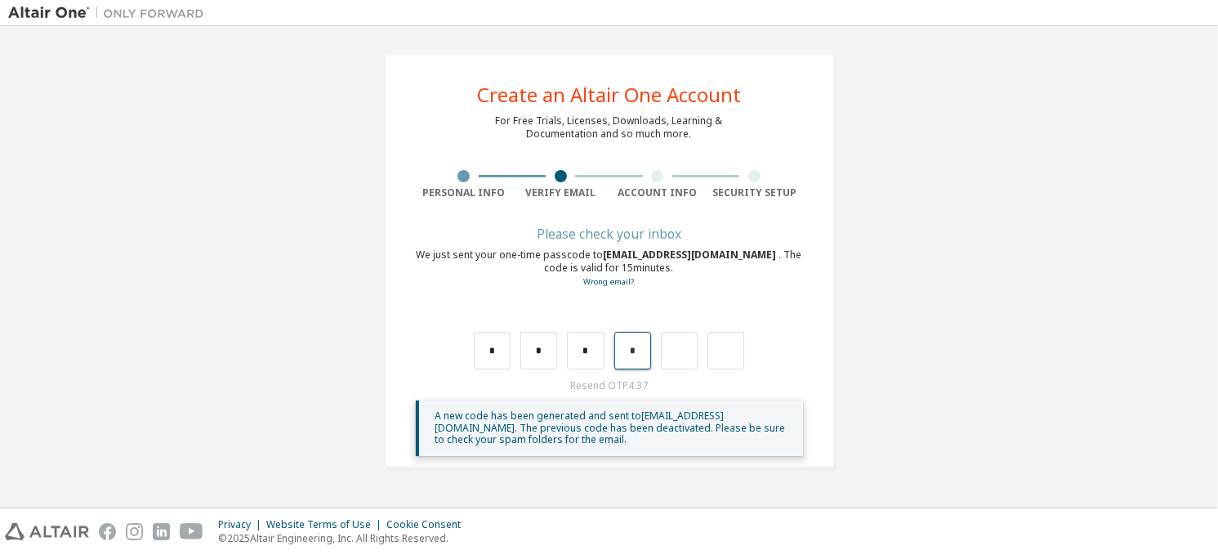
type input "*"
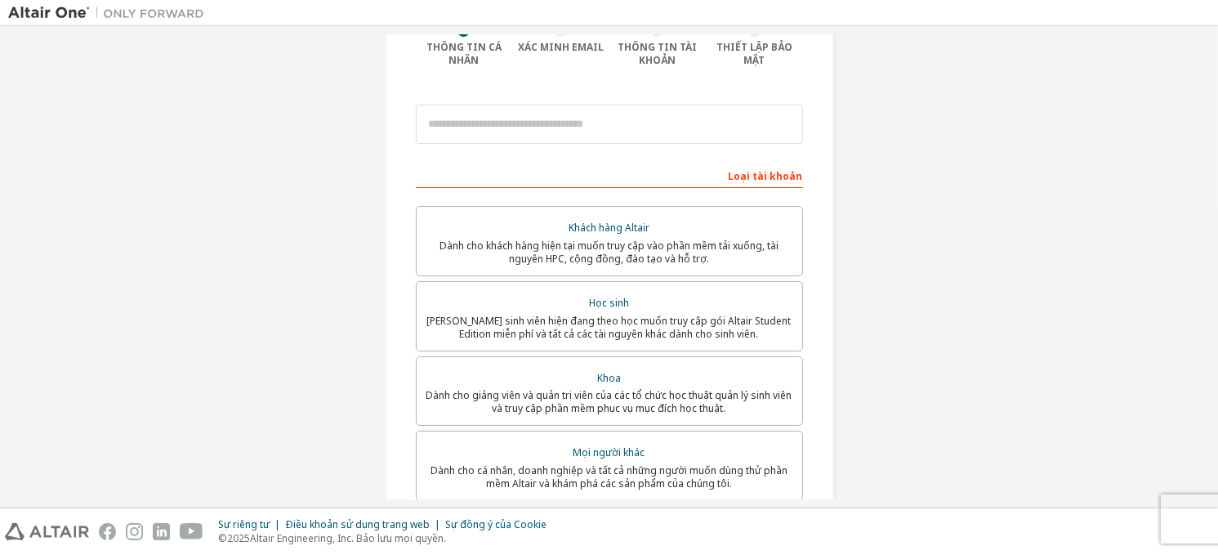
scroll to position [419, 0]
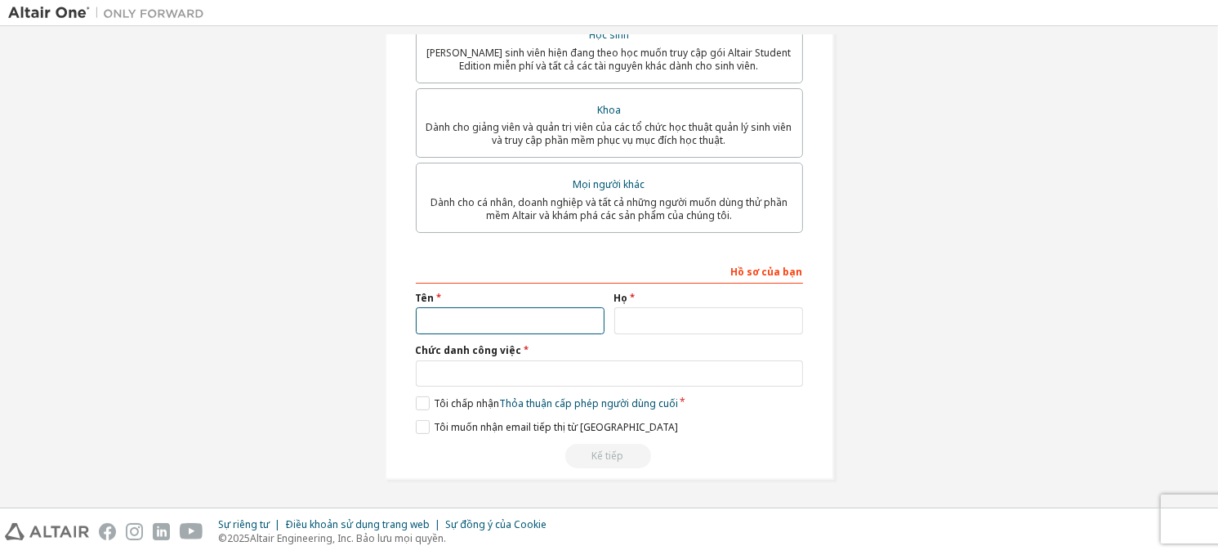
click at [520, 324] on input "text" at bounding box center [510, 320] width 189 height 27
type input "****"
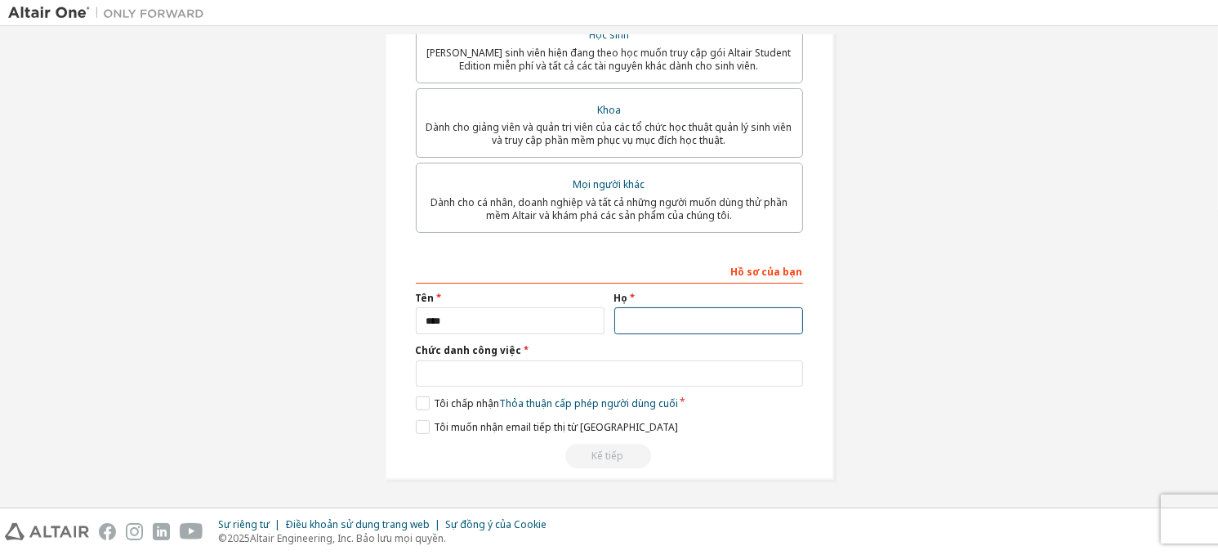
click at [639, 317] on input "text" at bounding box center [708, 320] width 189 height 27
type input "******"
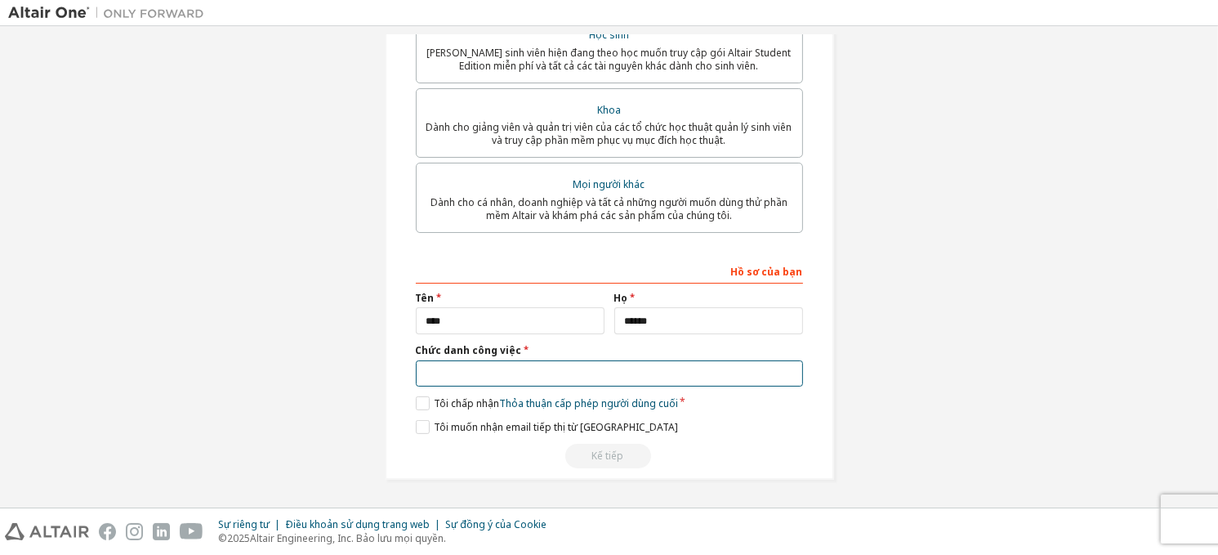
click at [666, 365] on input "text" at bounding box center [609, 373] width 387 height 27
type input "*******"
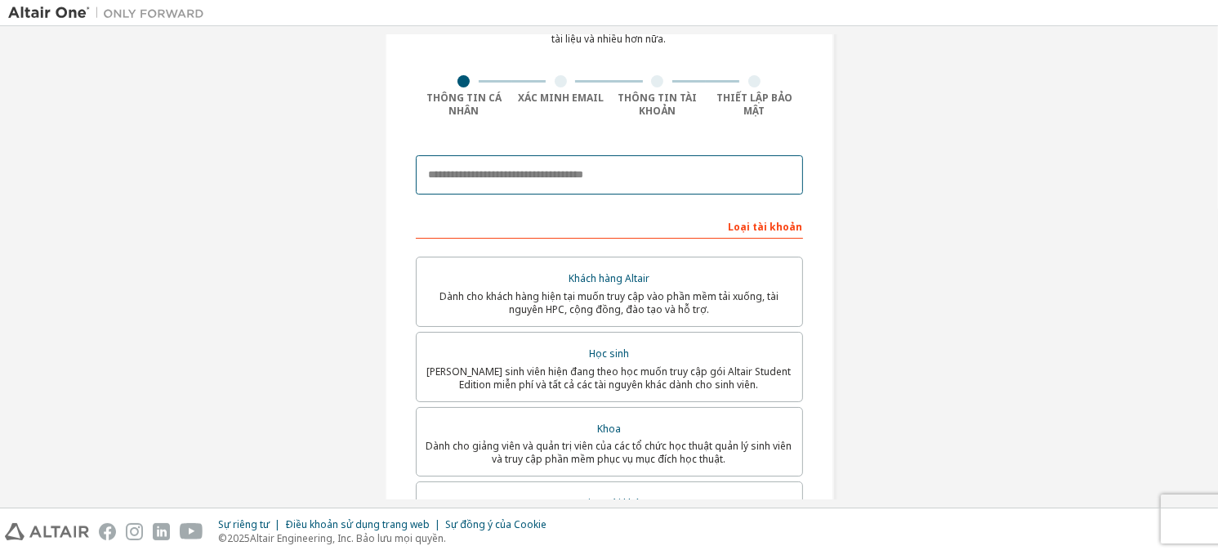
click at [593, 176] on input "email" at bounding box center [609, 174] width 387 height 39
type input "**********"
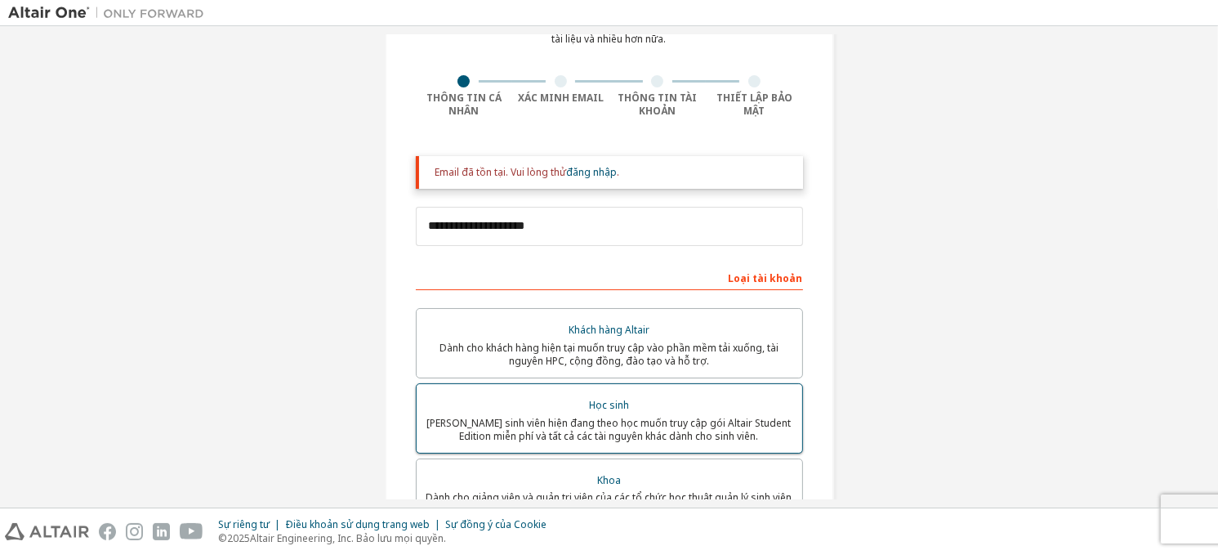
click at [592, 378] on div "Khách hàng Altair Dành cho khách hàng hiện tại muốn truy cập vào phần mềm tải x…" at bounding box center [609, 458] width 387 height 300
click at [595, 409] on font "Học sinh" at bounding box center [609, 405] width 40 height 14
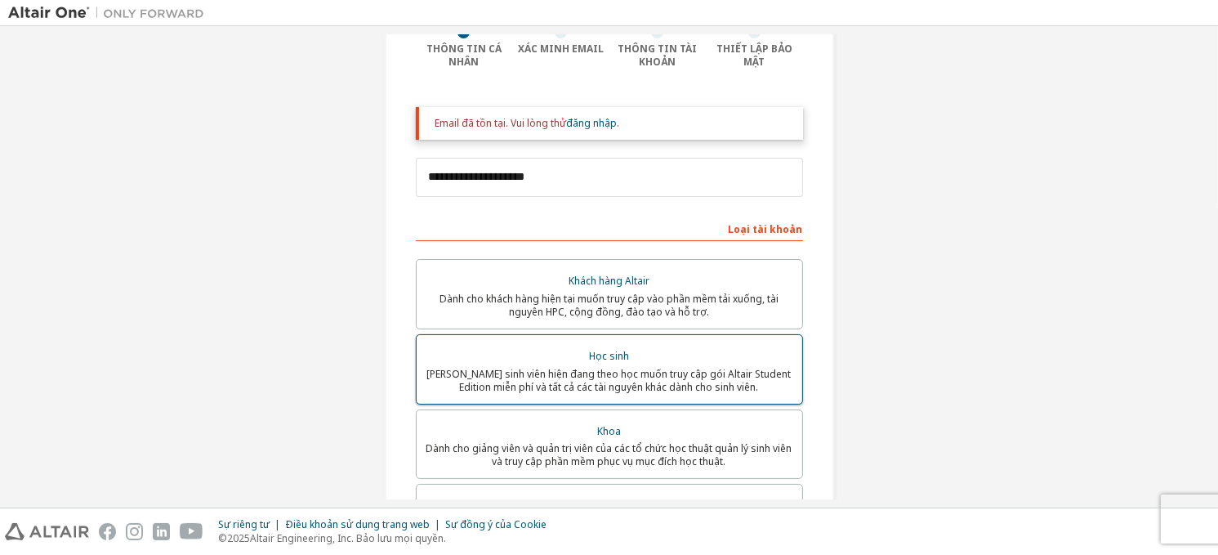
scroll to position [194, 0]
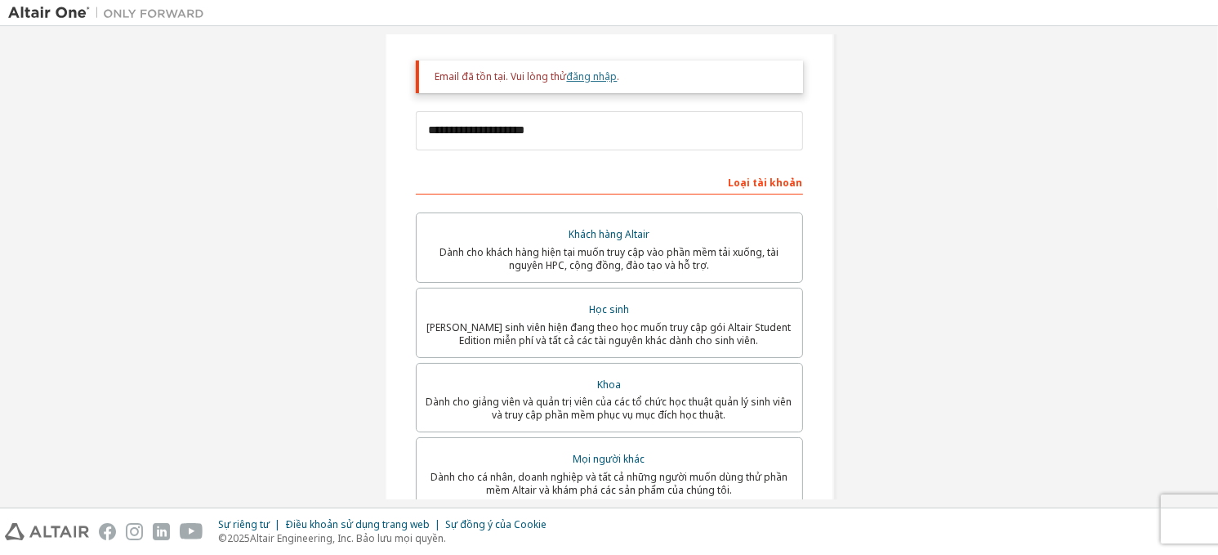
click at [591, 78] on font "đăng nhập" at bounding box center [592, 76] width 51 height 14
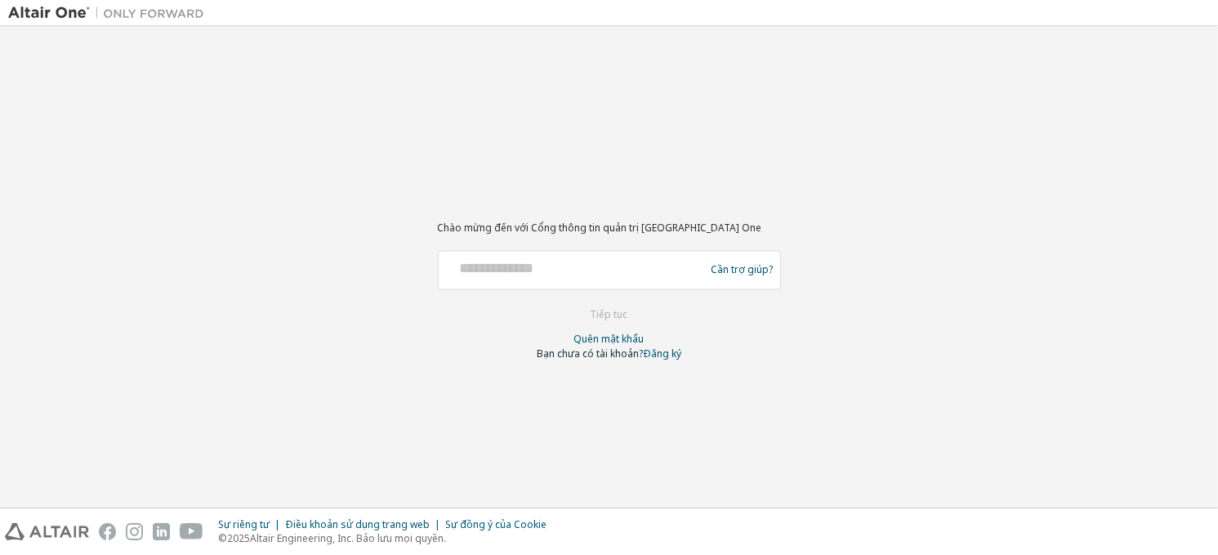
click at [591, 251] on div "Cần trợ giúp?" at bounding box center [609, 269] width 343 height 39
click at [590, 261] on input "text" at bounding box center [574, 266] width 258 height 24
type input "**********"
click at [591, 310] on font "Tiếp tục" at bounding box center [610, 314] width 38 height 14
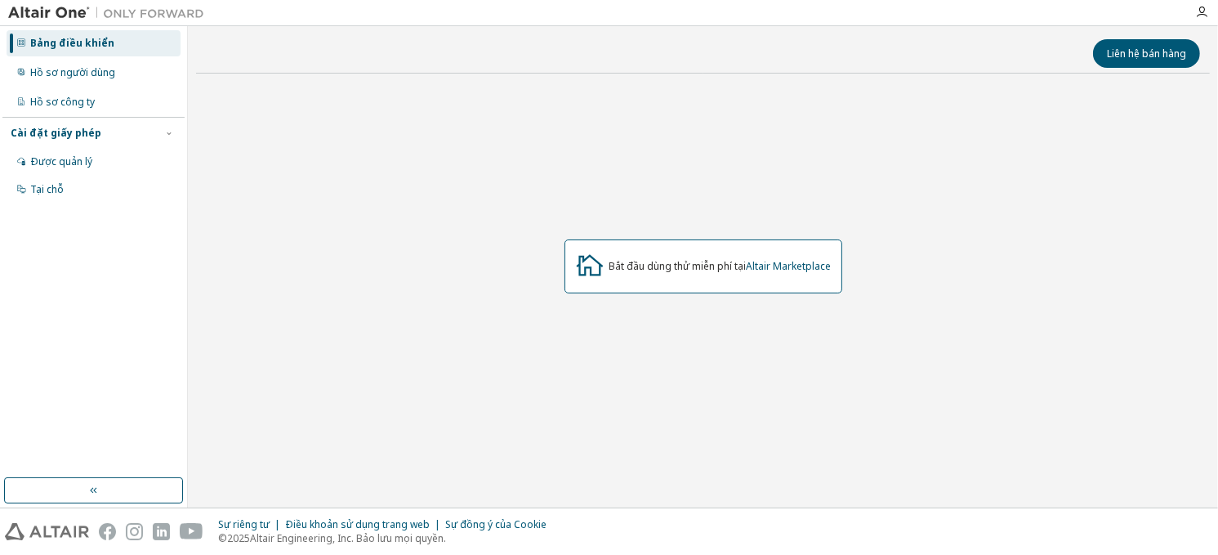
click at [617, 264] on font "Bắt đầu dùng thử miễn phí tại" at bounding box center [677, 266] width 137 height 14
click at [81, 96] on font "Hồ sơ công ty" at bounding box center [62, 102] width 65 height 14
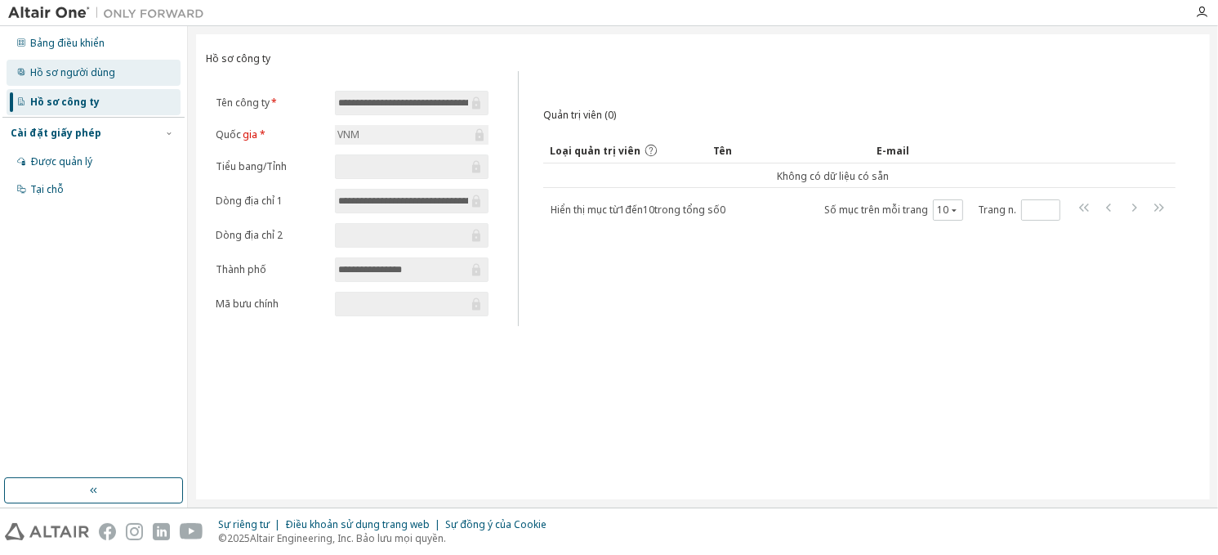
click at [95, 77] on font "Hồ sơ người dùng" at bounding box center [72, 72] width 85 height 14
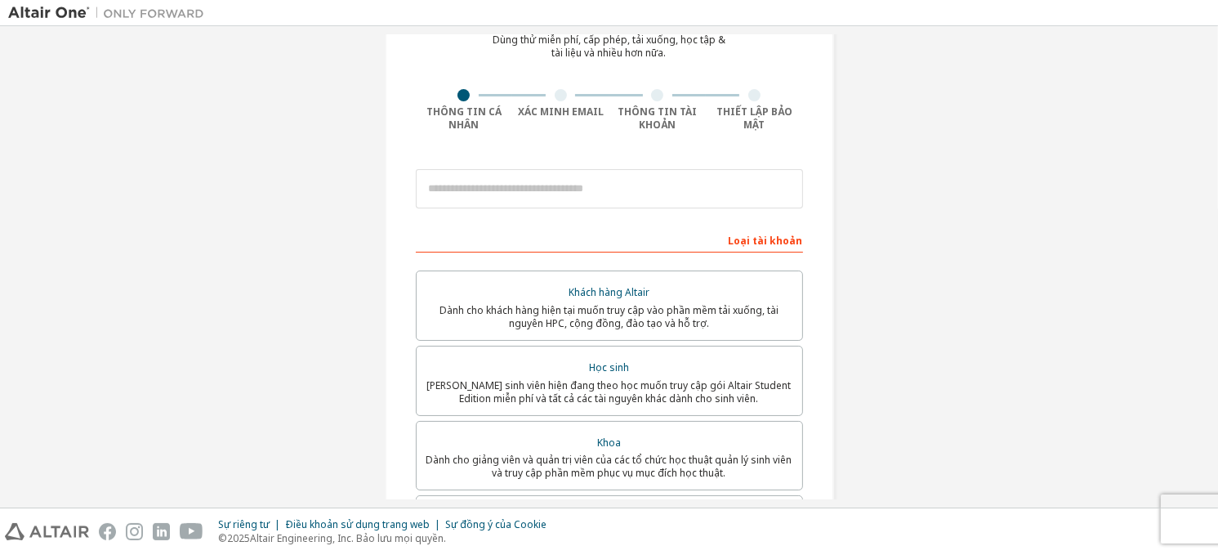
scroll to position [85, 0]
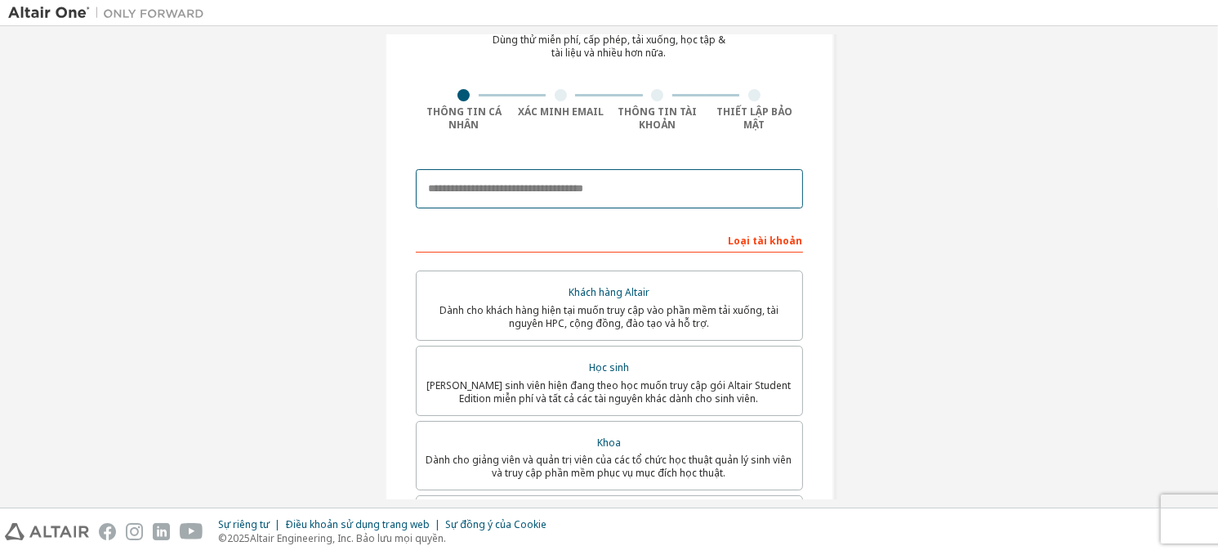
click at [575, 181] on input "email" at bounding box center [609, 188] width 387 height 39
type input "**********"
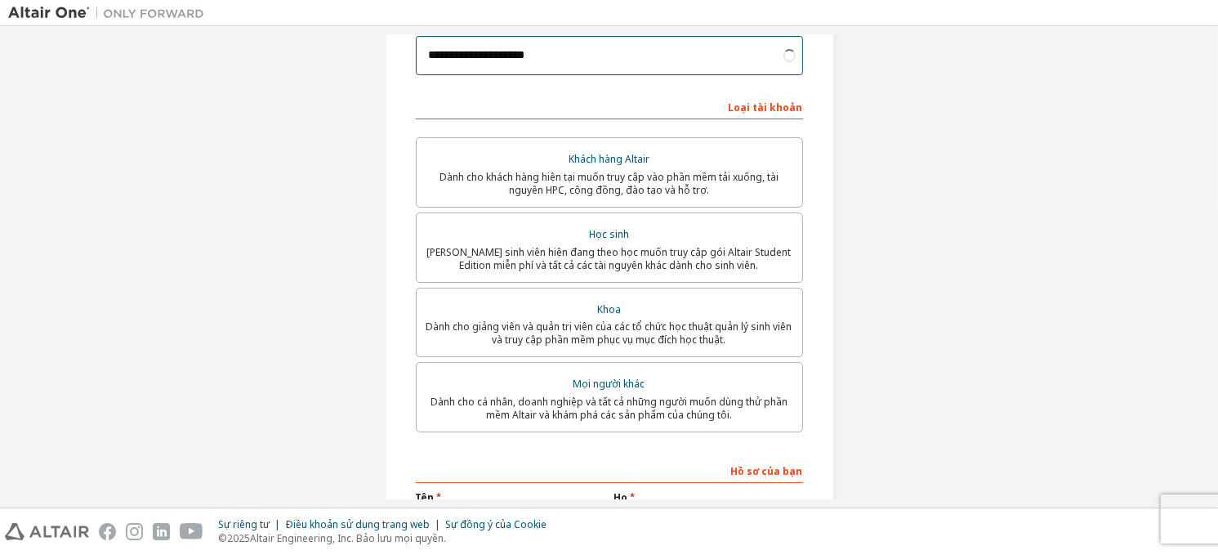
scroll to position [219, 0]
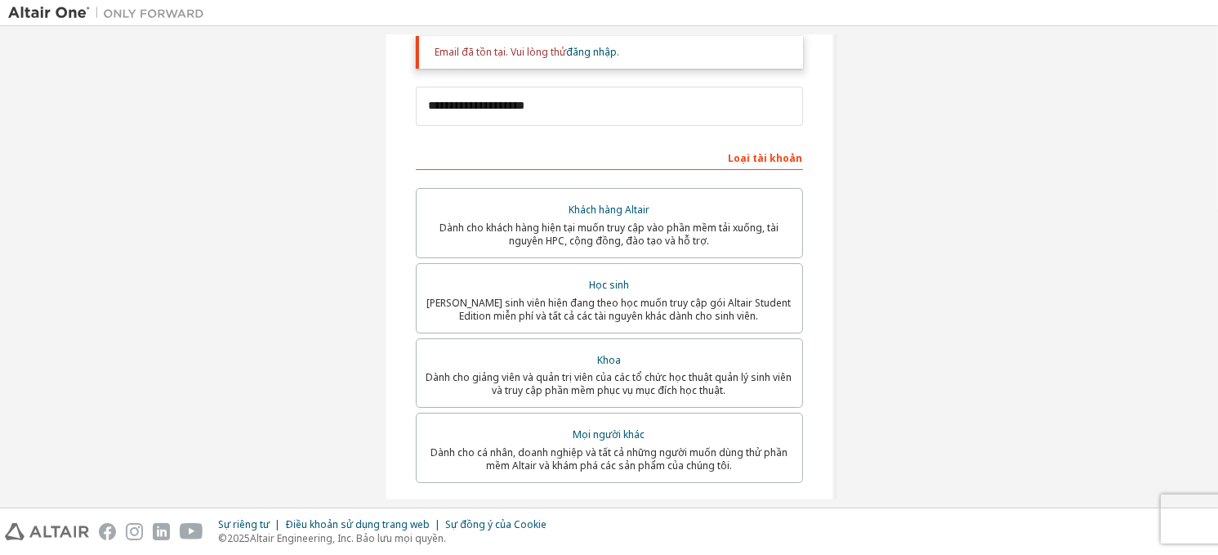
click at [570, 233] on div "Khách hàng Altair Dành cho khách hàng hiện tại muốn truy cập vào phần mềm tải x…" at bounding box center [609, 338] width 387 height 300
click at [589, 297] on font "Dành cho sinh viên hiện đang theo học muốn truy cập gói Altair Student Edition …" at bounding box center [609, 309] width 364 height 27
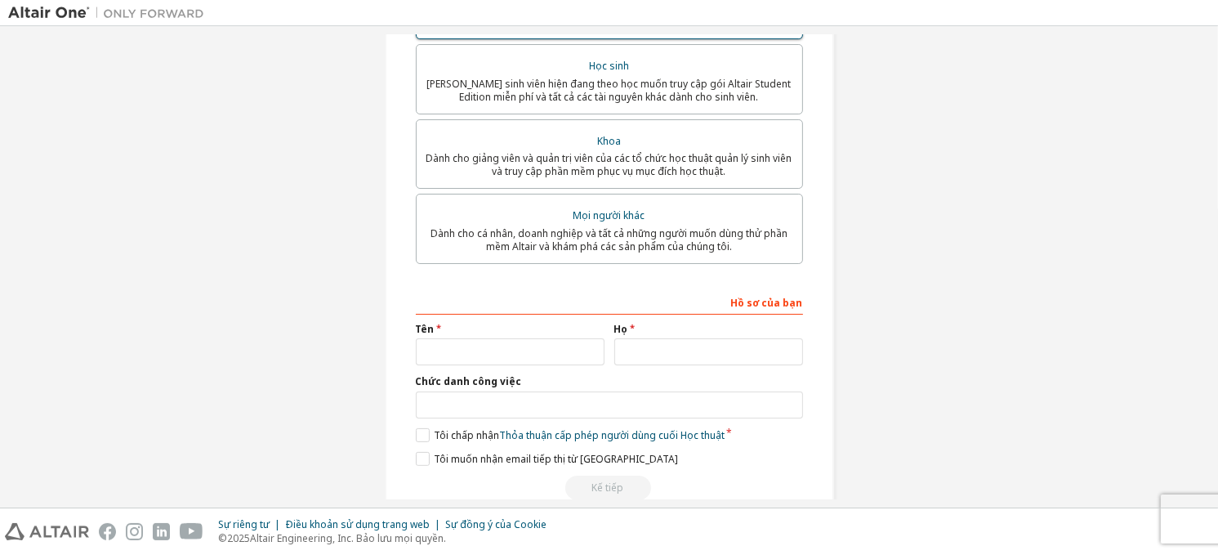
scroll to position [471, 0]
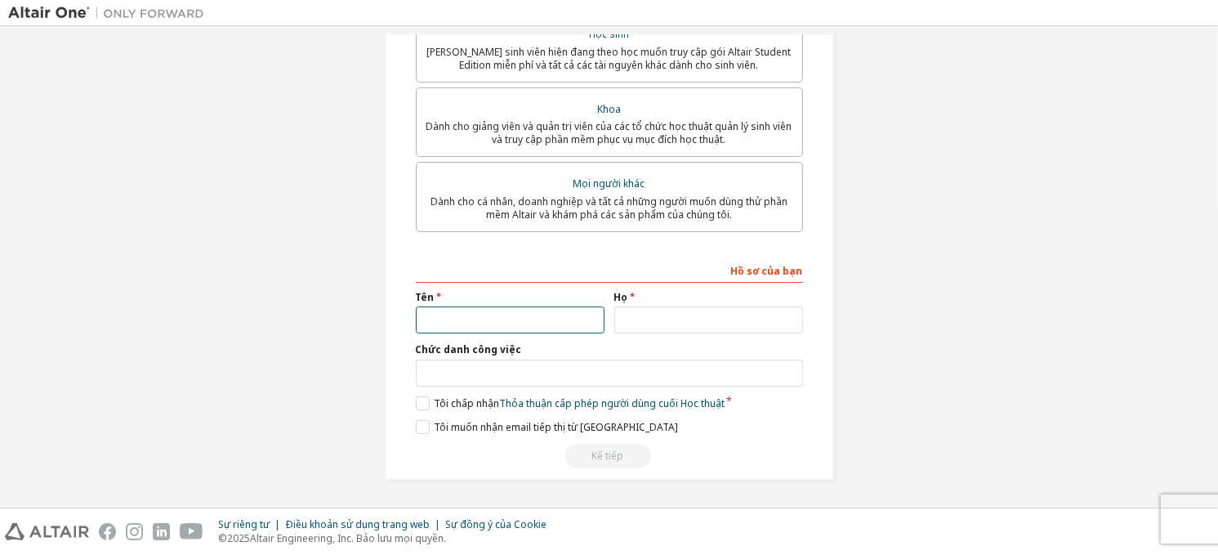
drag, startPoint x: 552, startPoint y: 317, endPoint x: 536, endPoint y: 371, distance: 56.3
click at [536, 371] on div "Hồ sơ của bạn Tên Họ Chức danh công việc Vui lòng cung cấp Tiểu bang/Tỉnh để ch…" at bounding box center [609, 363] width 387 height 212
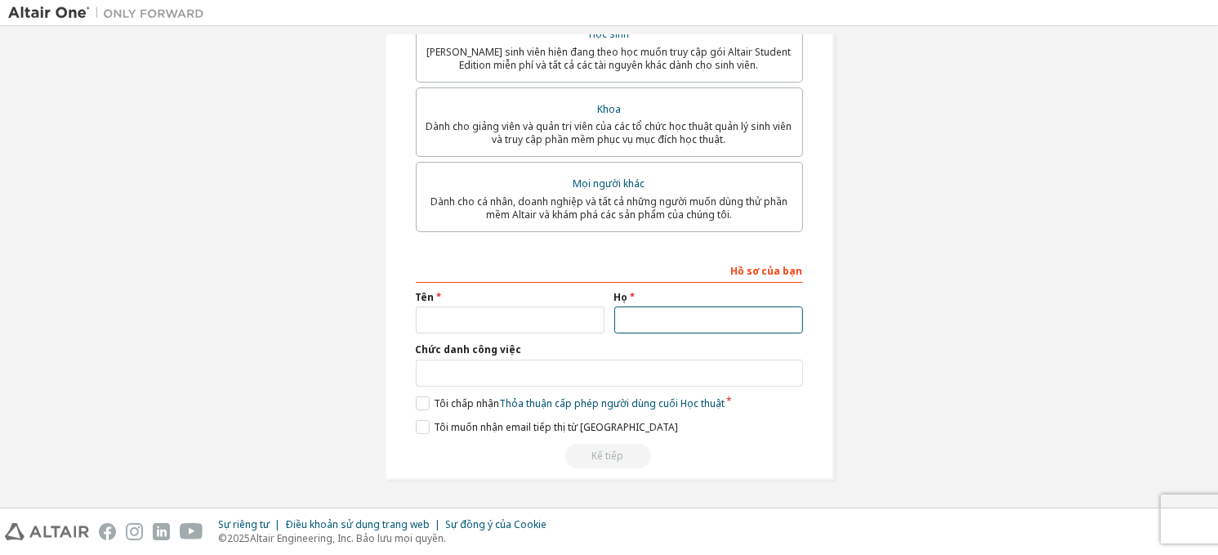
click at [639, 320] on input "text" at bounding box center [708, 319] width 189 height 27
type input "******"
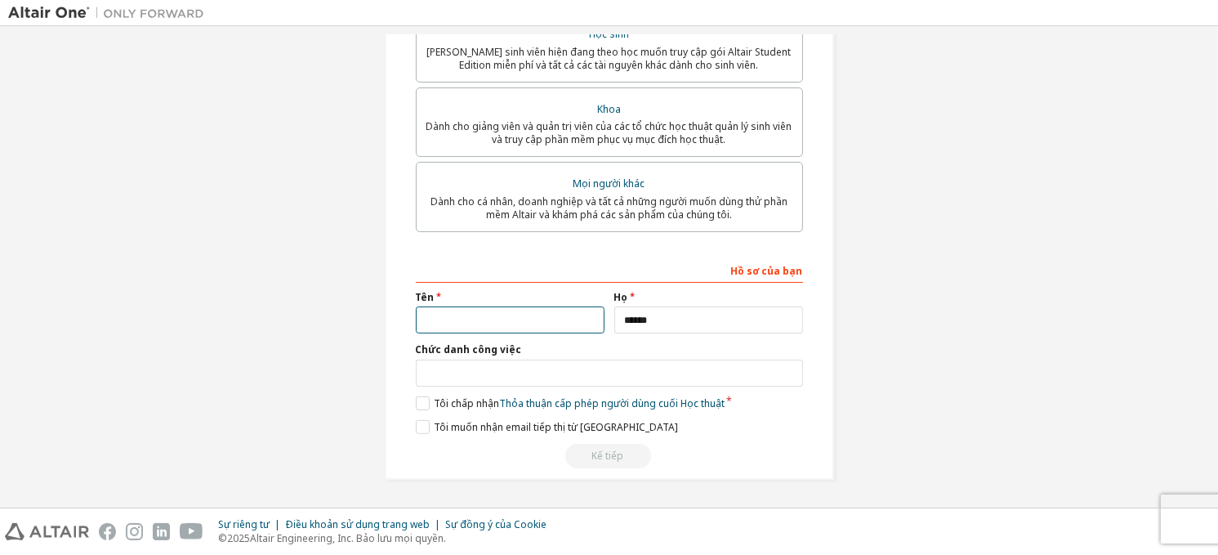
click at [559, 315] on input "text" at bounding box center [510, 319] width 189 height 27
type input "****"
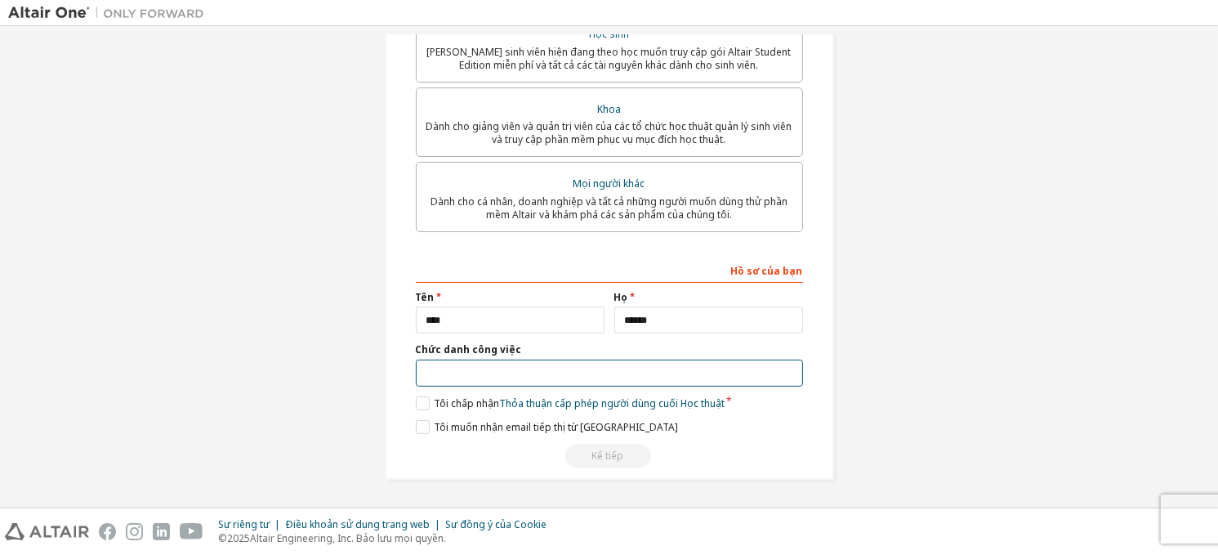
click at [528, 370] on input "text" at bounding box center [609, 372] width 387 height 27
type input "*******"
click at [425, 403] on label "Tôi chấp nhận Thỏa thuận cấp phép người dùng cuối Học thuật" at bounding box center [570, 403] width 309 height 14
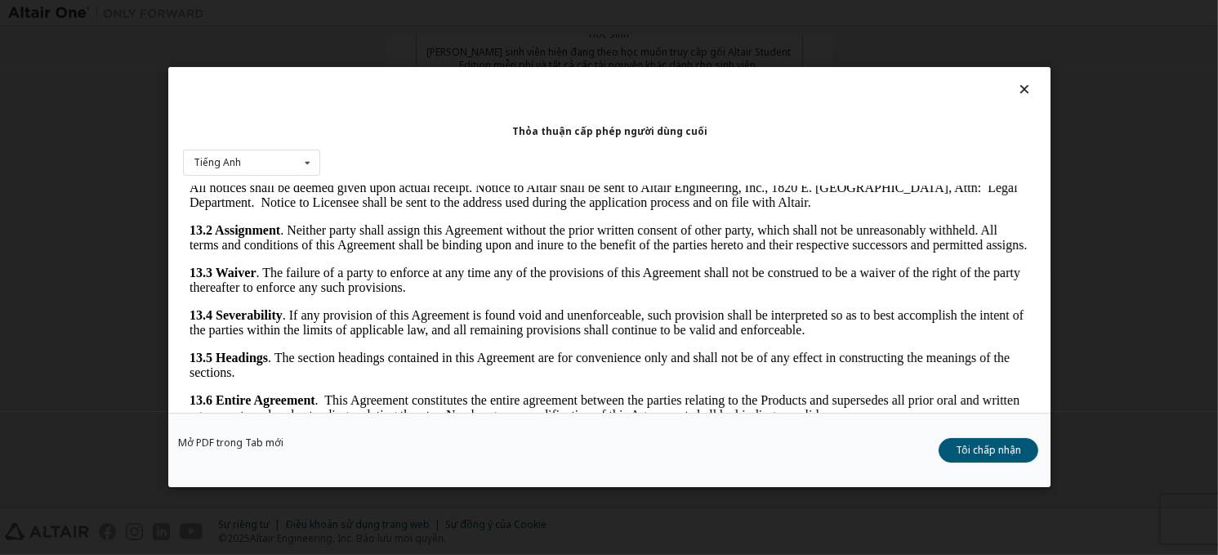
scroll to position [41, 0]
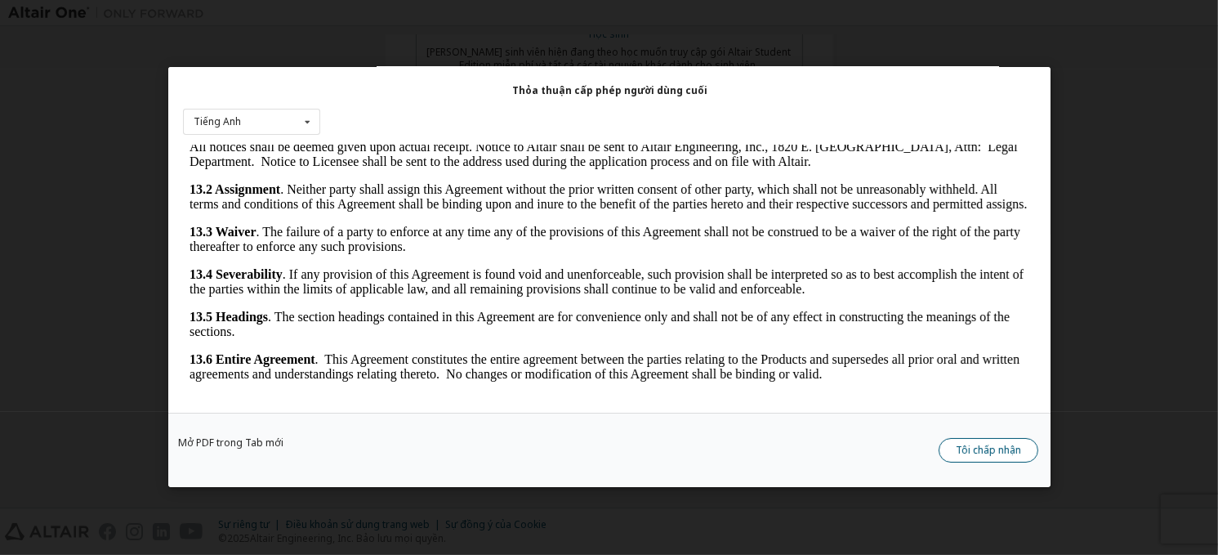
click at [970, 443] on button "Tôi chấp nhận" at bounding box center [989, 451] width 100 height 25
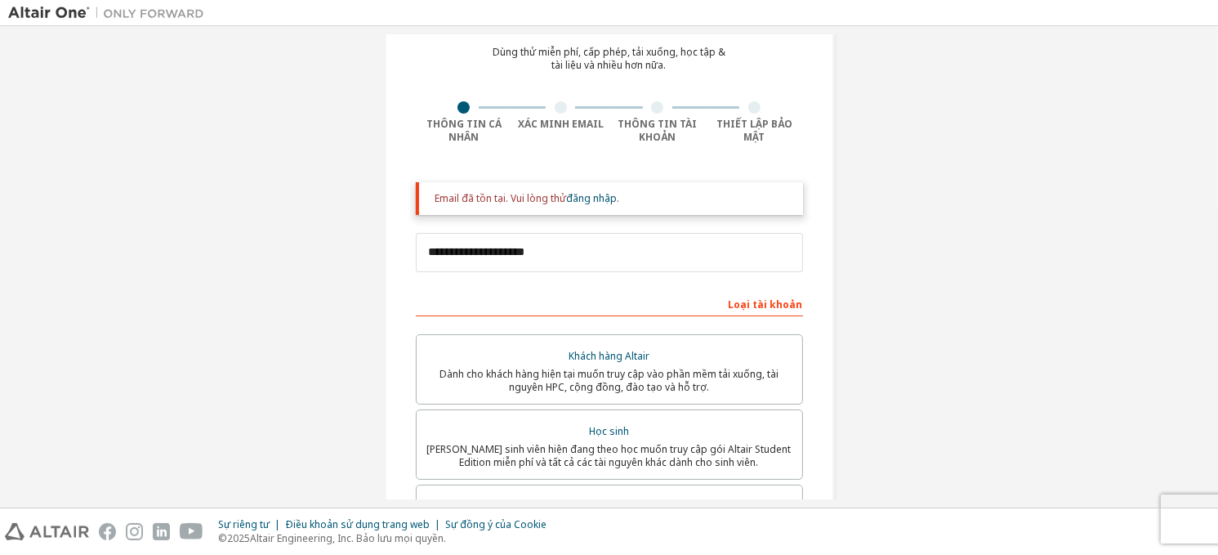
scroll to position [65, 0]
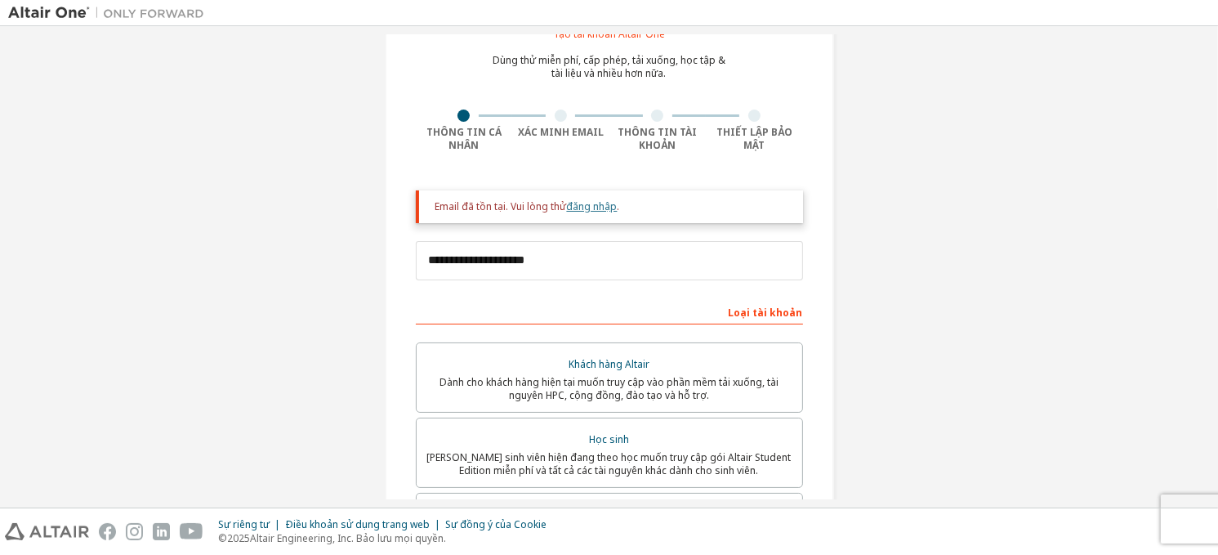
click at [574, 207] on font "đăng nhập" at bounding box center [592, 206] width 51 height 14
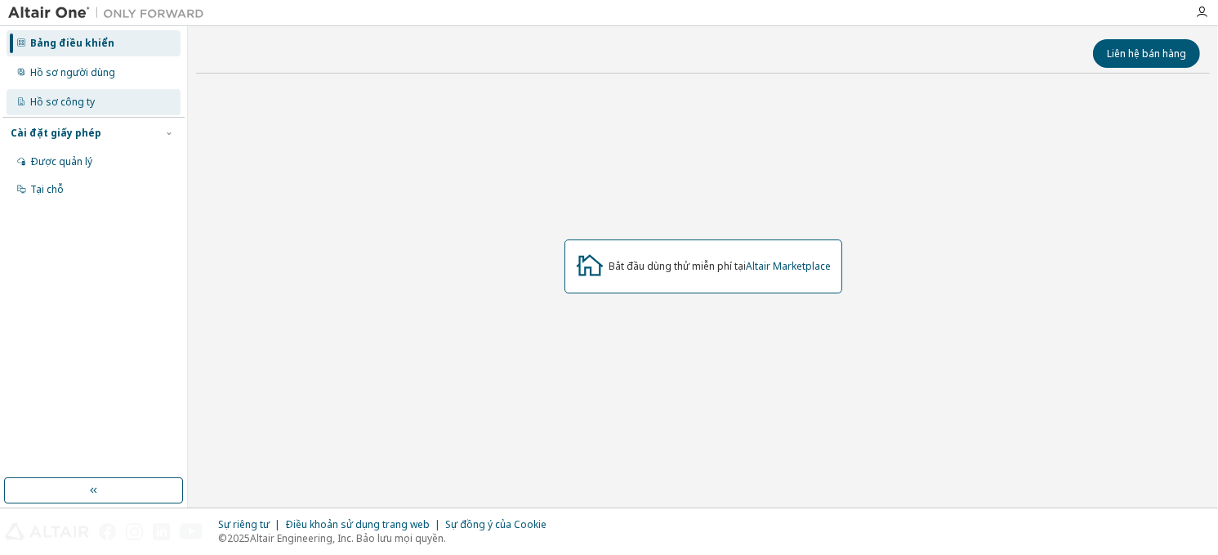
click at [105, 97] on div "Hồ sơ công ty" at bounding box center [94, 102] width 174 height 26
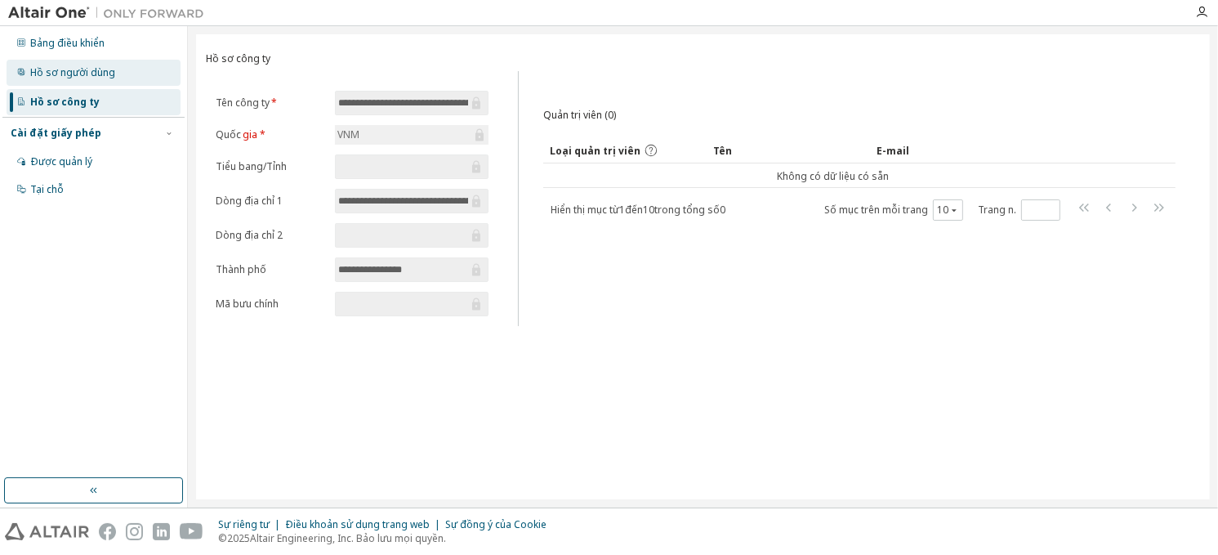
click at [102, 71] on font "Hồ sơ người dùng" at bounding box center [72, 72] width 85 height 14
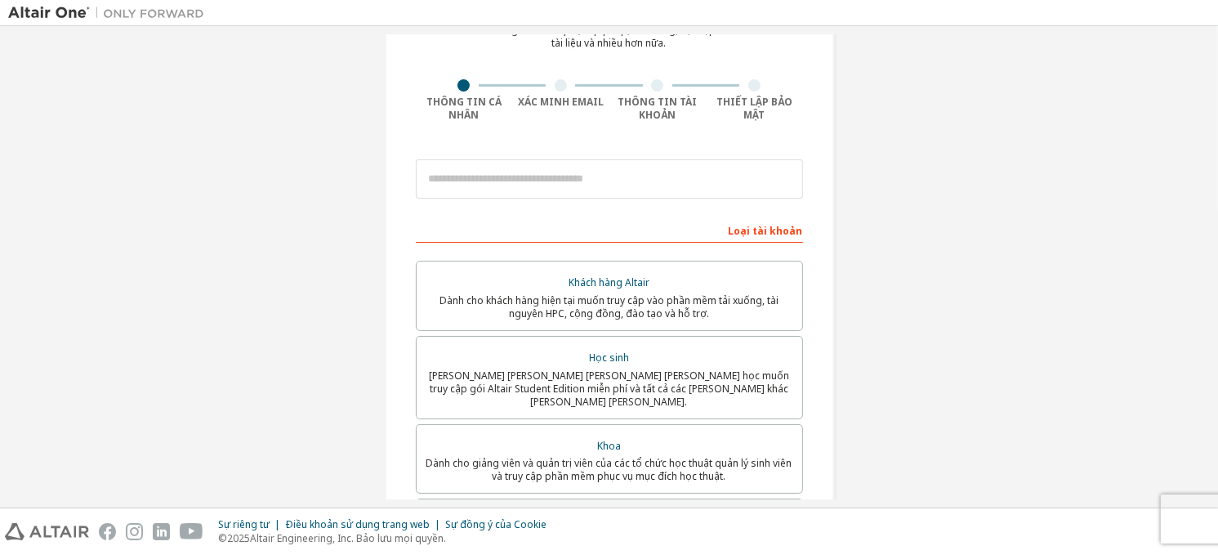
scroll to position [95, 0]
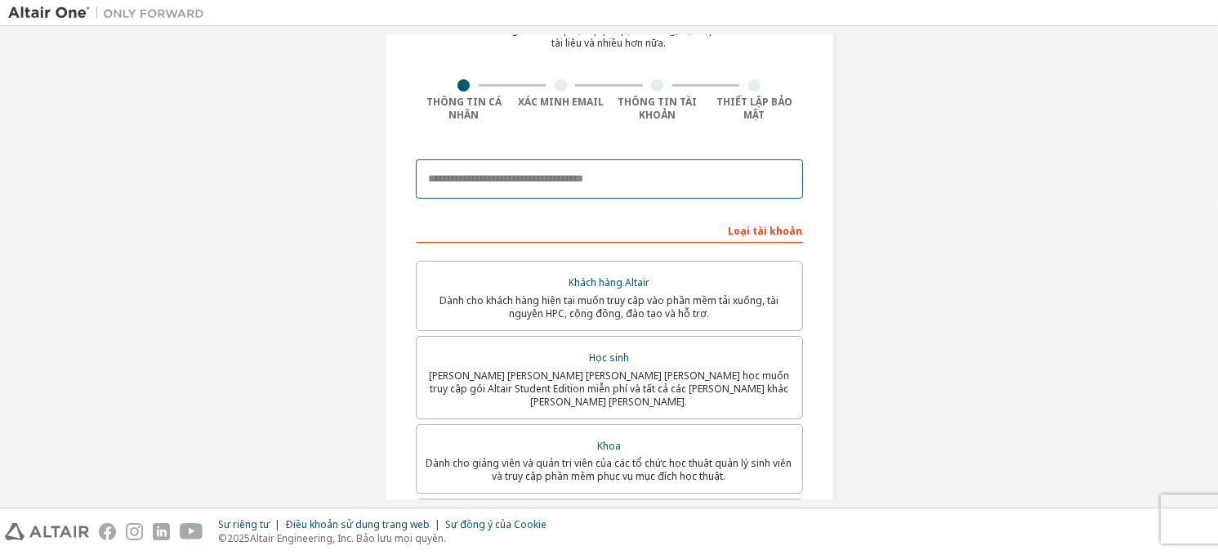
click at [523, 172] on input "email" at bounding box center [609, 178] width 387 height 39
type input "**********"
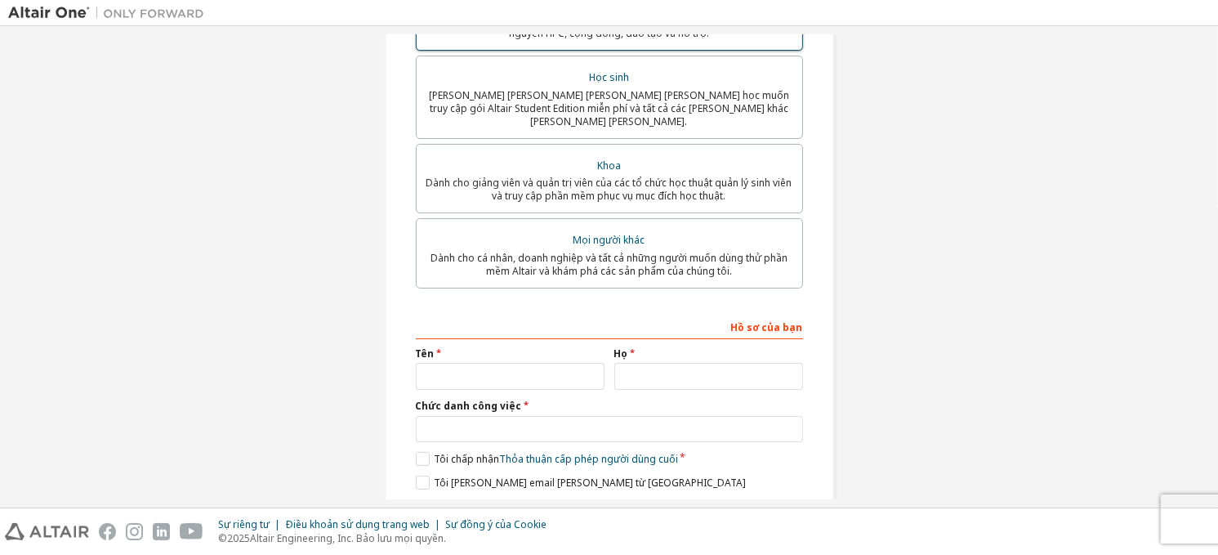
scroll to position [426, 0]
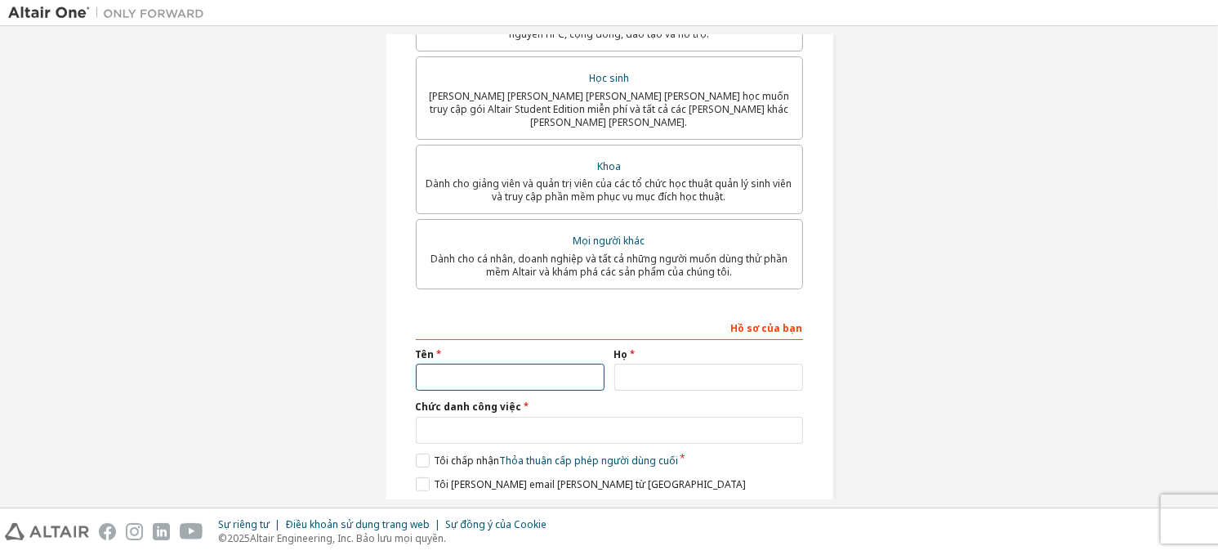
click at [480, 369] on input "text" at bounding box center [510, 377] width 189 height 27
type input "****"
click at [662, 369] on input "text" at bounding box center [708, 377] width 189 height 27
type input "******"
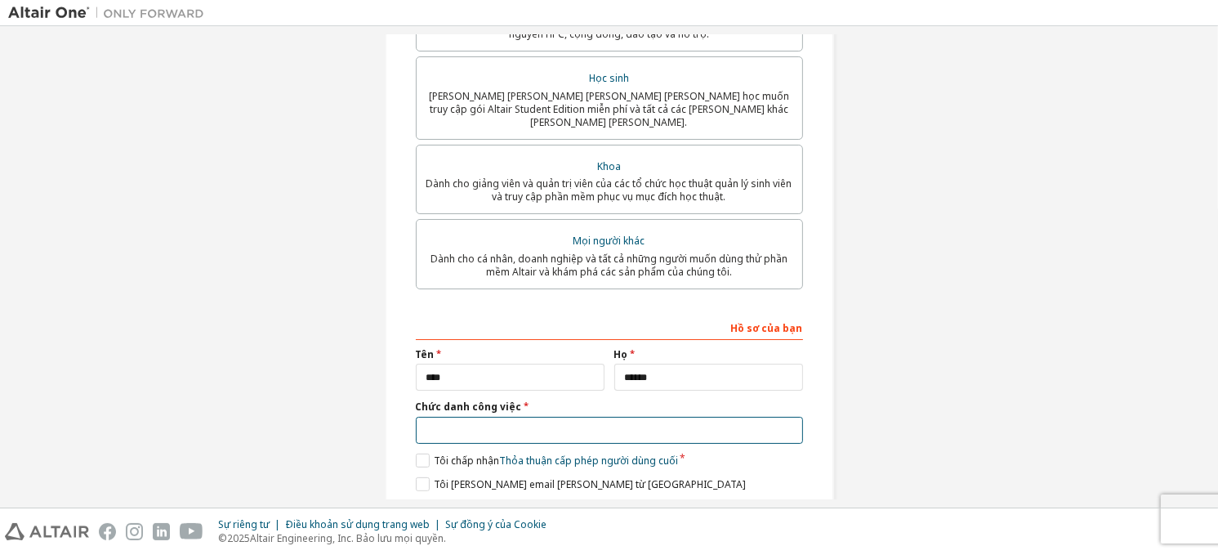
click at [535, 417] on input "text" at bounding box center [609, 430] width 387 height 27
type input "*******"
click at [417, 453] on label "Tôi chấp nhận Thỏa thuận cấp phép người dùng cuối" at bounding box center [547, 460] width 262 height 14
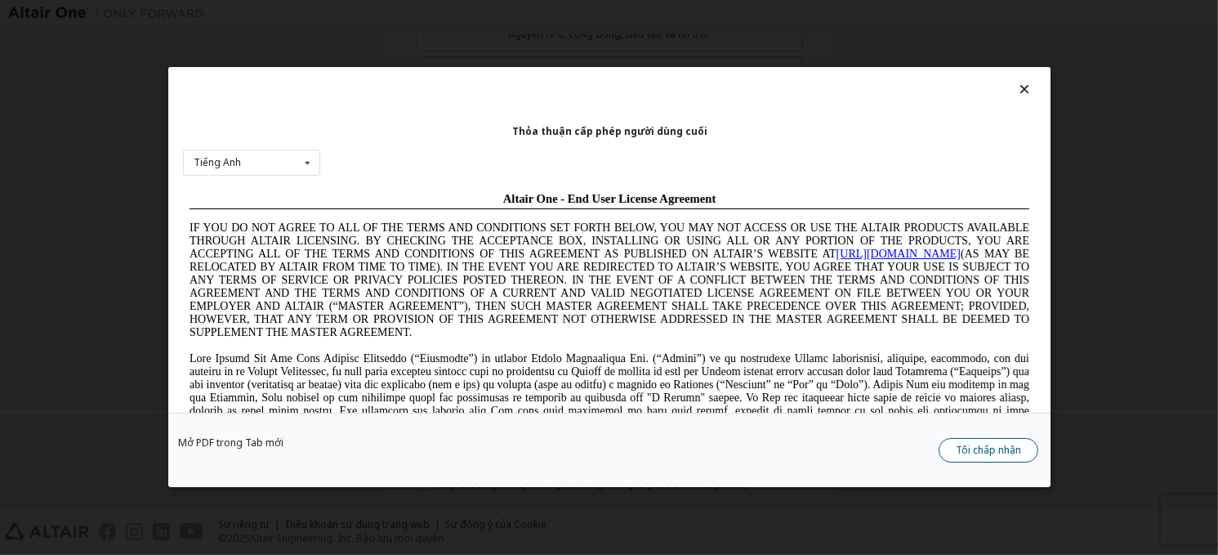
scroll to position [0, 0]
click at [1010, 445] on font "Tôi chấp nhận" at bounding box center [988, 451] width 65 height 14
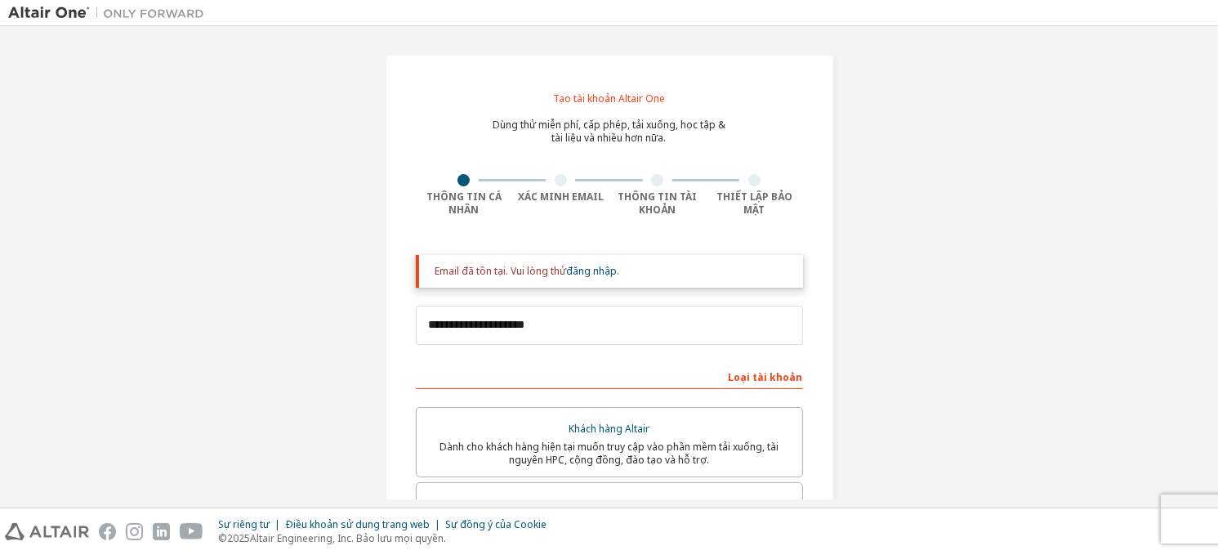
scroll to position [13, 0]
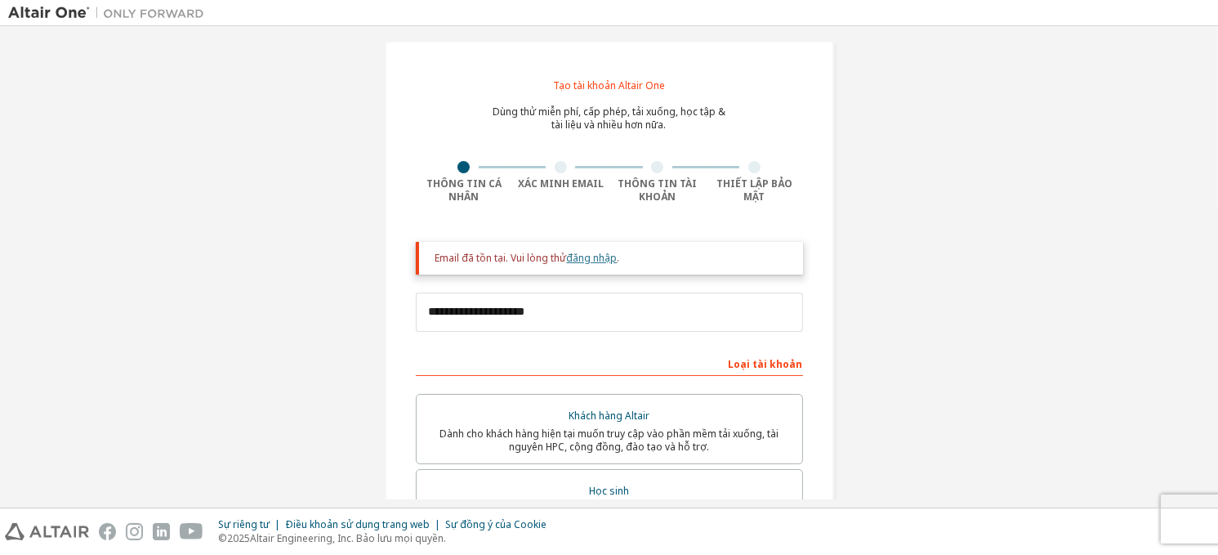
click at [603, 257] on font "đăng nhập" at bounding box center [592, 258] width 51 height 14
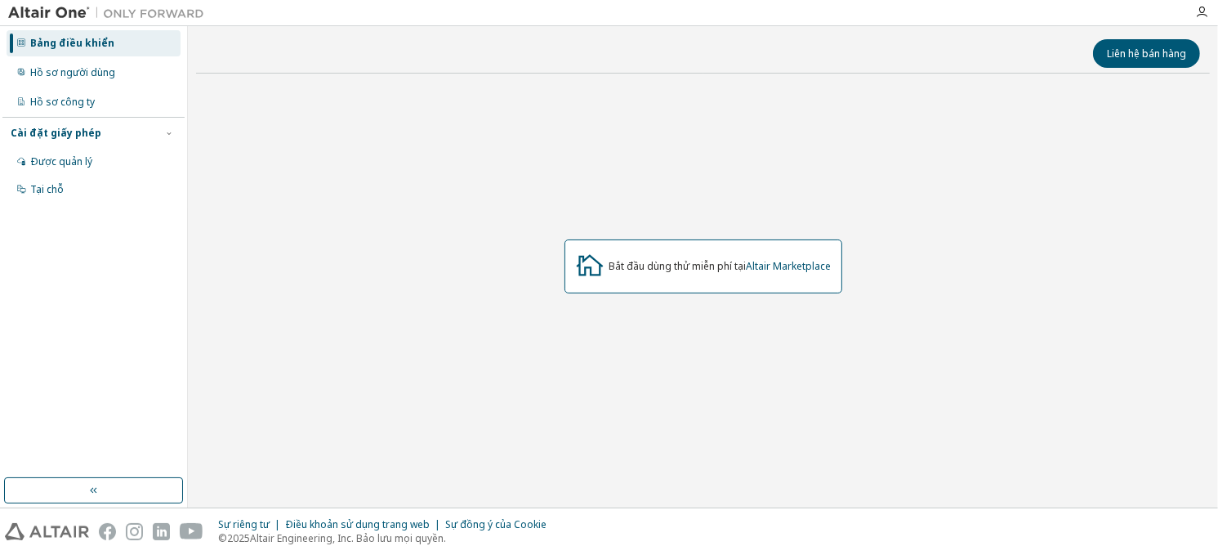
click at [602, 257] on icon at bounding box center [589, 264] width 29 height 29
click at [593, 273] on icon at bounding box center [589, 264] width 29 height 29
click at [766, 266] on font "Altair Marketplace" at bounding box center [789, 266] width 85 height 14
